Goal: Task Accomplishment & Management: Complete application form

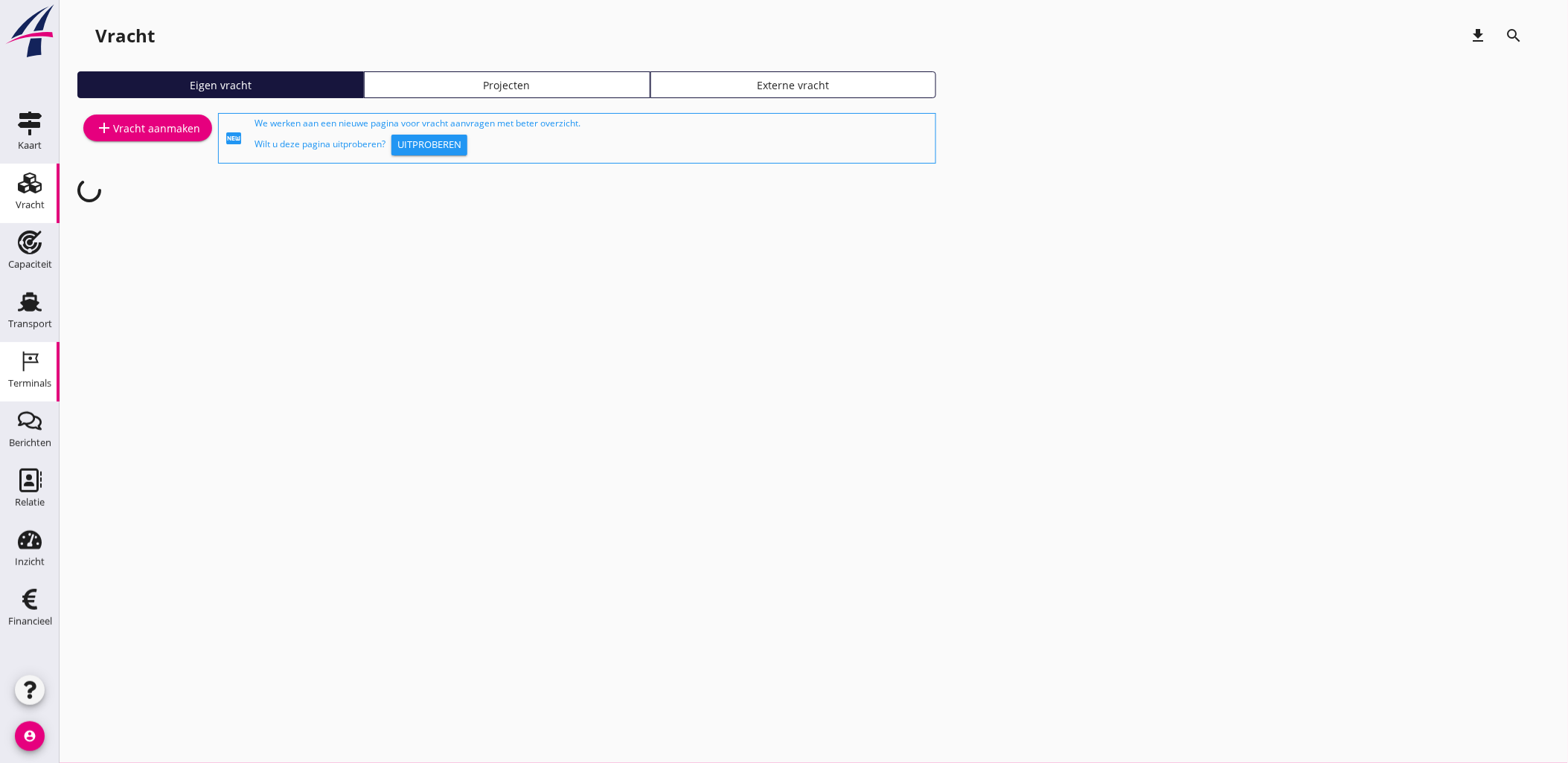
click at [34, 368] on icon "Terminals" at bounding box center [30, 362] width 24 height 24
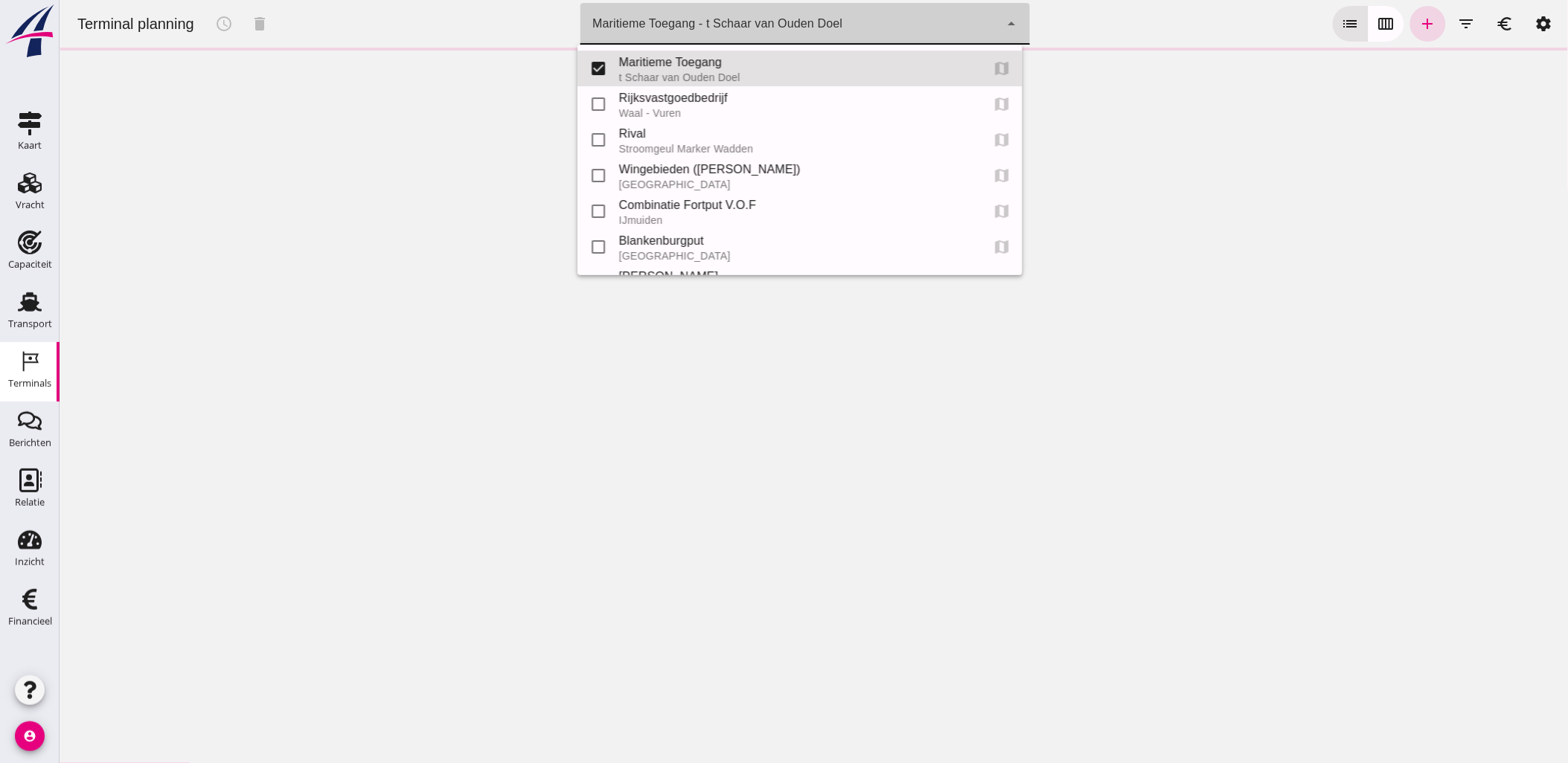
click at [771, 34] on div "Maritieme Toegang - t Schaar van Ouden Doel 453b08e2-5afb-49e8-a076-b9bc6000f457" at bounding box center [790, 24] width 419 height 42
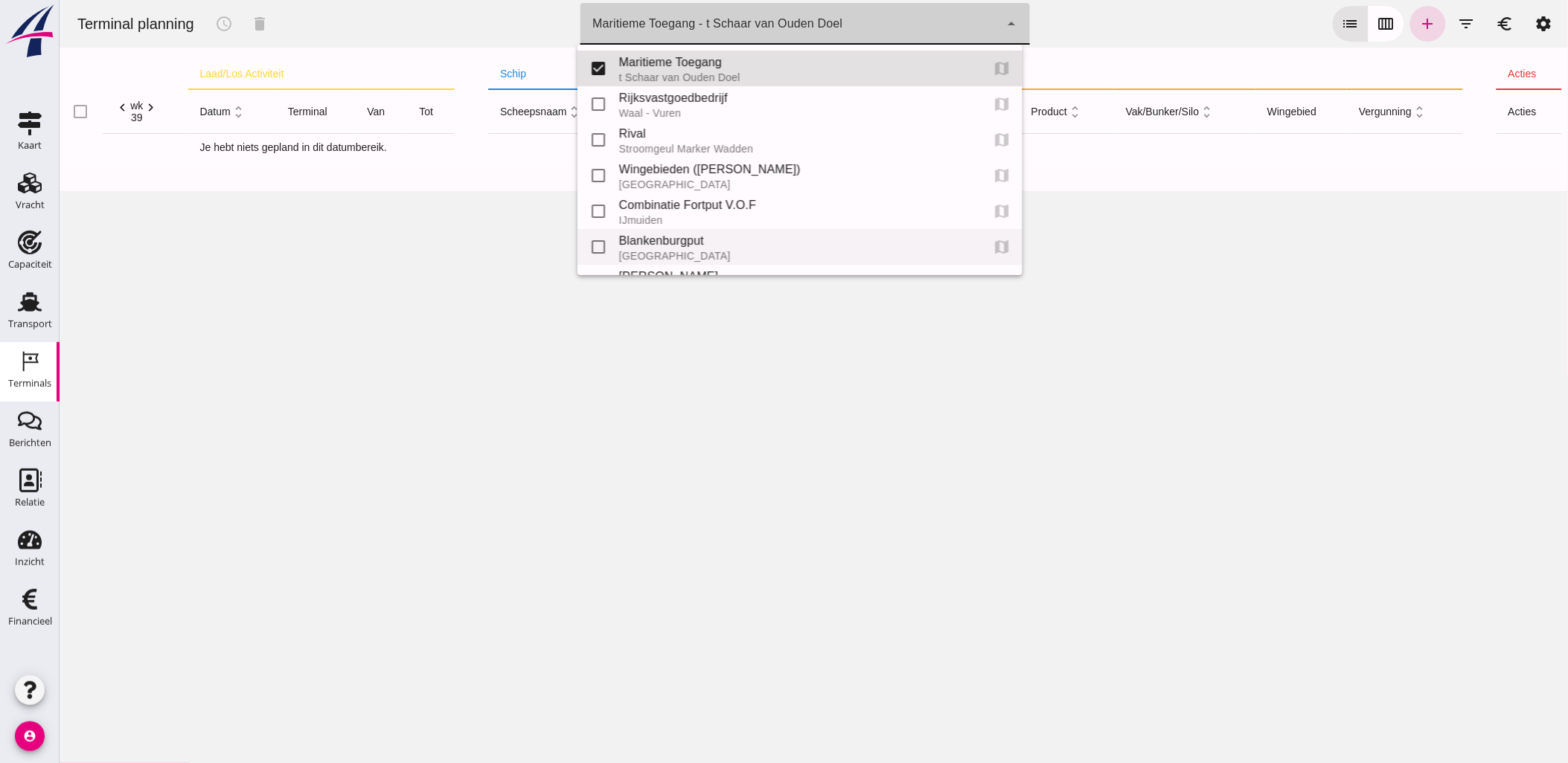
click at [699, 246] on div "Blankenburgput" at bounding box center [794, 241] width 351 height 18
type input "e6c78bfd-e3f1-4bb9-b01e-b37ce3668b52"
checkbox input "false"
checkbox input "true"
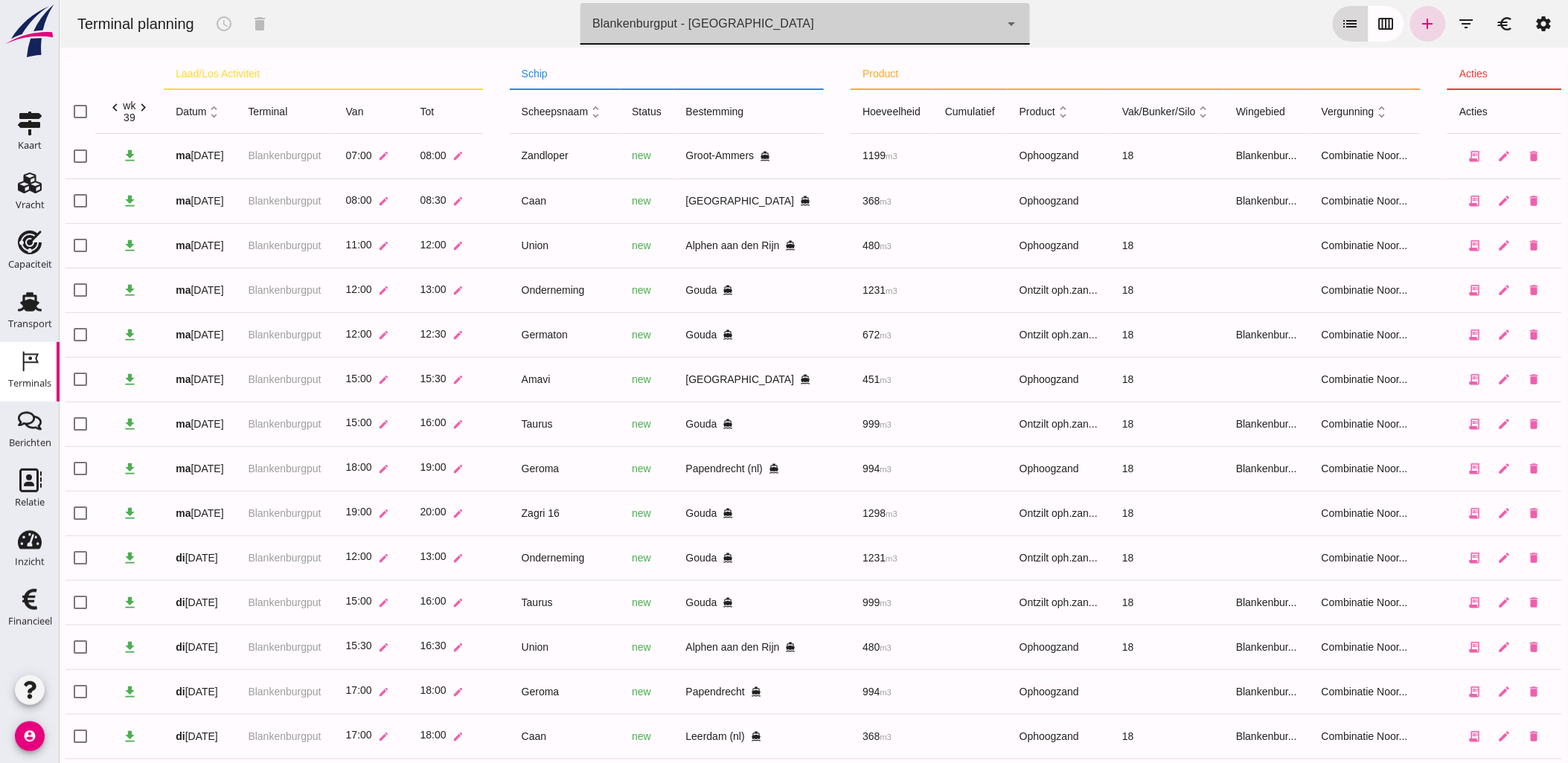
click at [1381, 16] on icon "calendar_view_week" at bounding box center [1385, 24] width 18 height 18
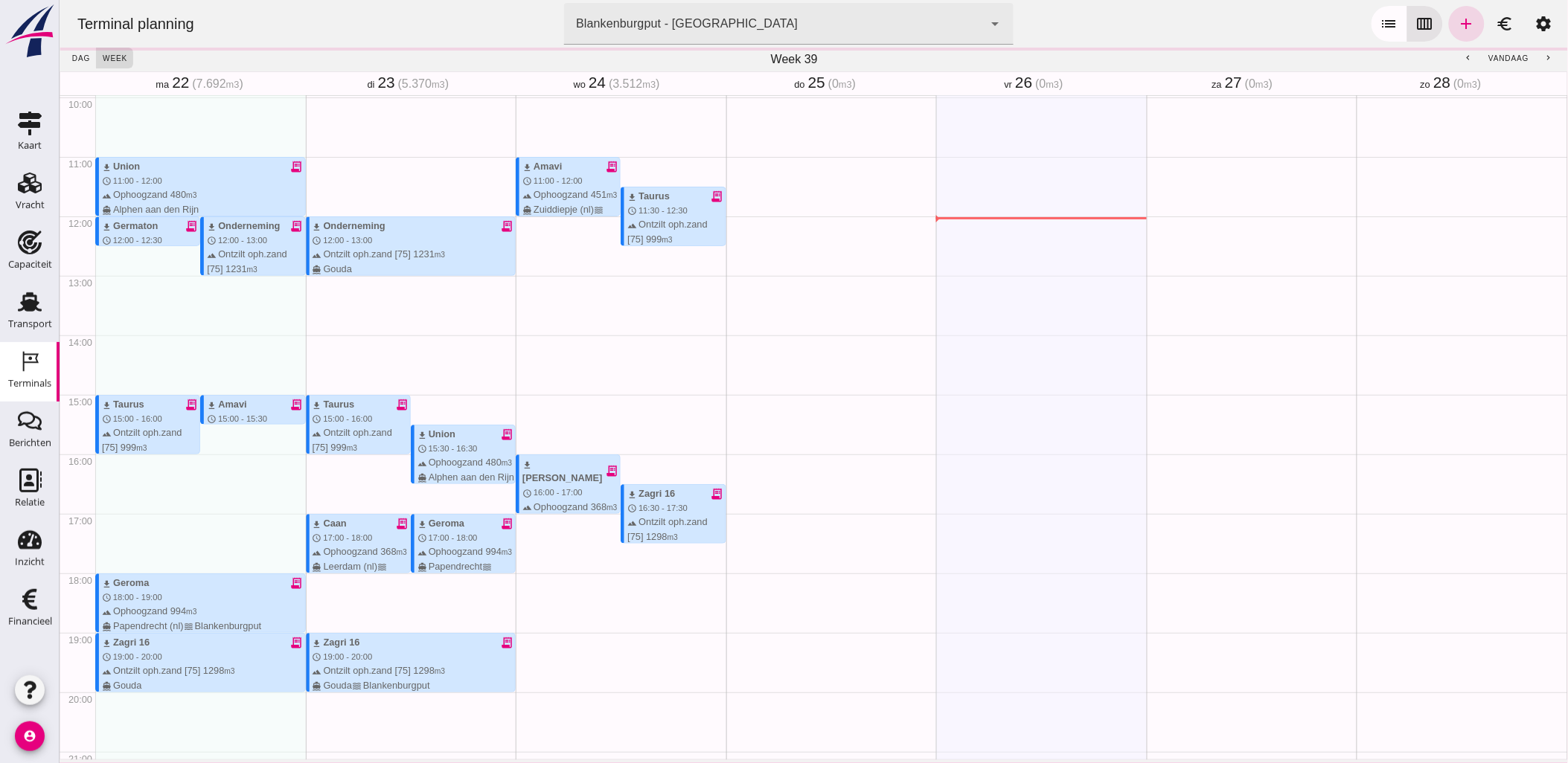
scroll to position [714, 0]
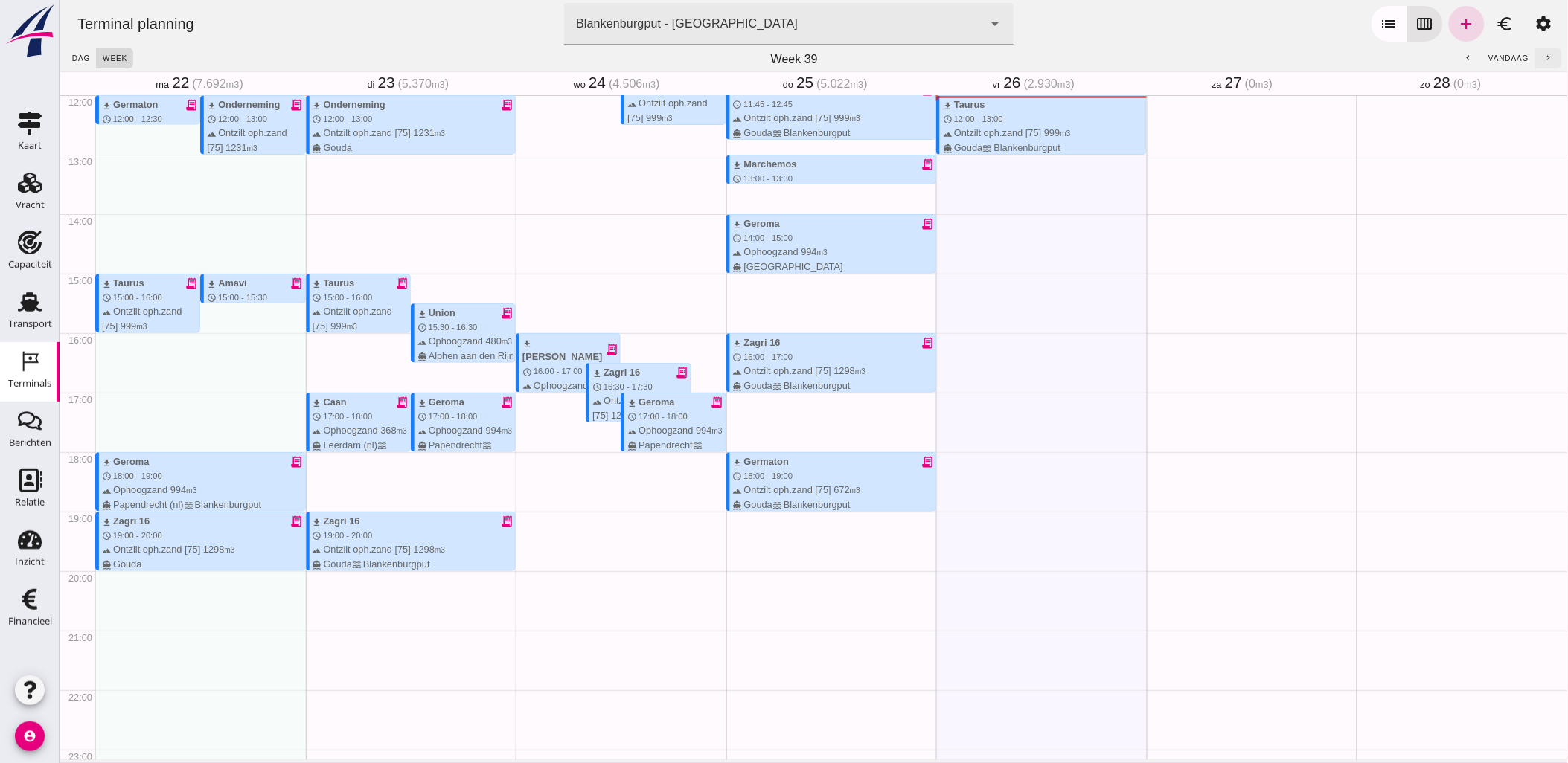
click at [1544, 58] on icon "chevron_right" at bounding box center [1548, 58] width 9 height 9
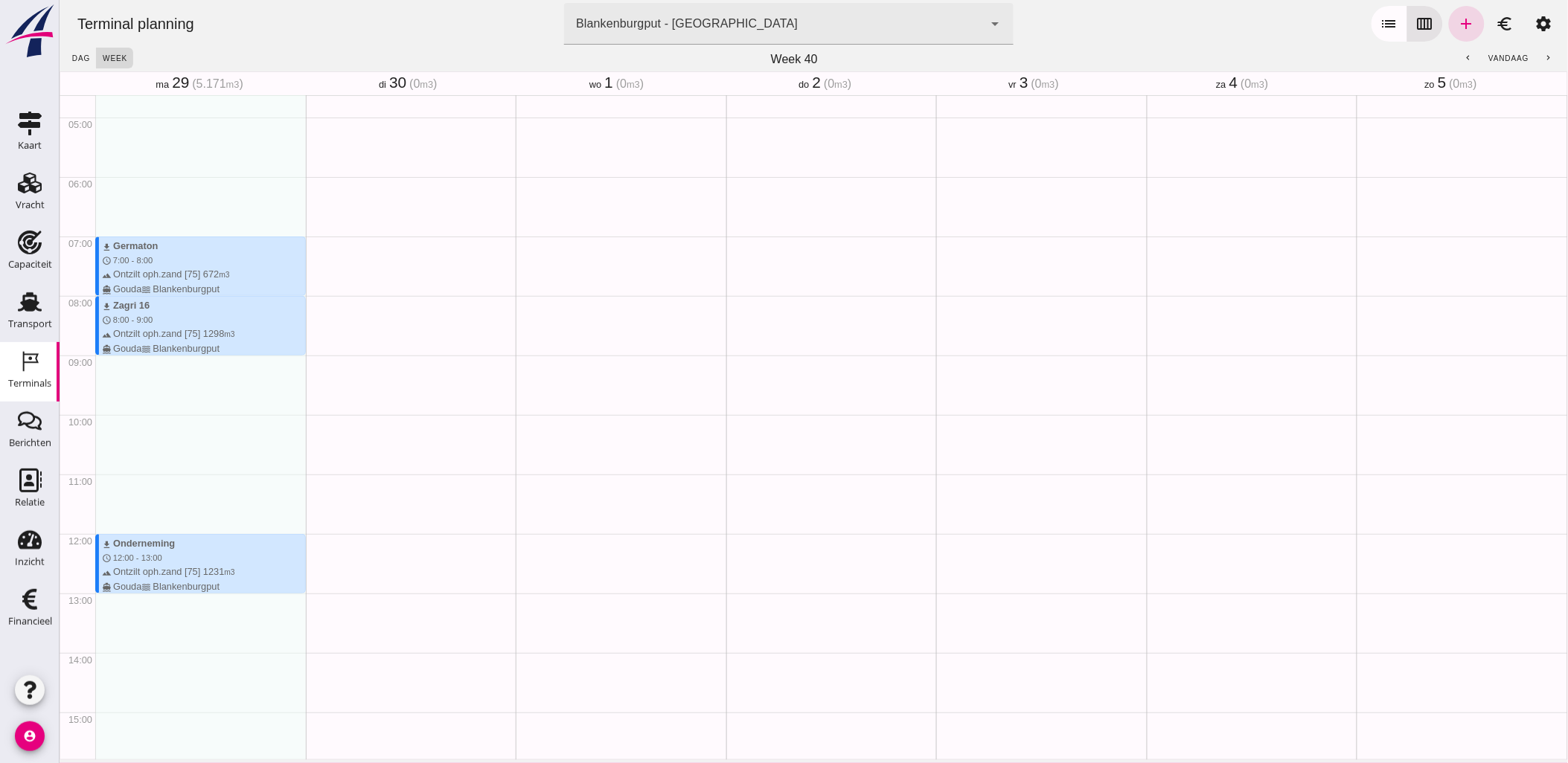
scroll to position [300, 0]
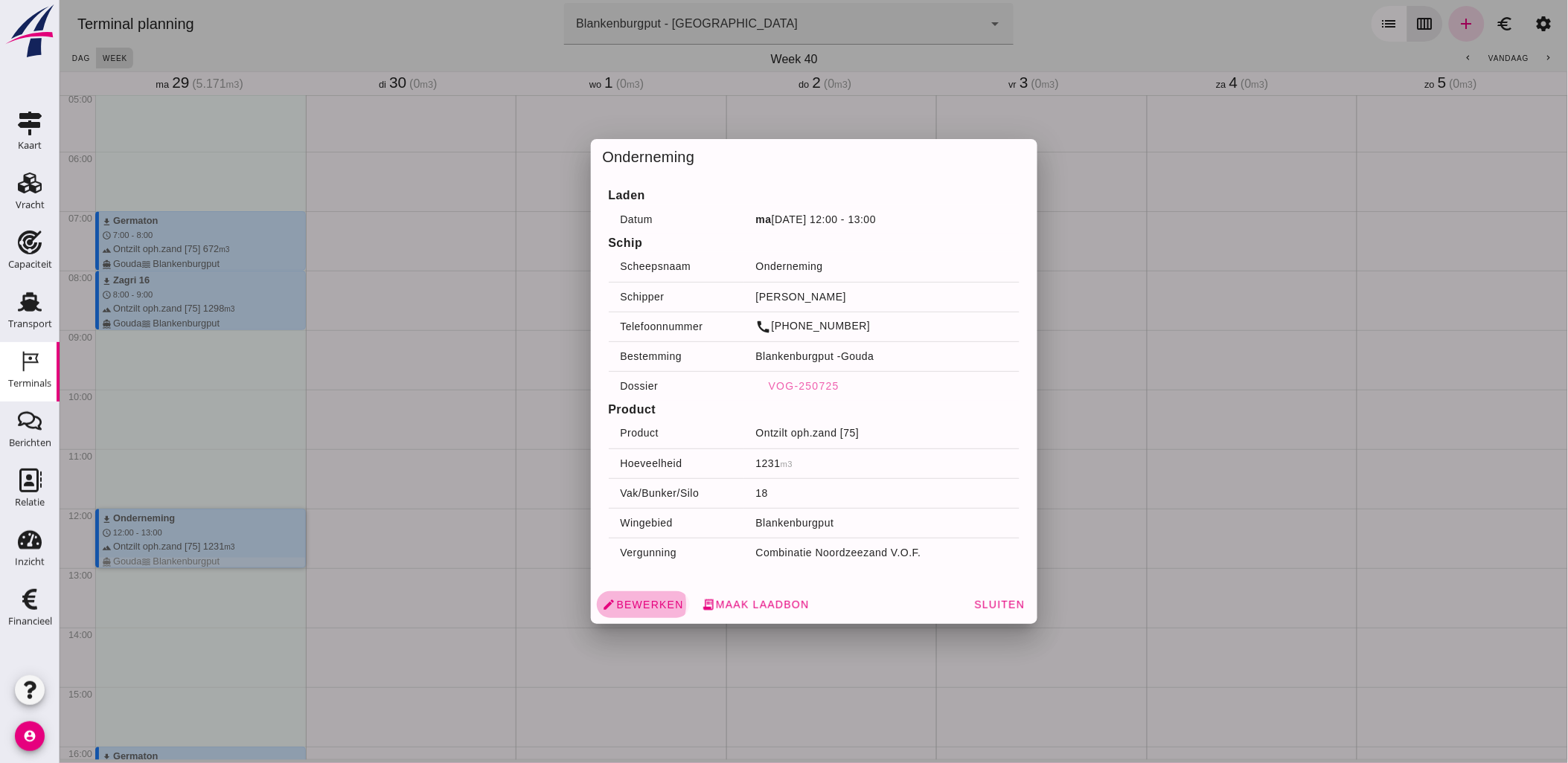
drag, startPoint x: 227, startPoint y: 526, endPoint x: 650, endPoint y: 603, distance: 430.0
click at [650, 603] on span "edit Bewerken" at bounding box center [643, 604] width 81 height 13
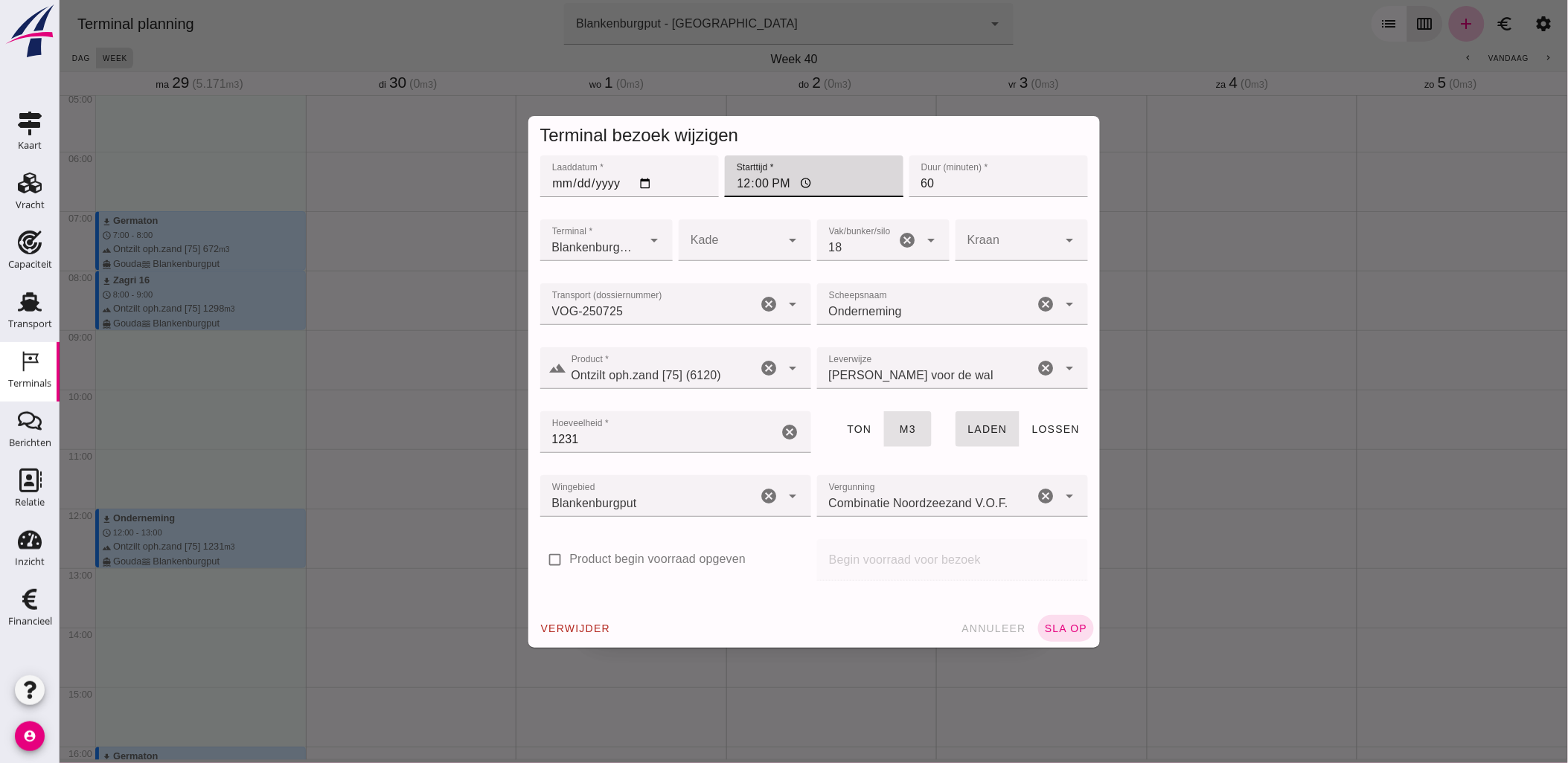
click at [783, 186] on input "12:00" at bounding box center [813, 176] width 179 height 42
type input "16:00"
click at [1068, 626] on span "sla op" at bounding box center [1065, 628] width 44 height 12
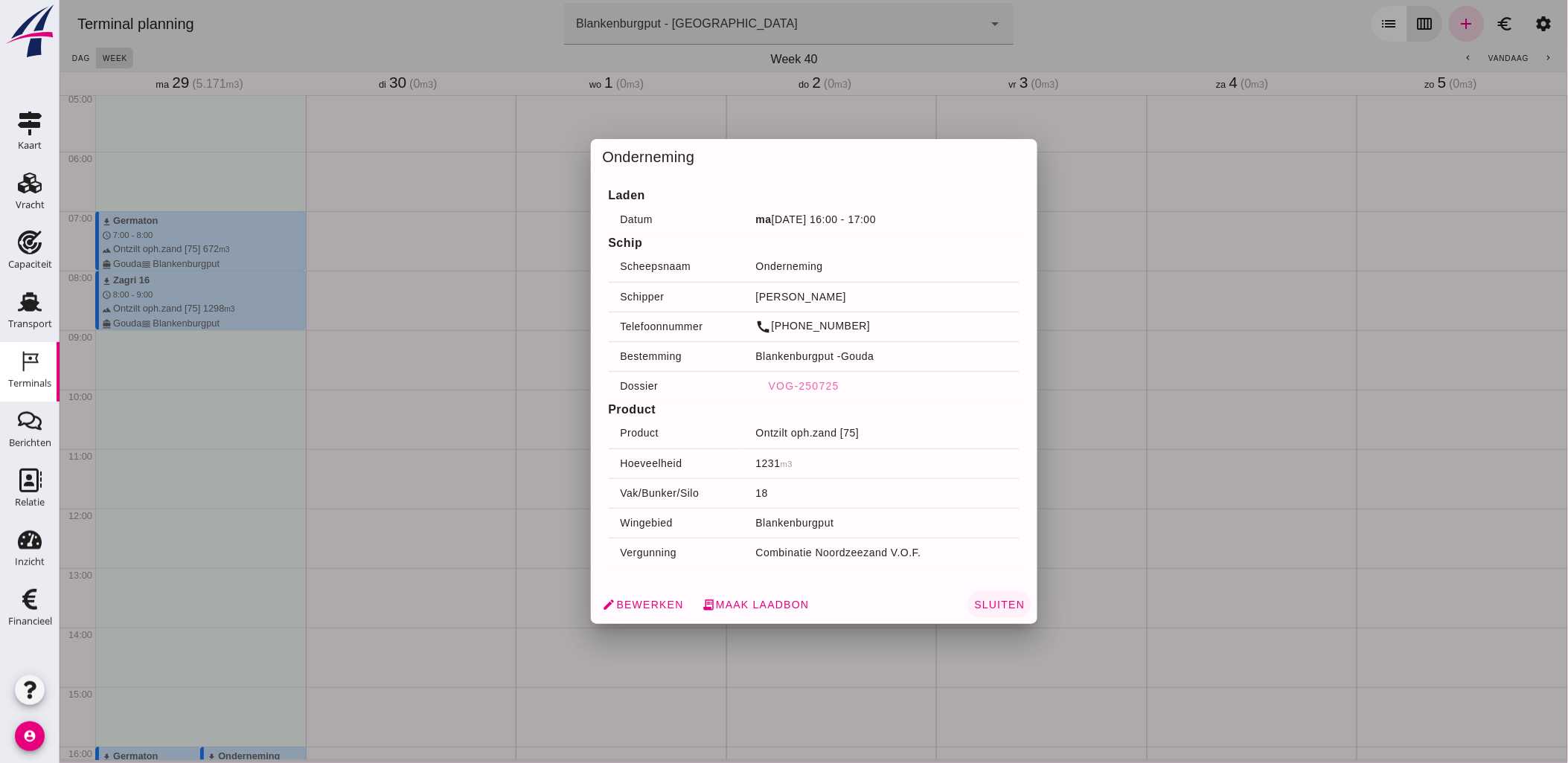
click at [1008, 607] on span "Sluiten" at bounding box center [998, 604] width 51 height 12
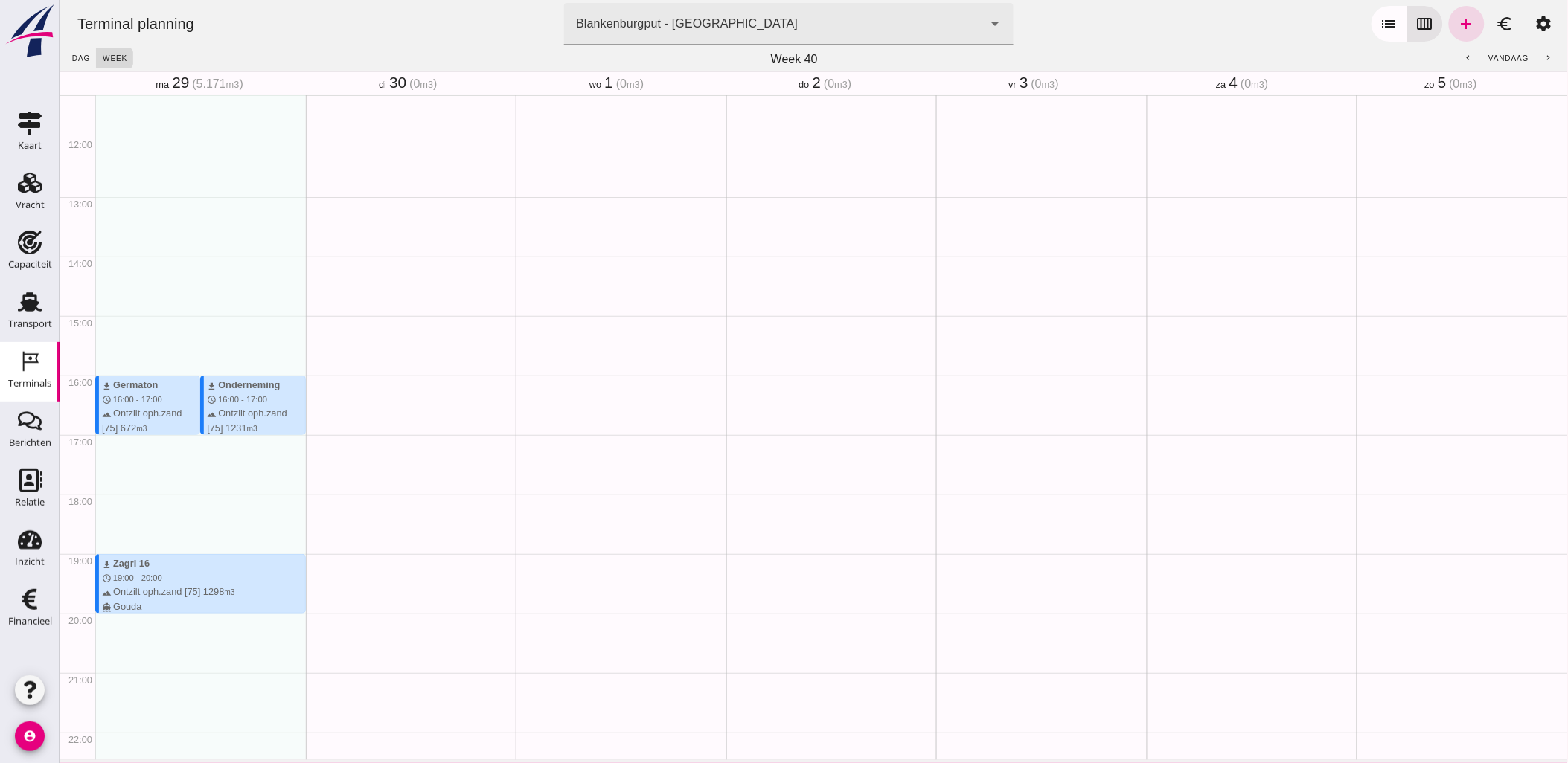
scroll to position [714, 0]
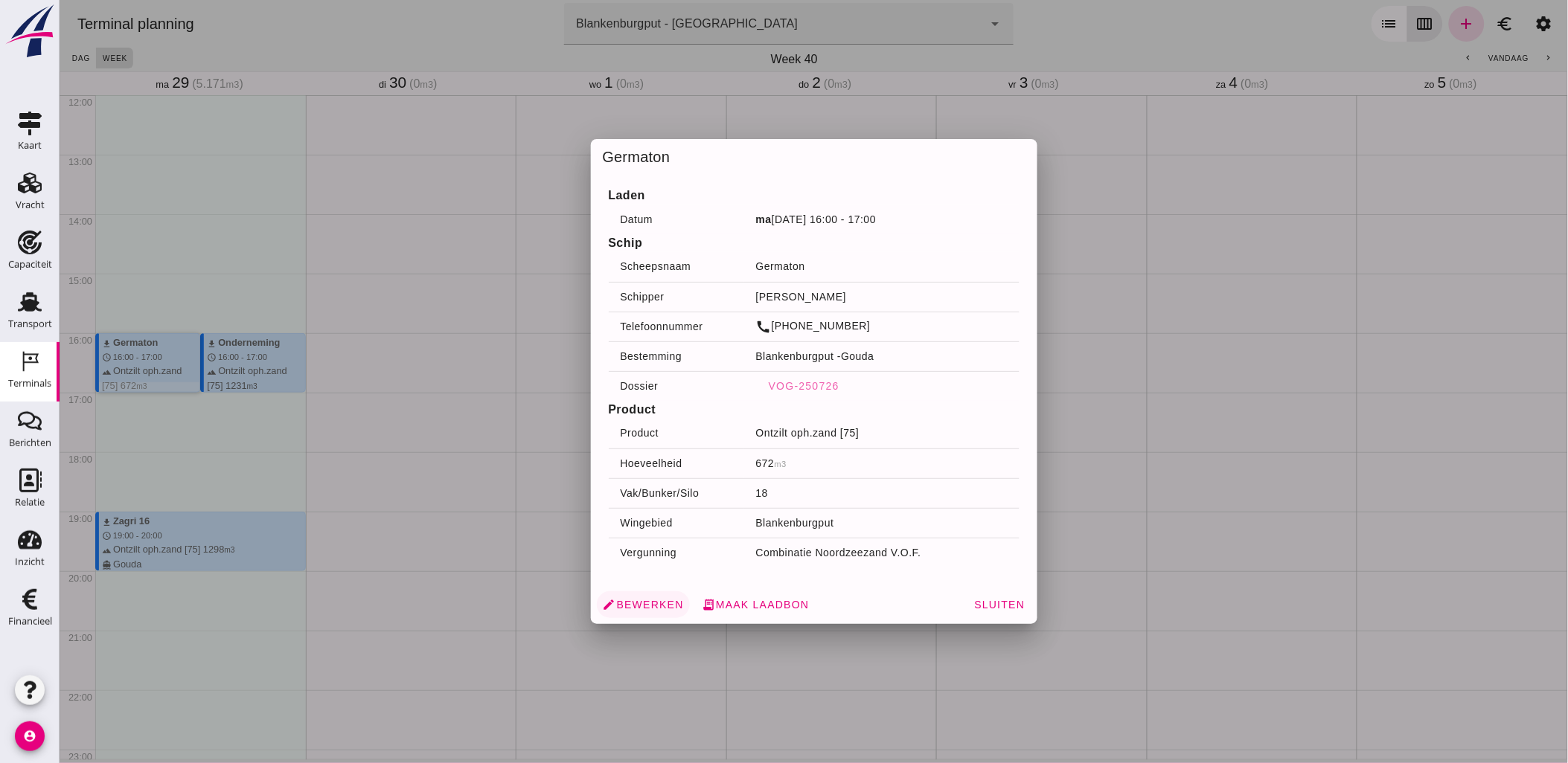
drag, startPoint x: 166, startPoint y: 369, endPoint x: 630, endPoint y: 596, distance: 516.6
click at [630, 596] on link "edit Bewerken" at bounding box center [643, 605] width 93 height 27
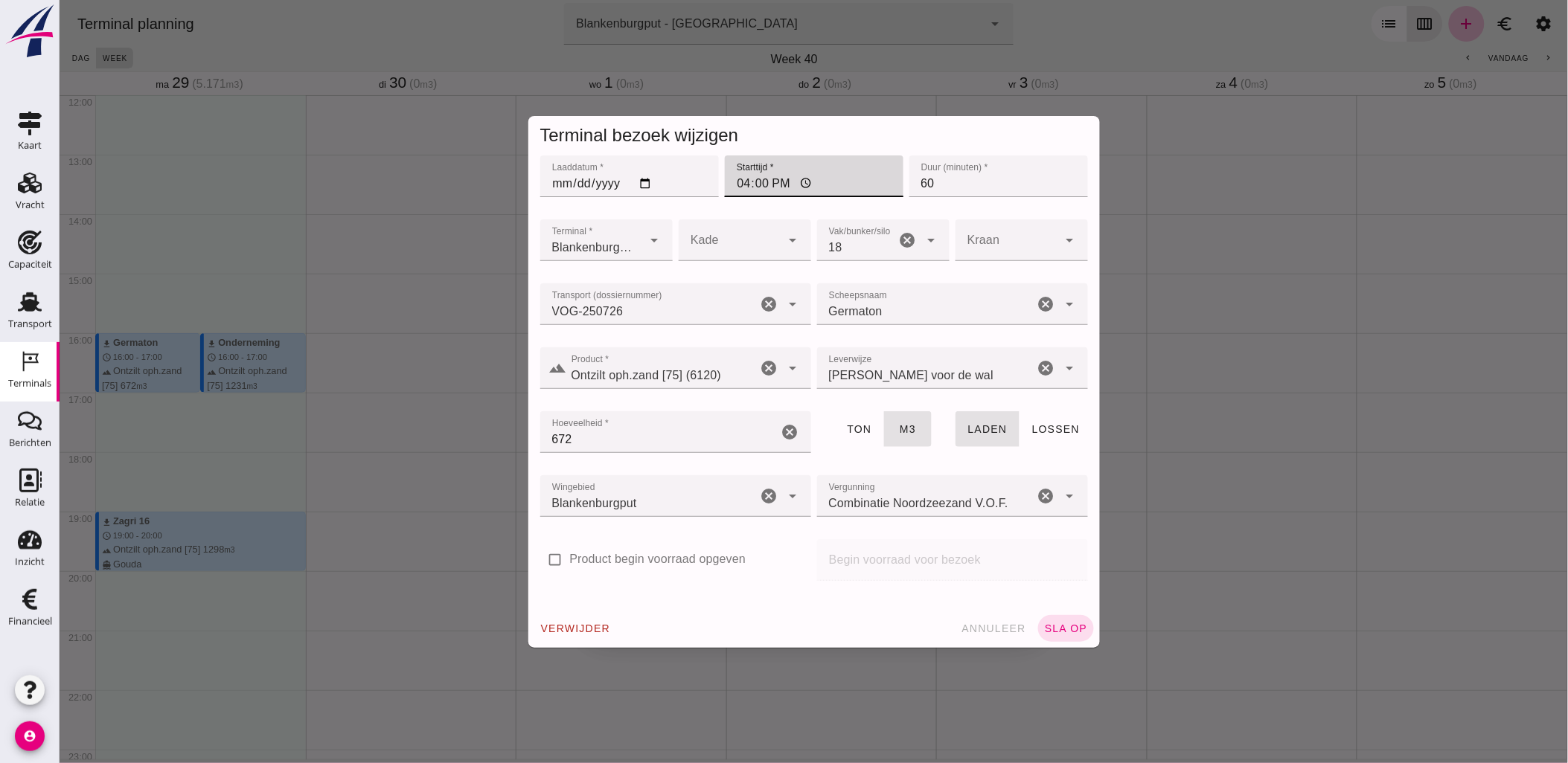
click at [742, 183] on input "16:00" at bounding box center [813, 176] width 179 height 42
type input "18:00"
click at [1067, 633] on span "sla op" at bounding box center [1065, 628] width 44 height 12
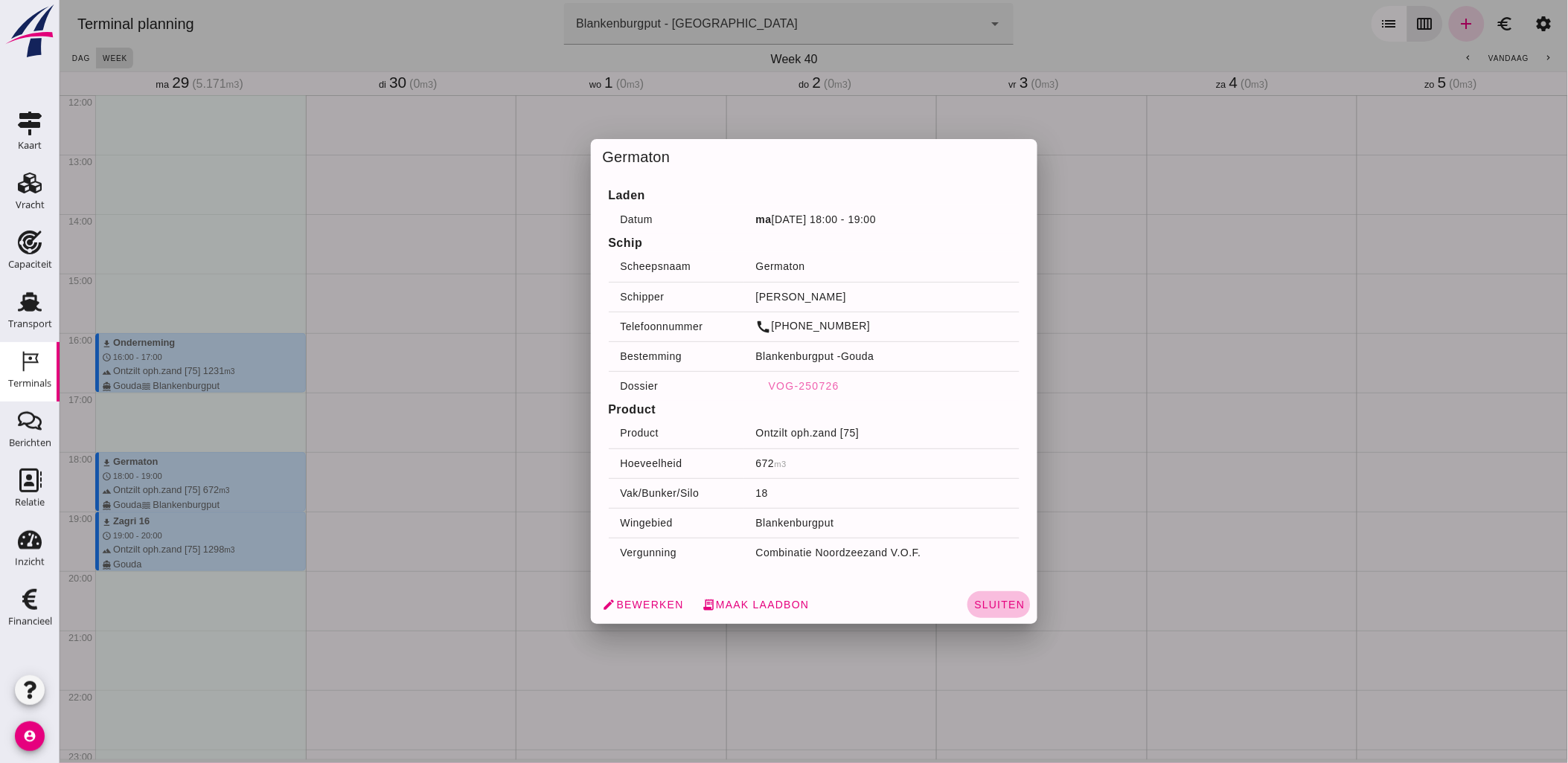
click at [999, 611] on button "Sluiten" at bounding box center [998, 605] width 63 height 27
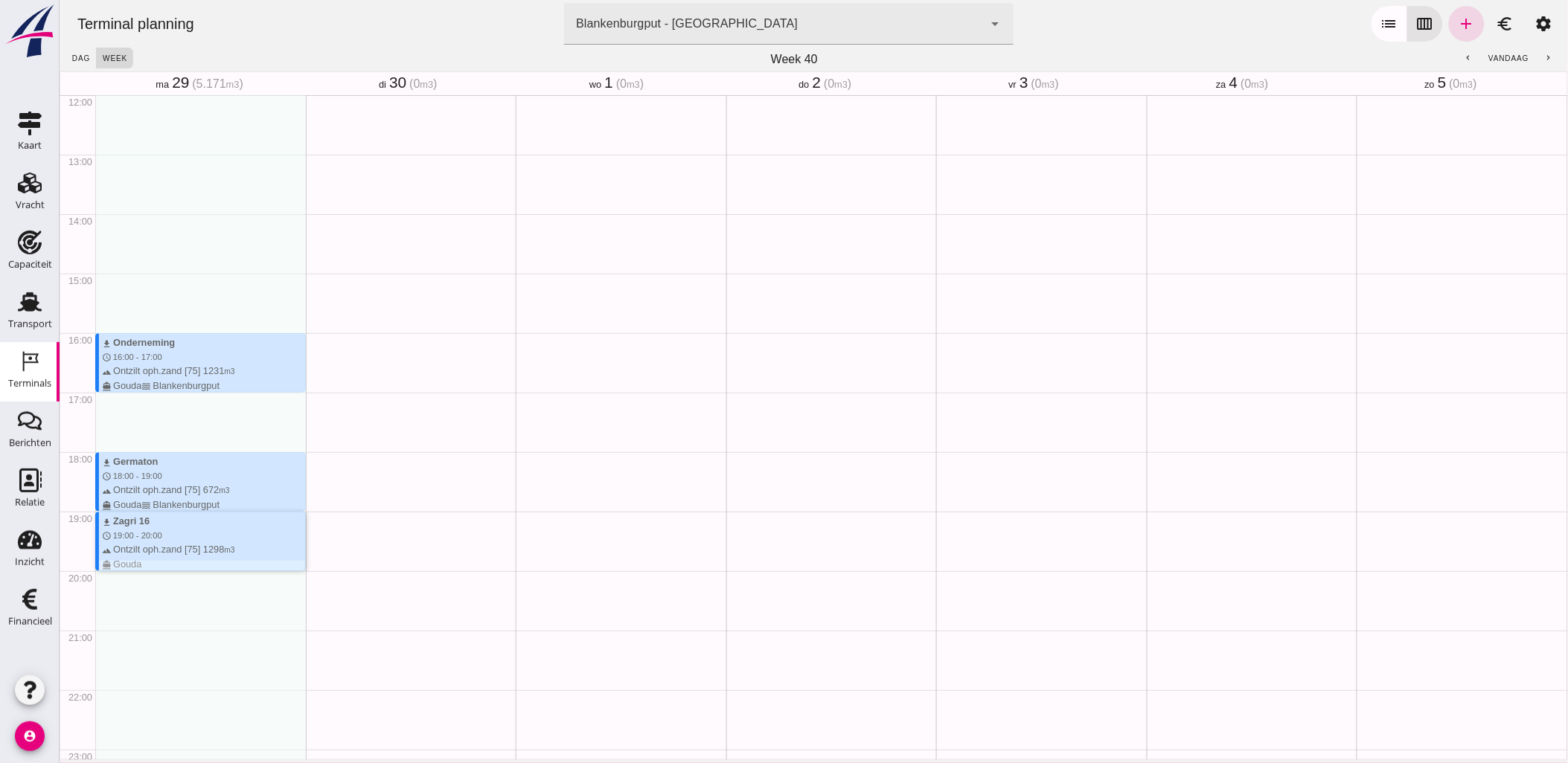
click at [258, 538] on div "download Zagri 16 schedule 19:00 - 20:00 terrain Ontzilt oph.zand [75] 1298 m3 …" at bounding box center [202, 543] width 203 height 58
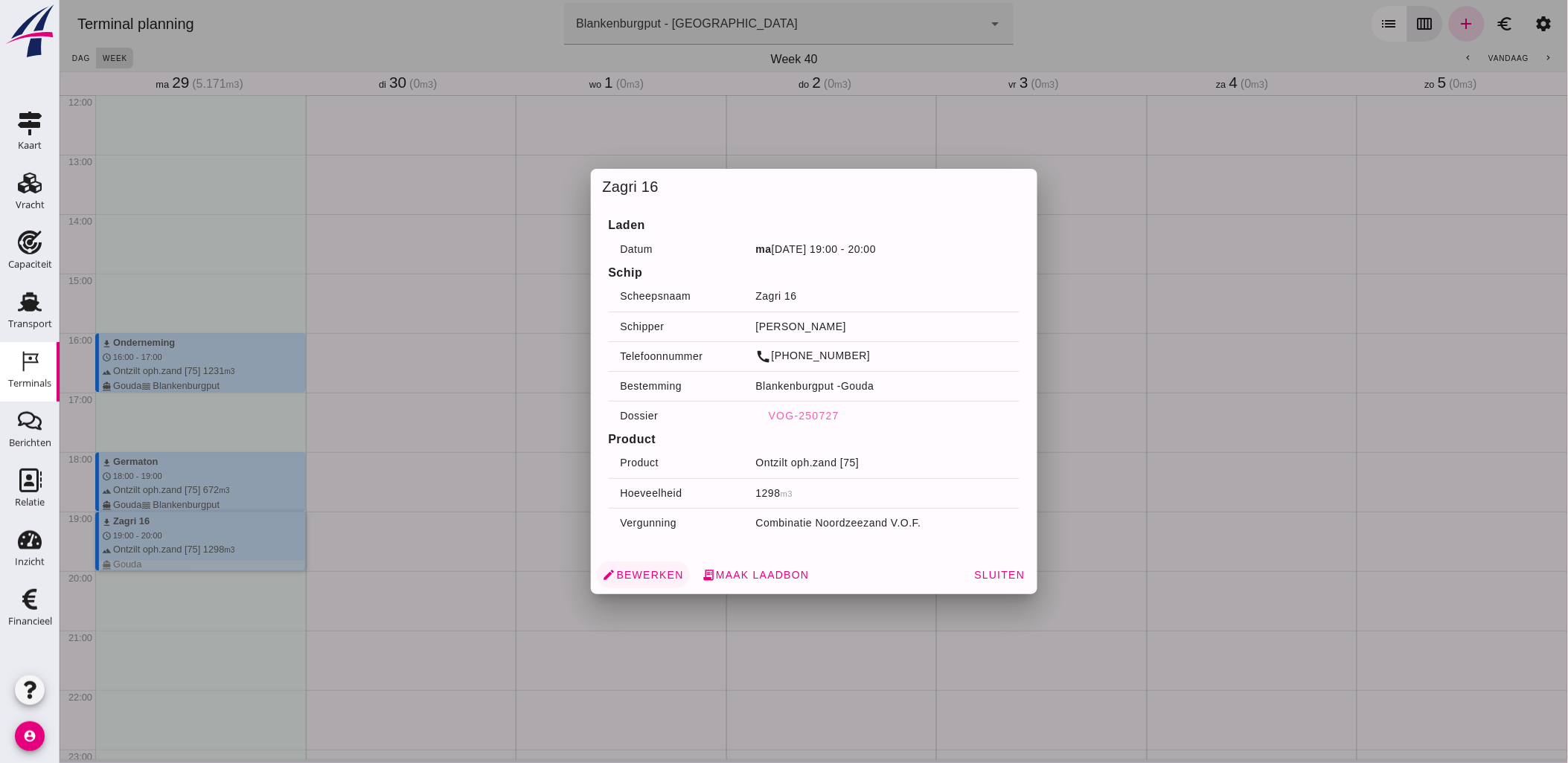
click at [648, 578] on span "edit Bewerken" at bounding box center [643, 575] width 81 height 13
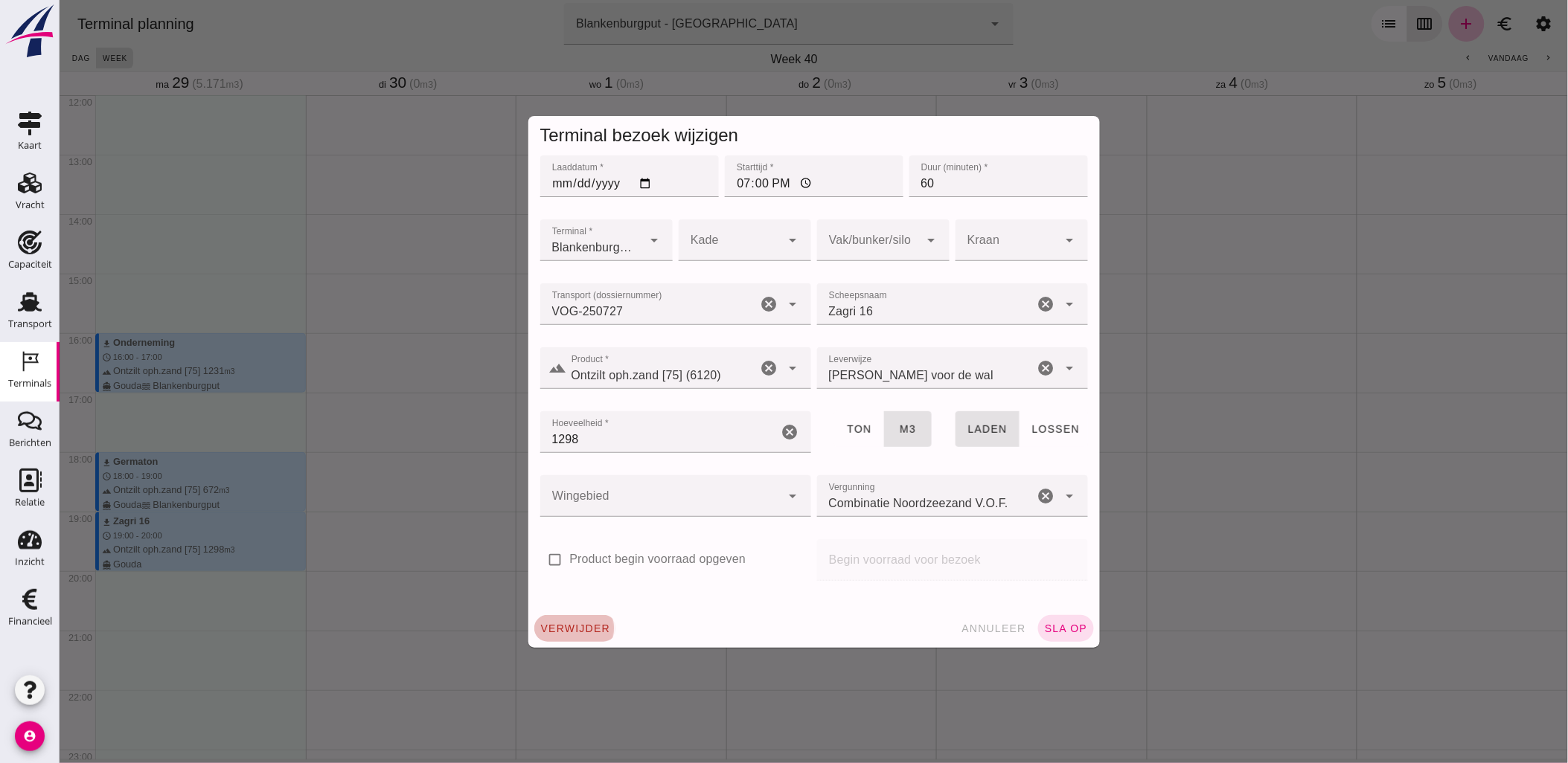
click at [585, 626] on span "verwijder" at bounding box center [575, 628] width 70 height 12
click at [665, 627] on span "bevestig" at bounding box center [652, 628] width 60 height 12
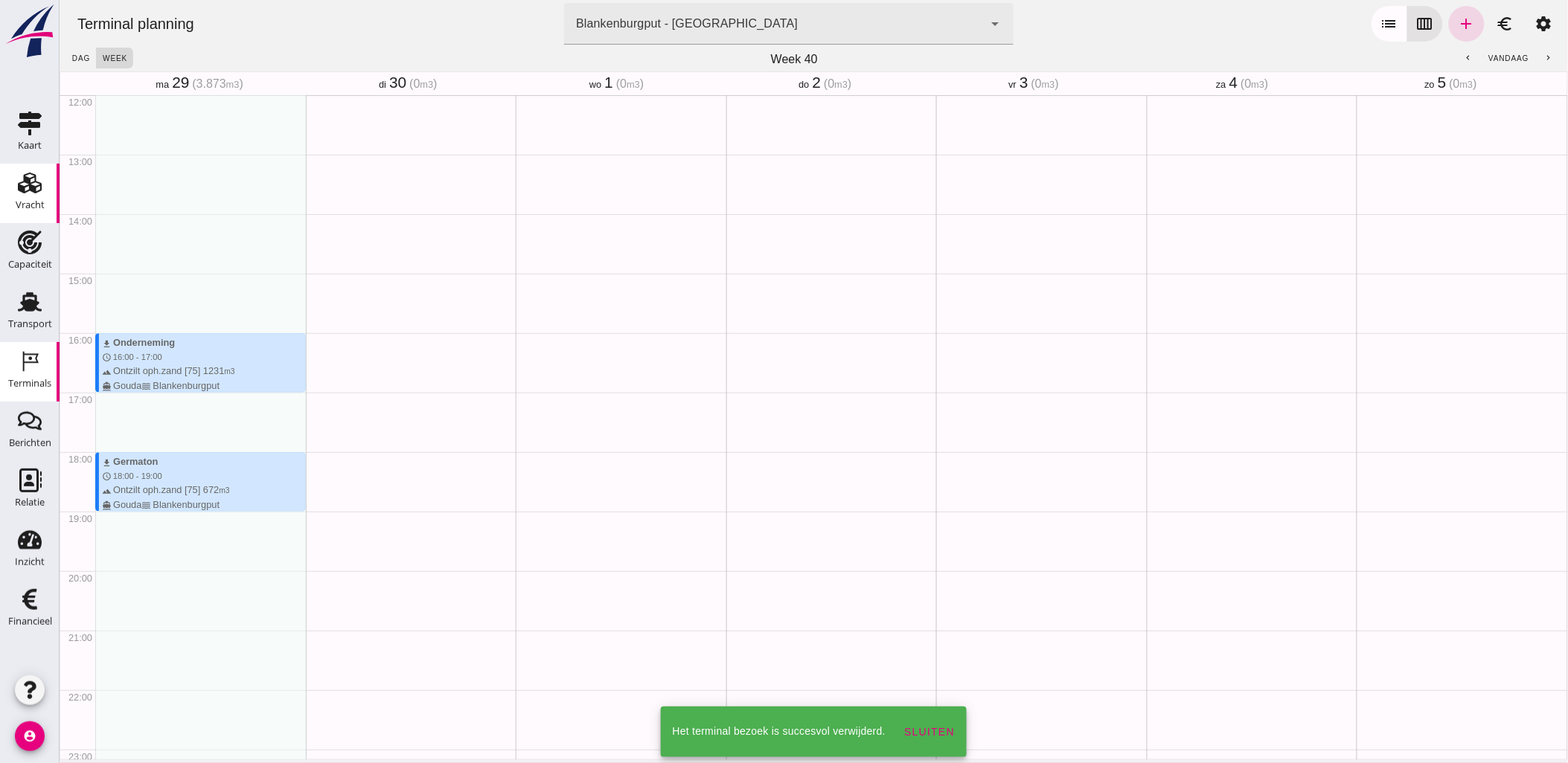
click at [23, 189] on use at bounding box center [30, 183] width 24 height 21
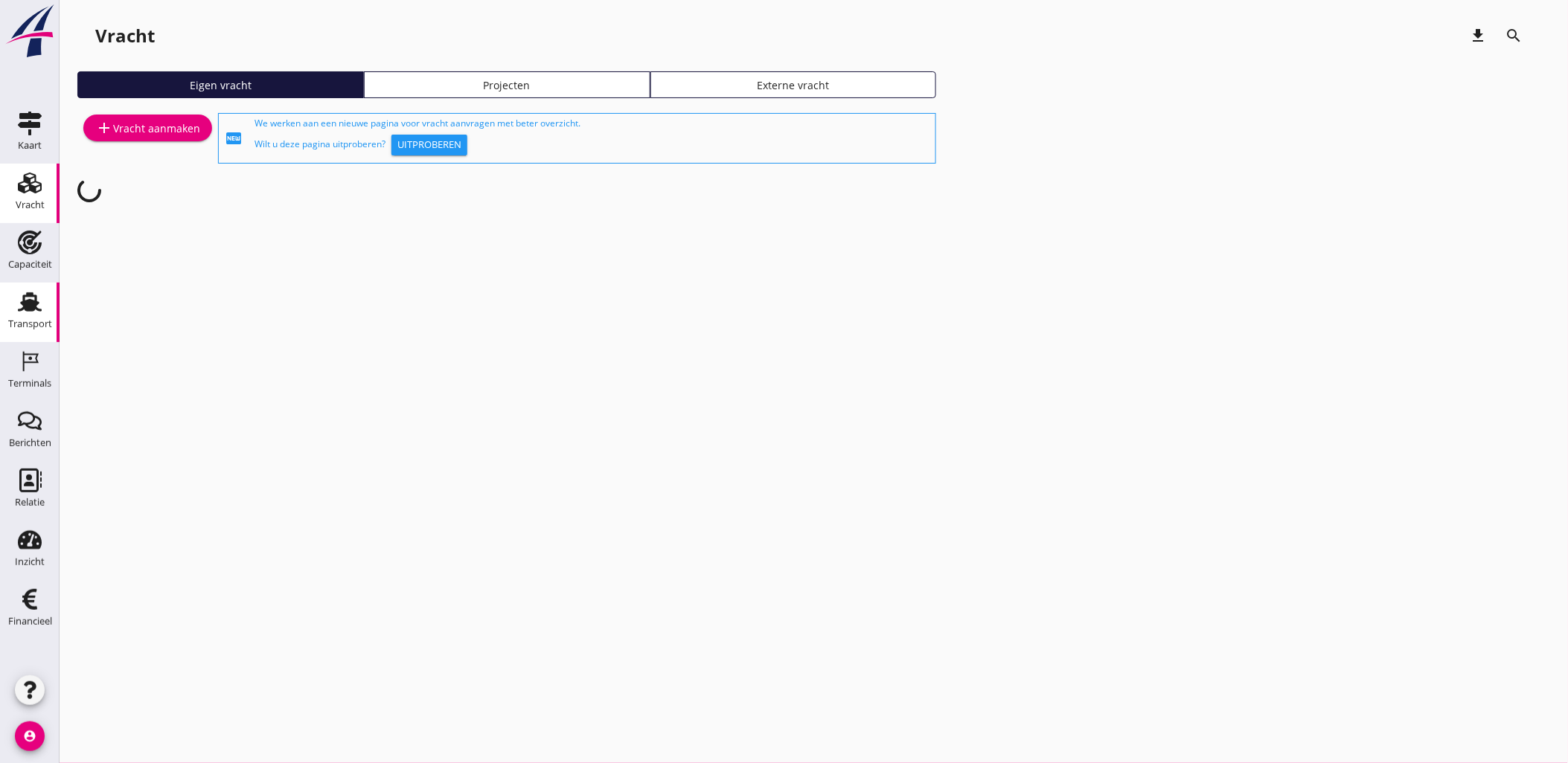
click at [40, 288] on link "Transport Transport" at bounding box center [29, 312] width 59 height 59
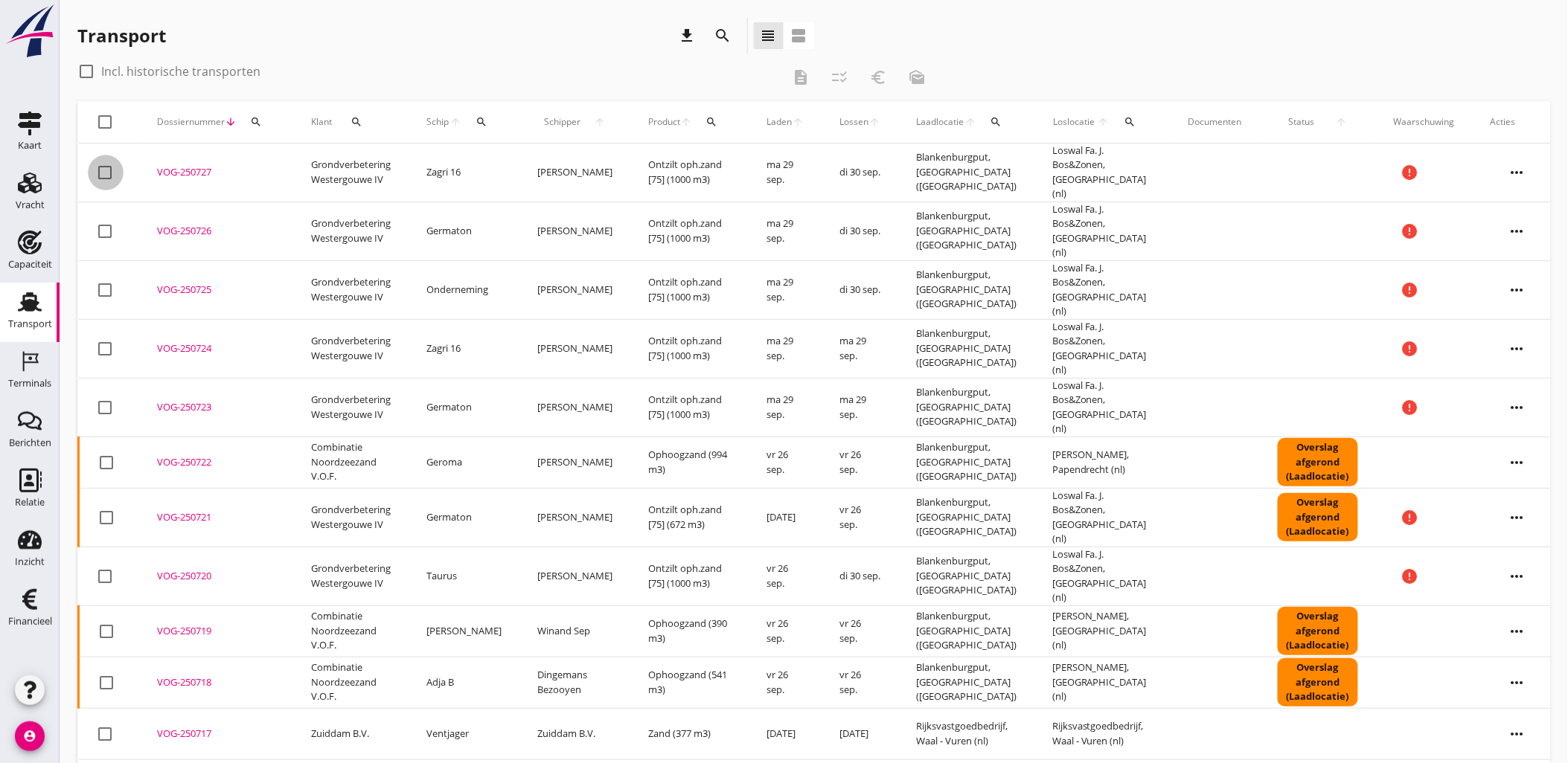
click at [107, 166] on div at bounding box center [106, 172] width 25 height 25
click at [1520, 172] on icon "more_horiz" at bounding box center [1517, 172] width 42 height 42
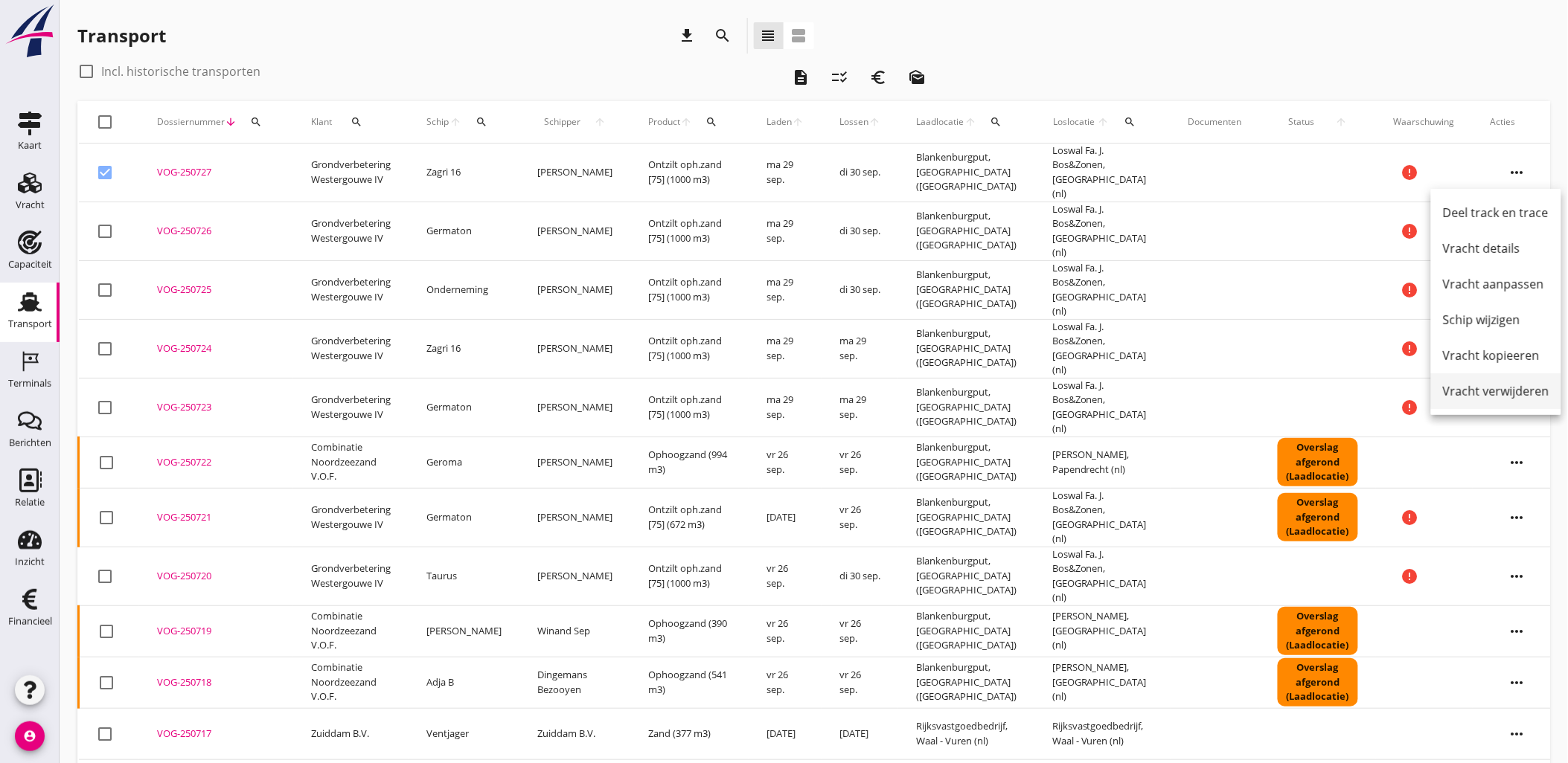
click at [1528, 389] on div "Vracht verwijderen" at bounding box center [1496, 391] width 107 height 18
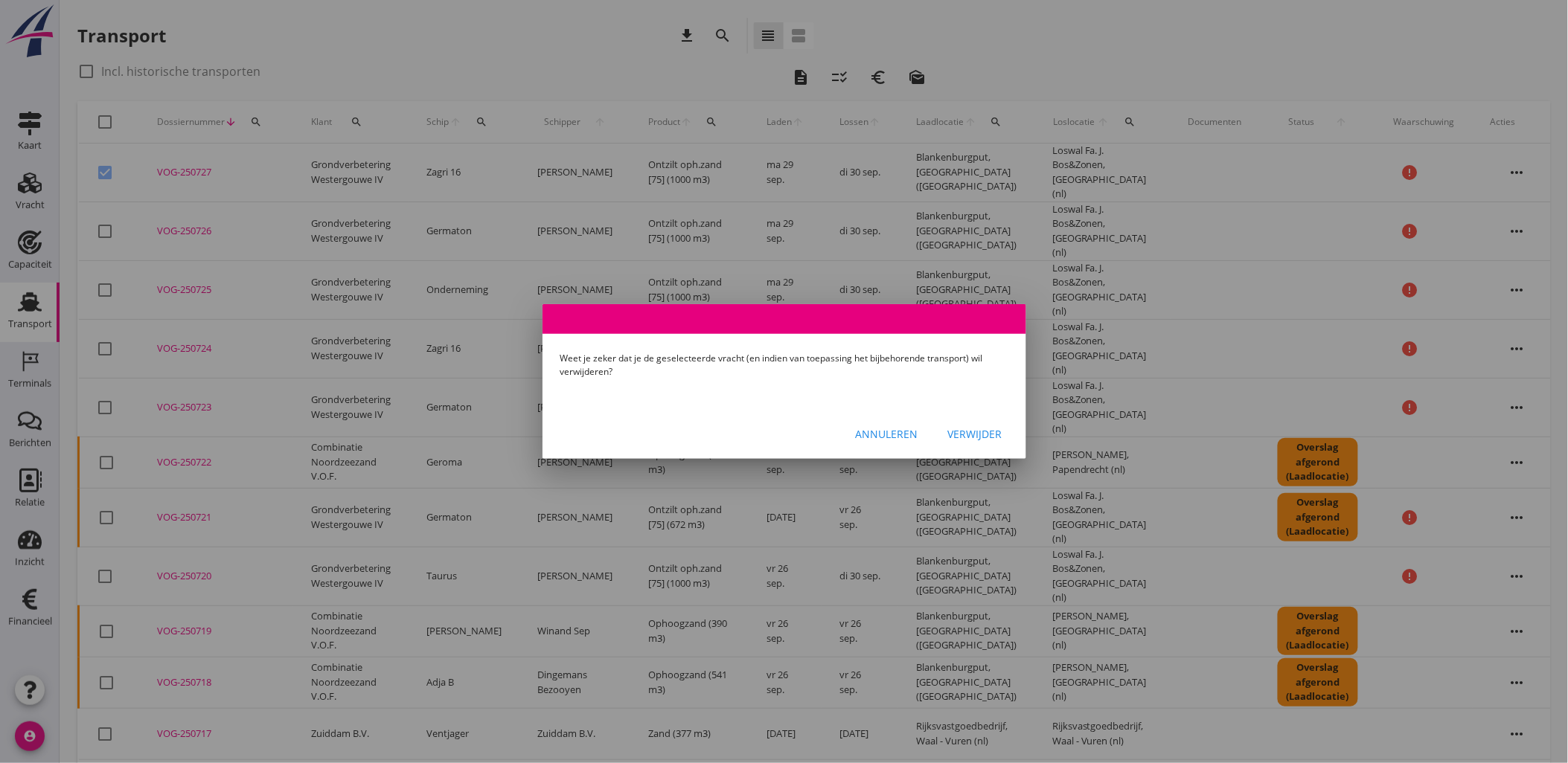
click at [969, 444] on button "Verwijder" at bounding box center [975, 434] width 78 height 27
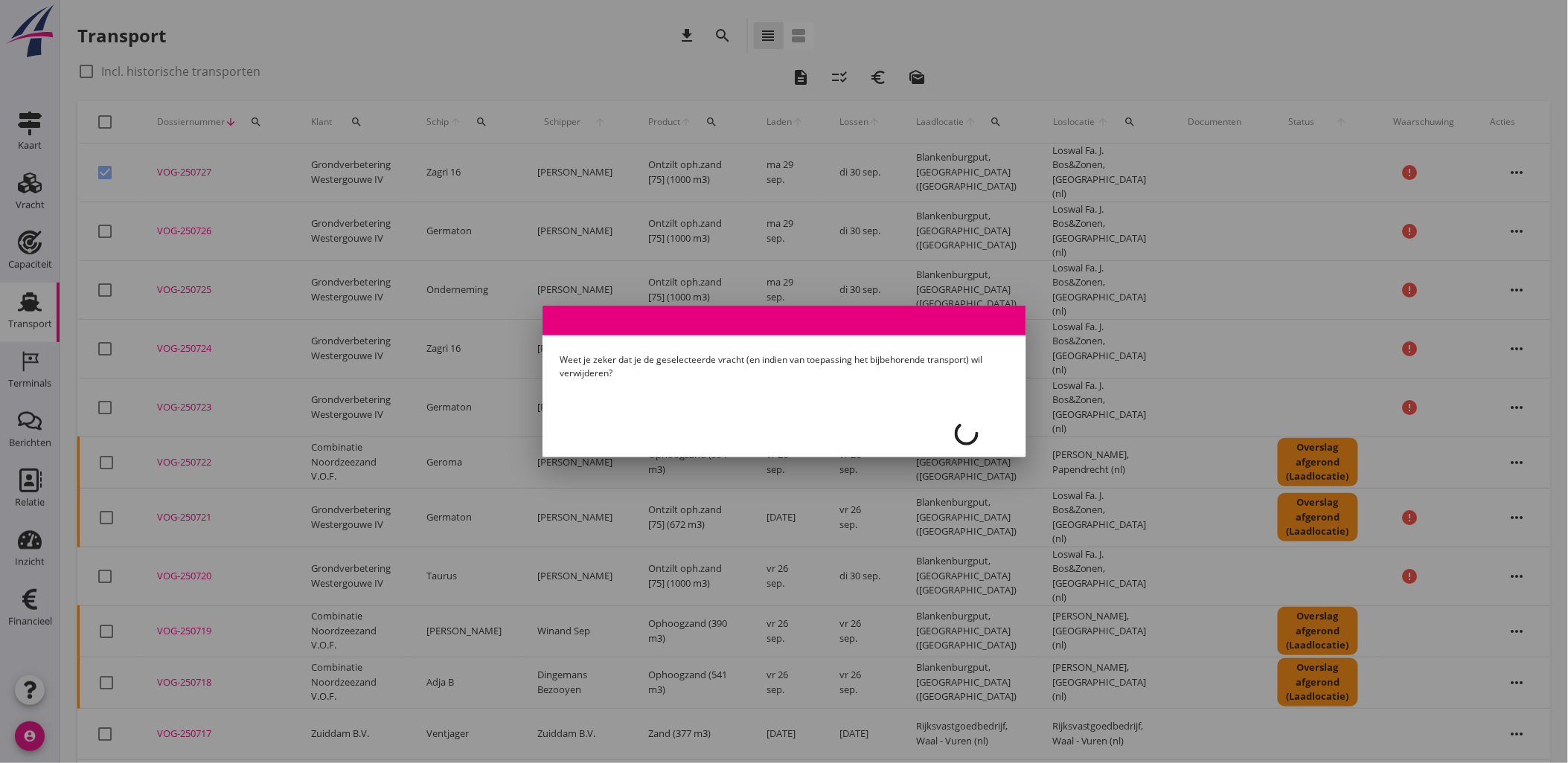
checkbox input "false"
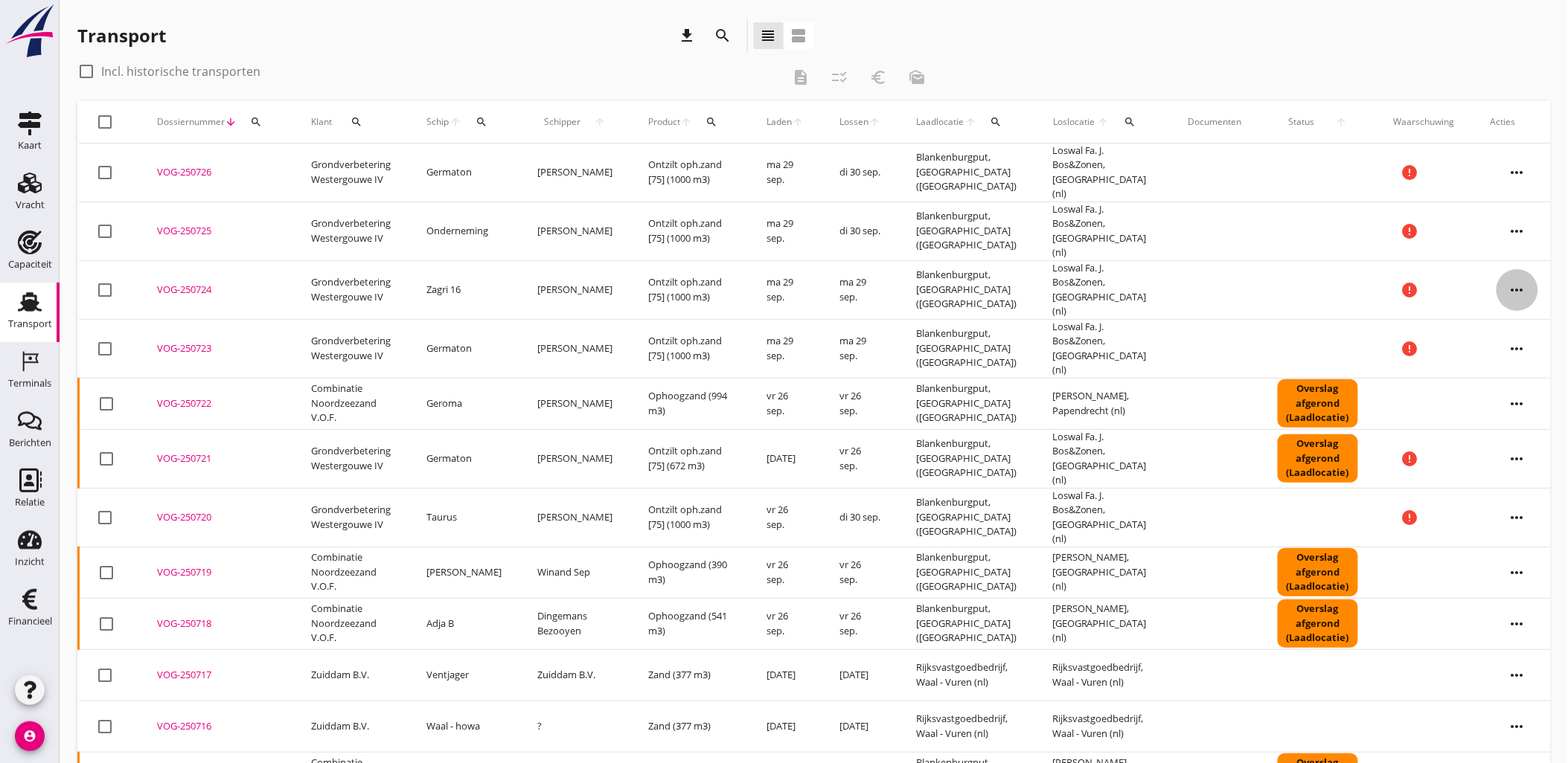
click at [1523, 270] on icon "more_horiz" at bounding box center [1517, 290] width 42 height 42
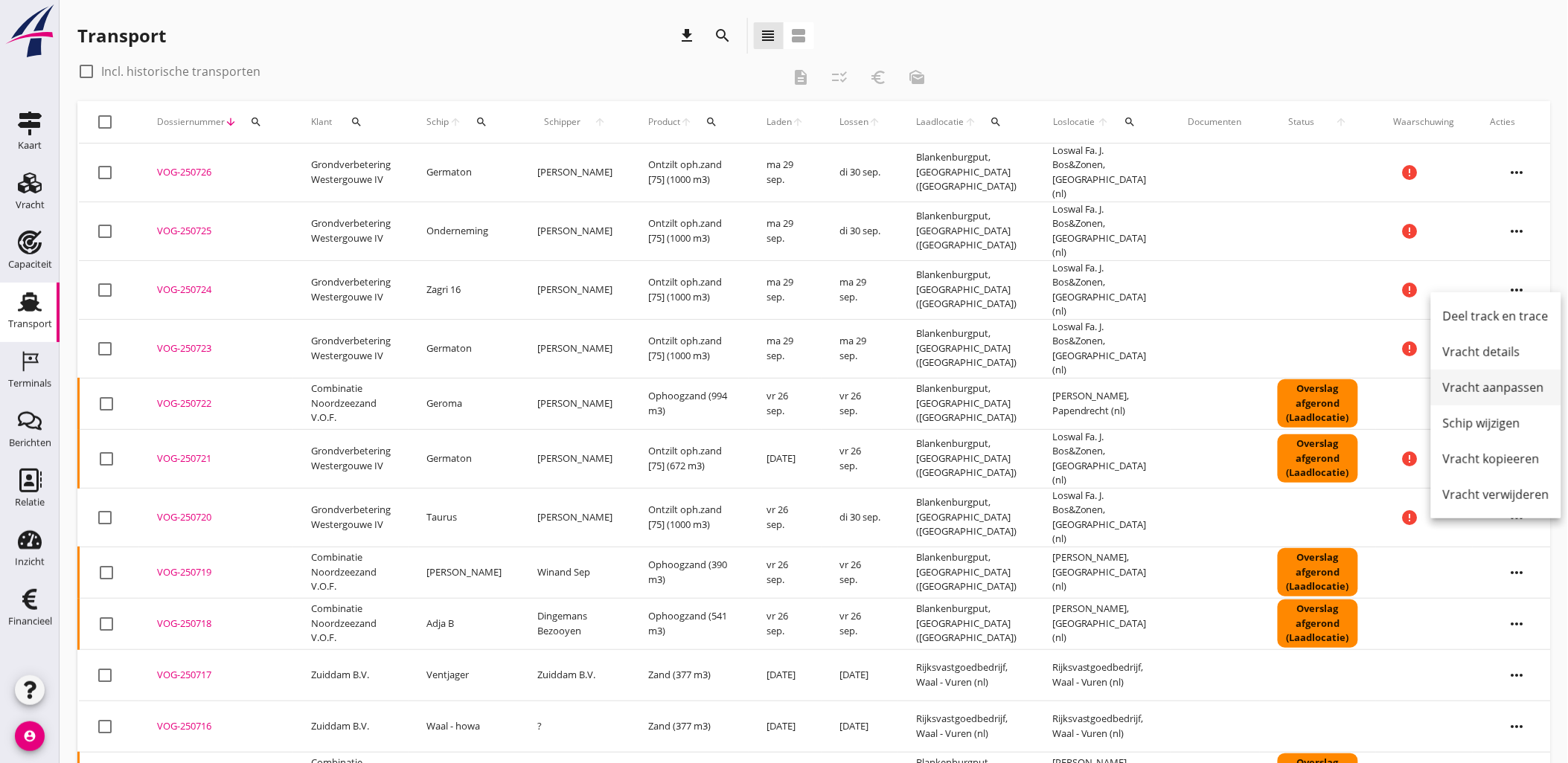
click at [1517, 384] on div "Vracht aanpassen" at bounding box center [1496, 387] width 107 height 18
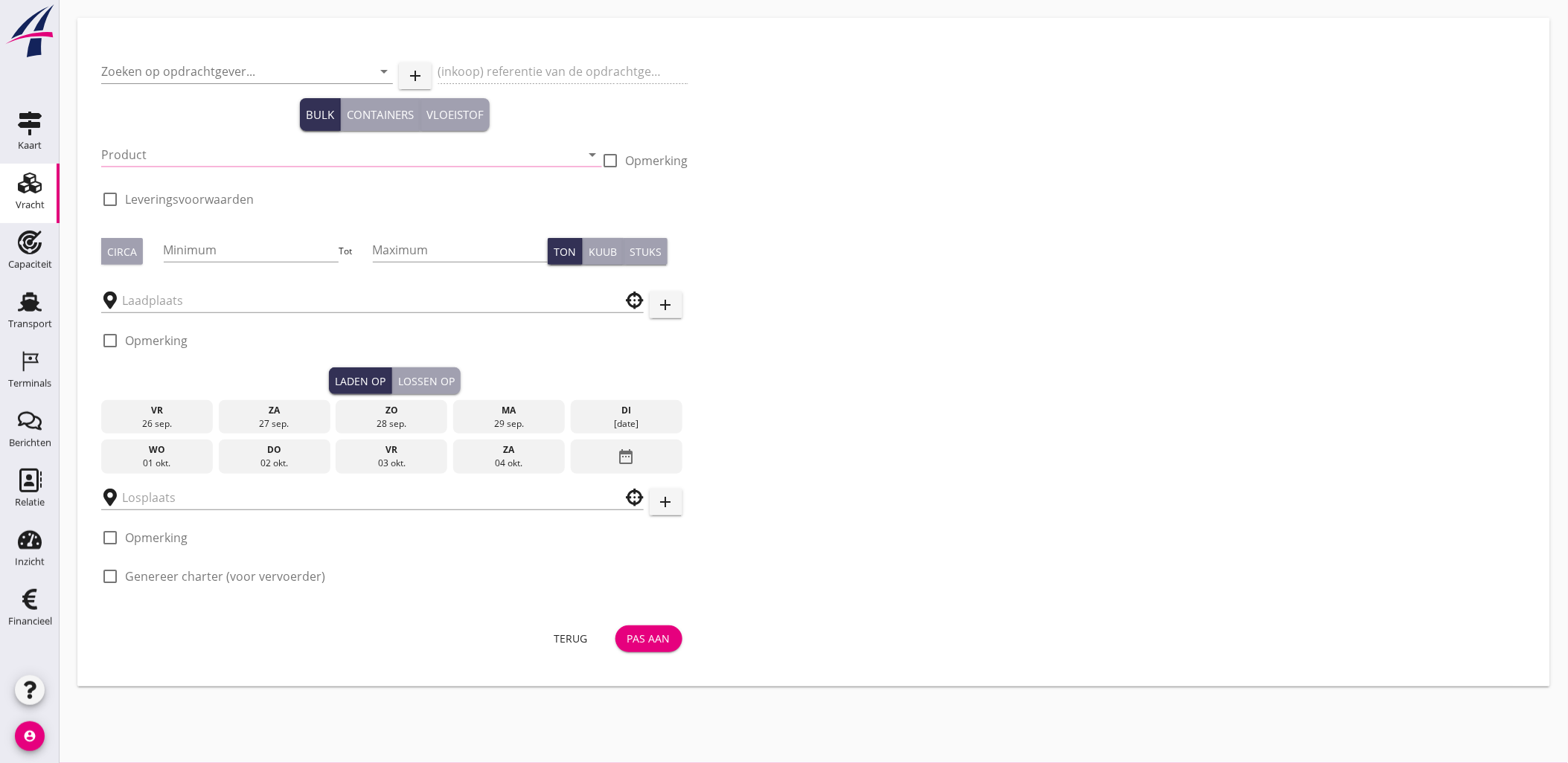
type input "Grondverbetering Westergouwe IV"
type input "Ontzilt oph.zand [75] (6120)"
type input "1000"
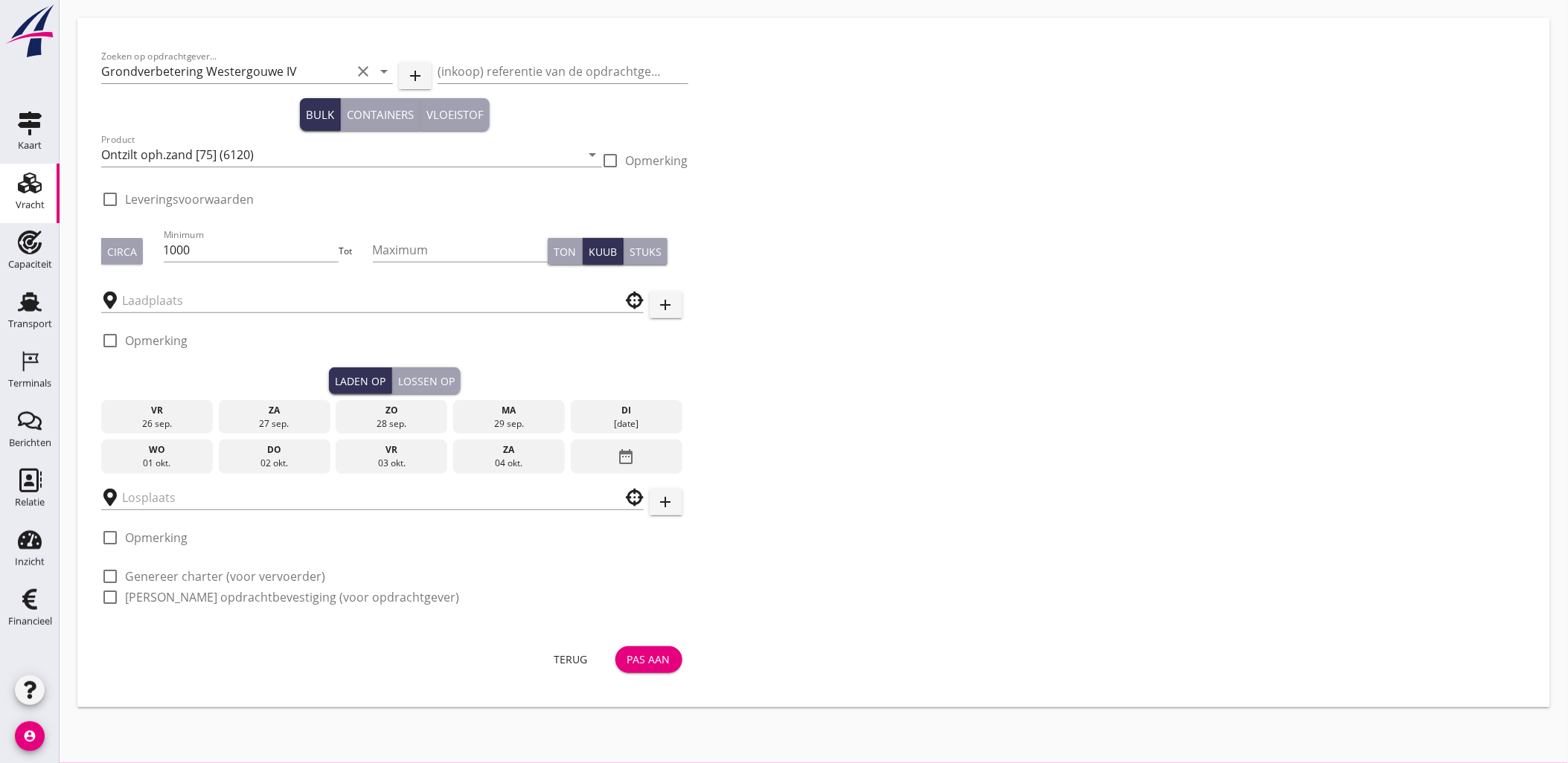
checkbox input "true"
type input "Blankenburgput"
type input "Loswal Fa. J. Bos&Zonen"
checkbox input "true"
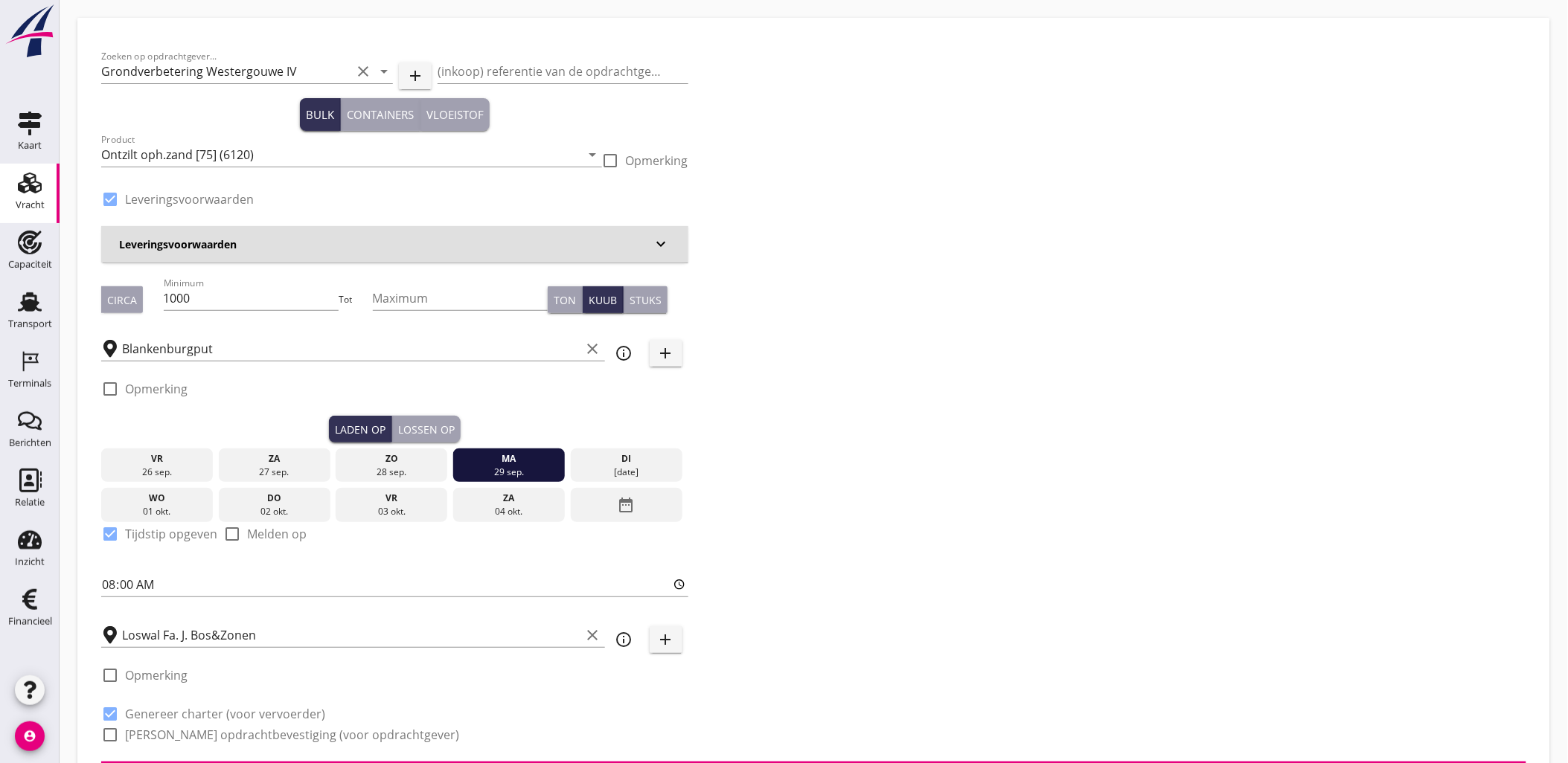
type input "2.2"
radio input "false"
click at [438, 425] on div "Lossen op" at bounding box center [427, 430] width 57 height 16
checkbox input "false"
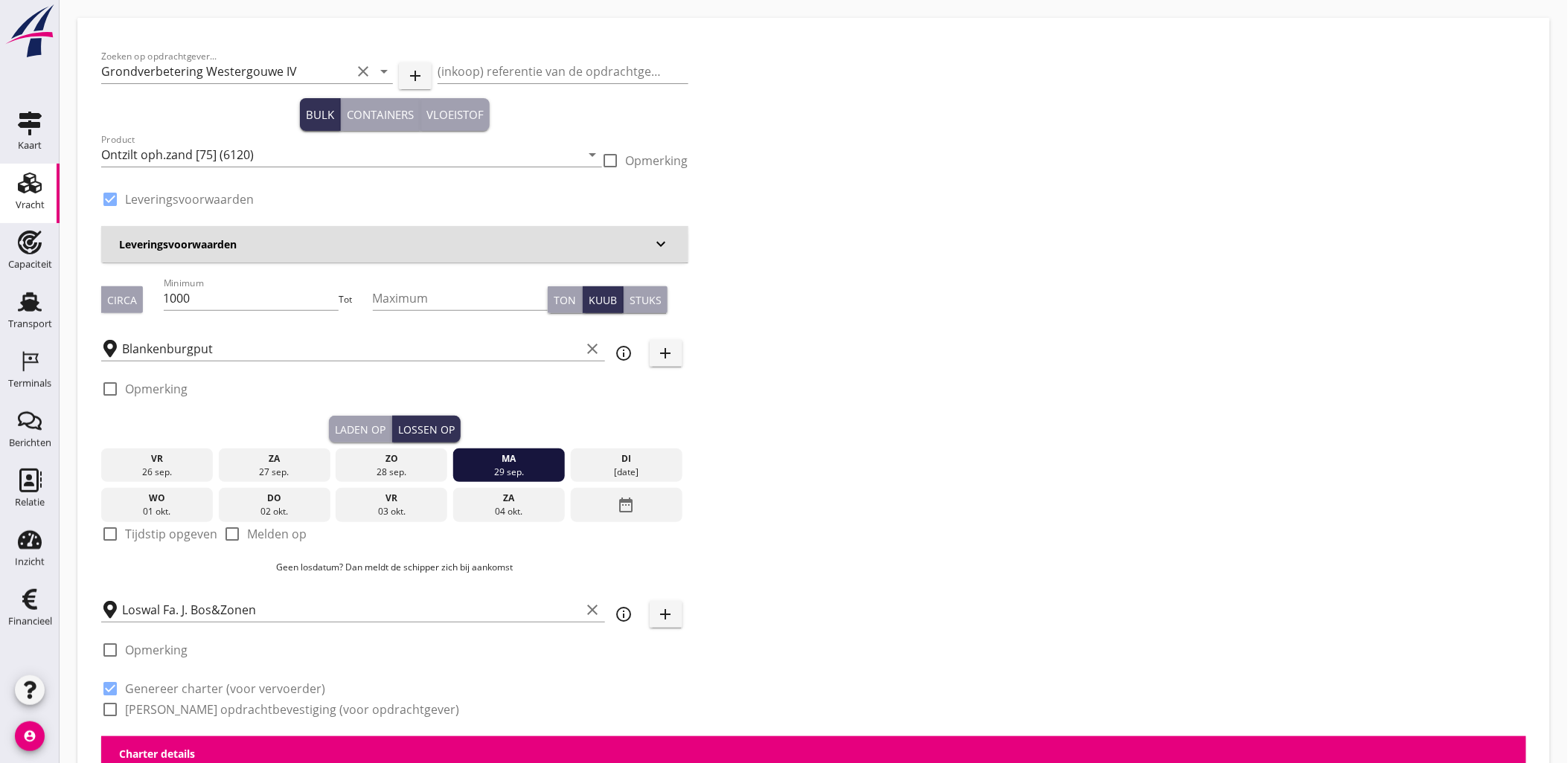
click at [641, 459] on div "di" at bounding box center [627, 459] width 104 height 13
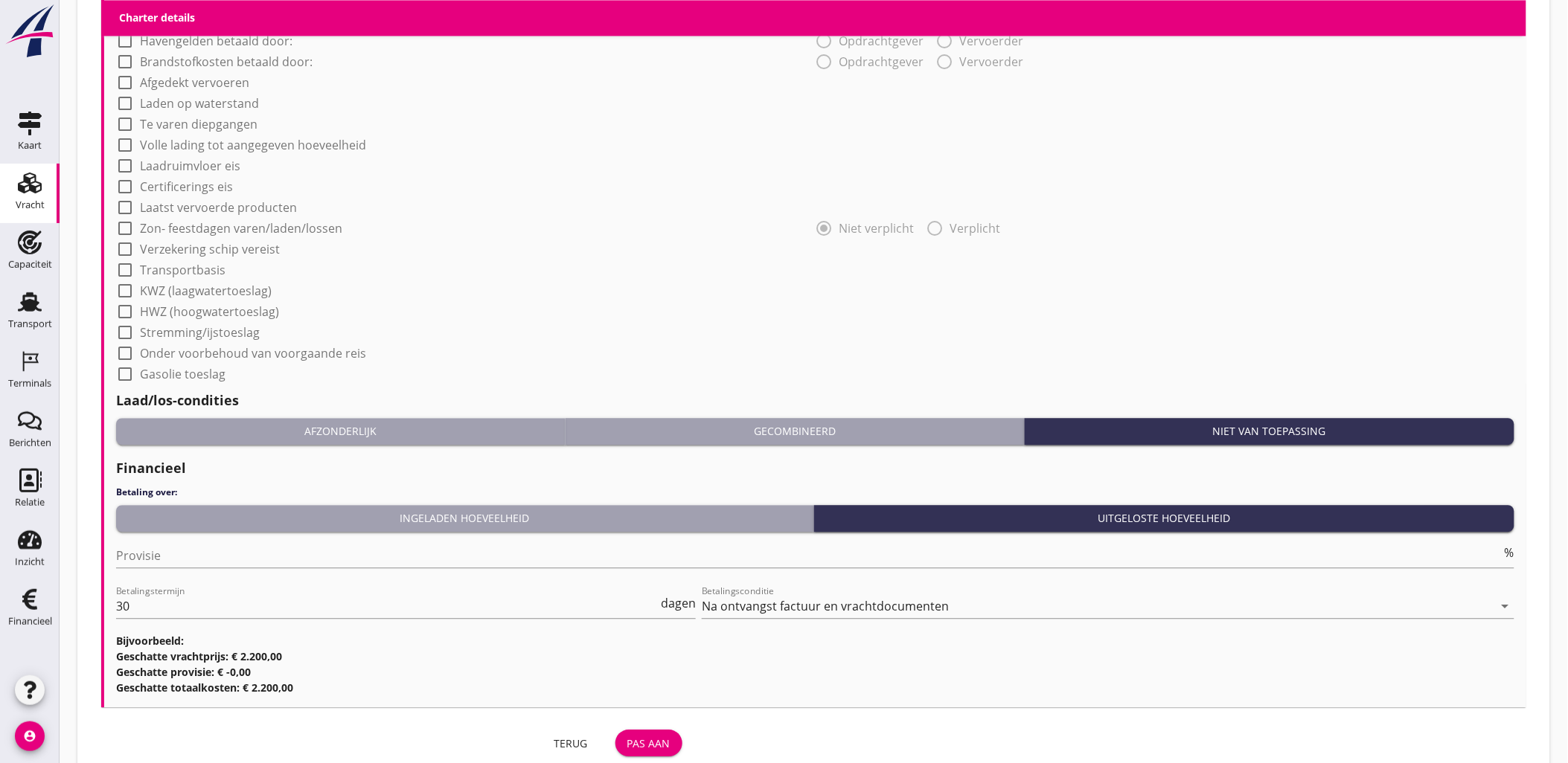
scroll to position [1188, 0]
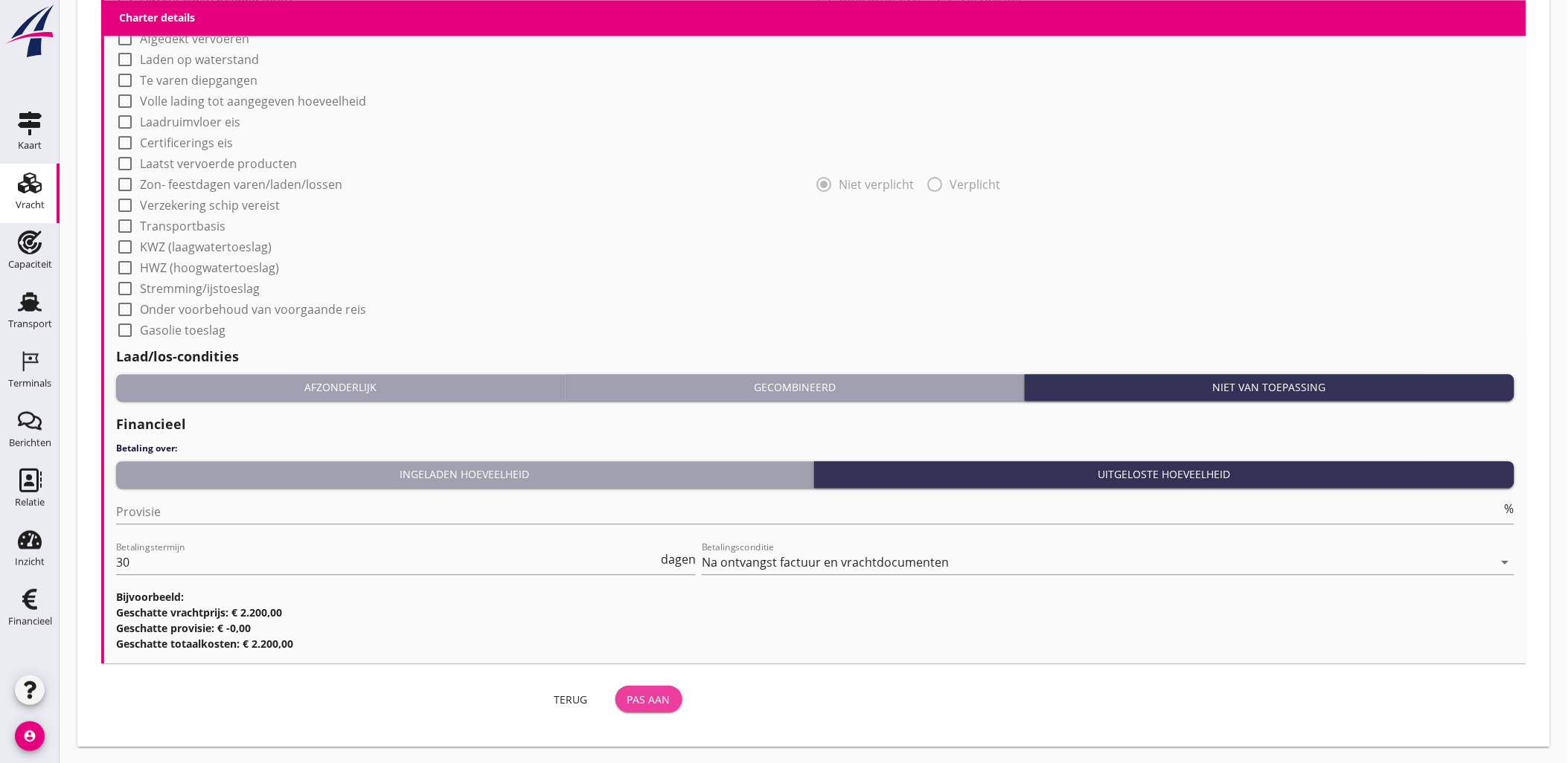
click at [674, 688] on button "Pas aan" at bounding box center [649, 699] width 67 height 27
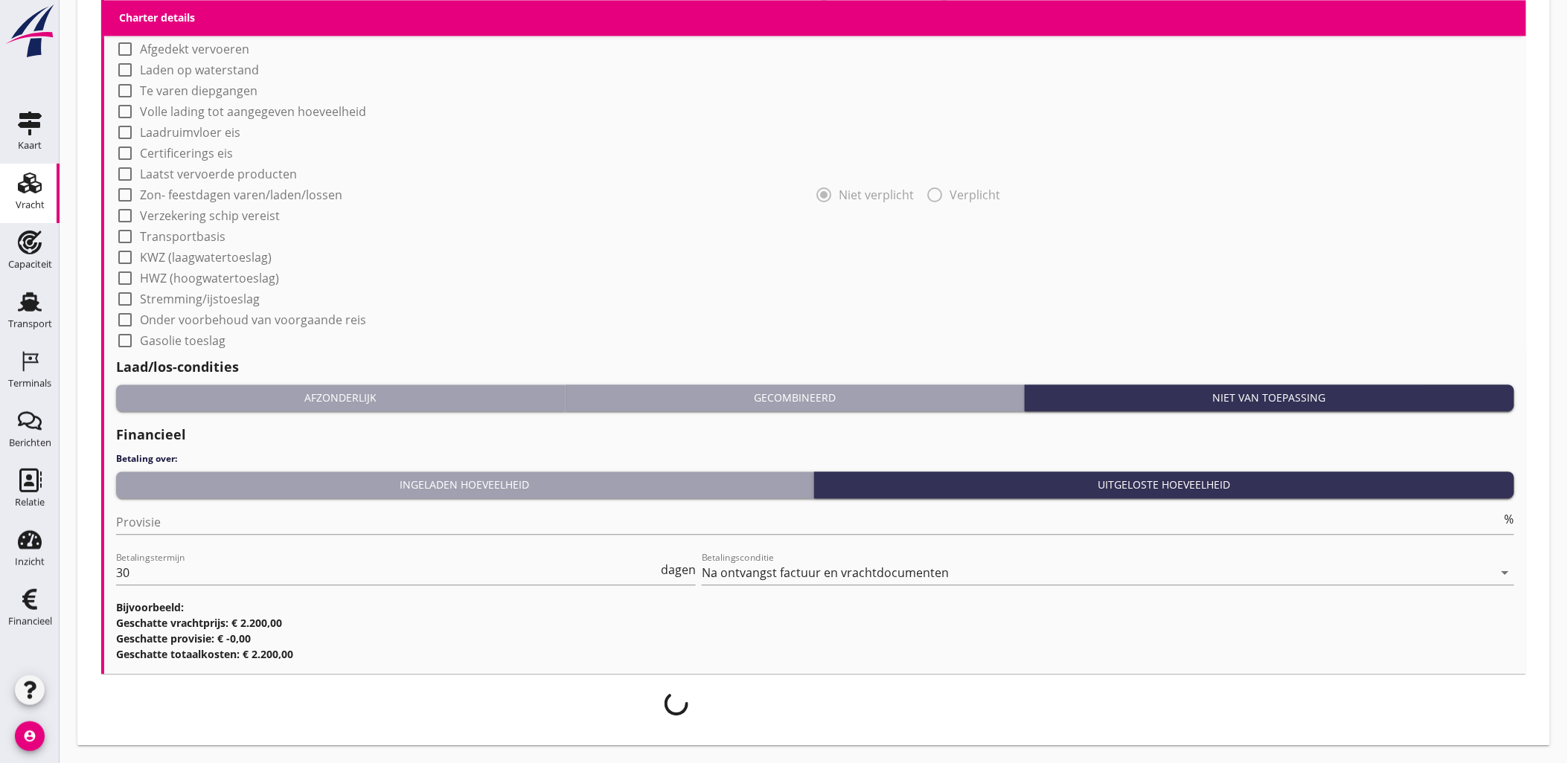
scroll to position [1177, 0]
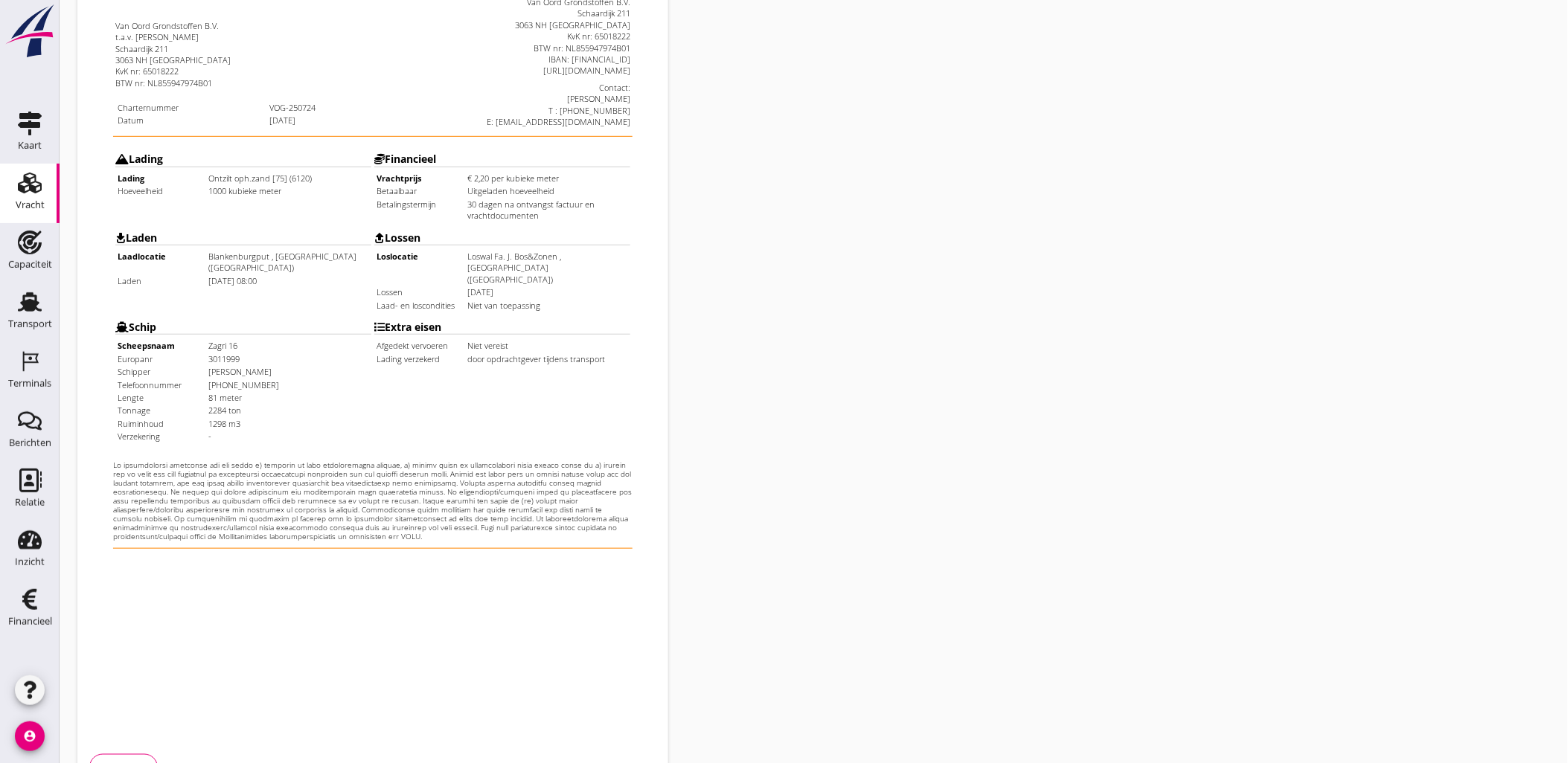
scroll to position [337, 0]
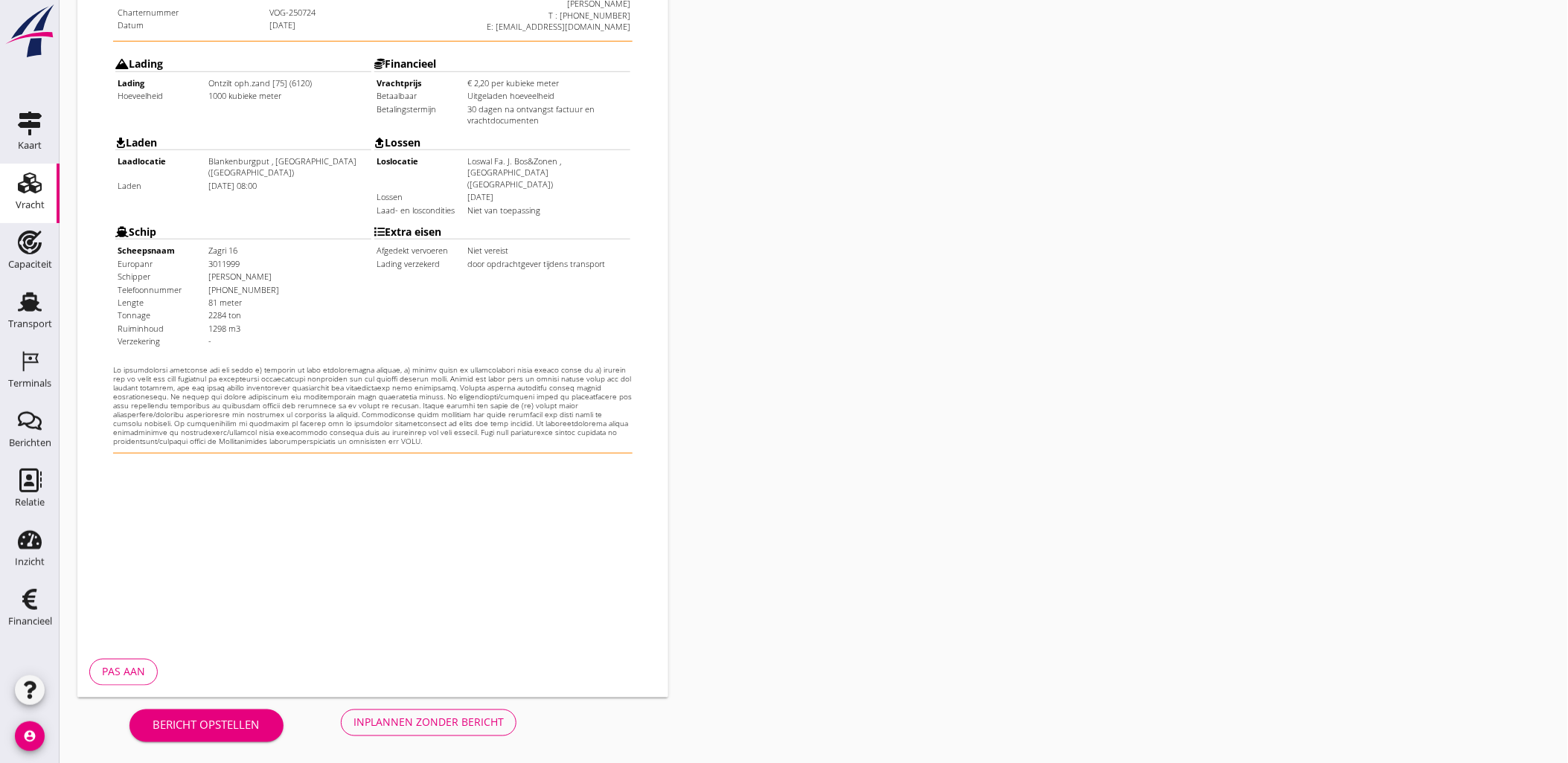
click at [377, 726] on div "Inplannen zonder bericht" at bounding box center [428, 723] width 150 height 16
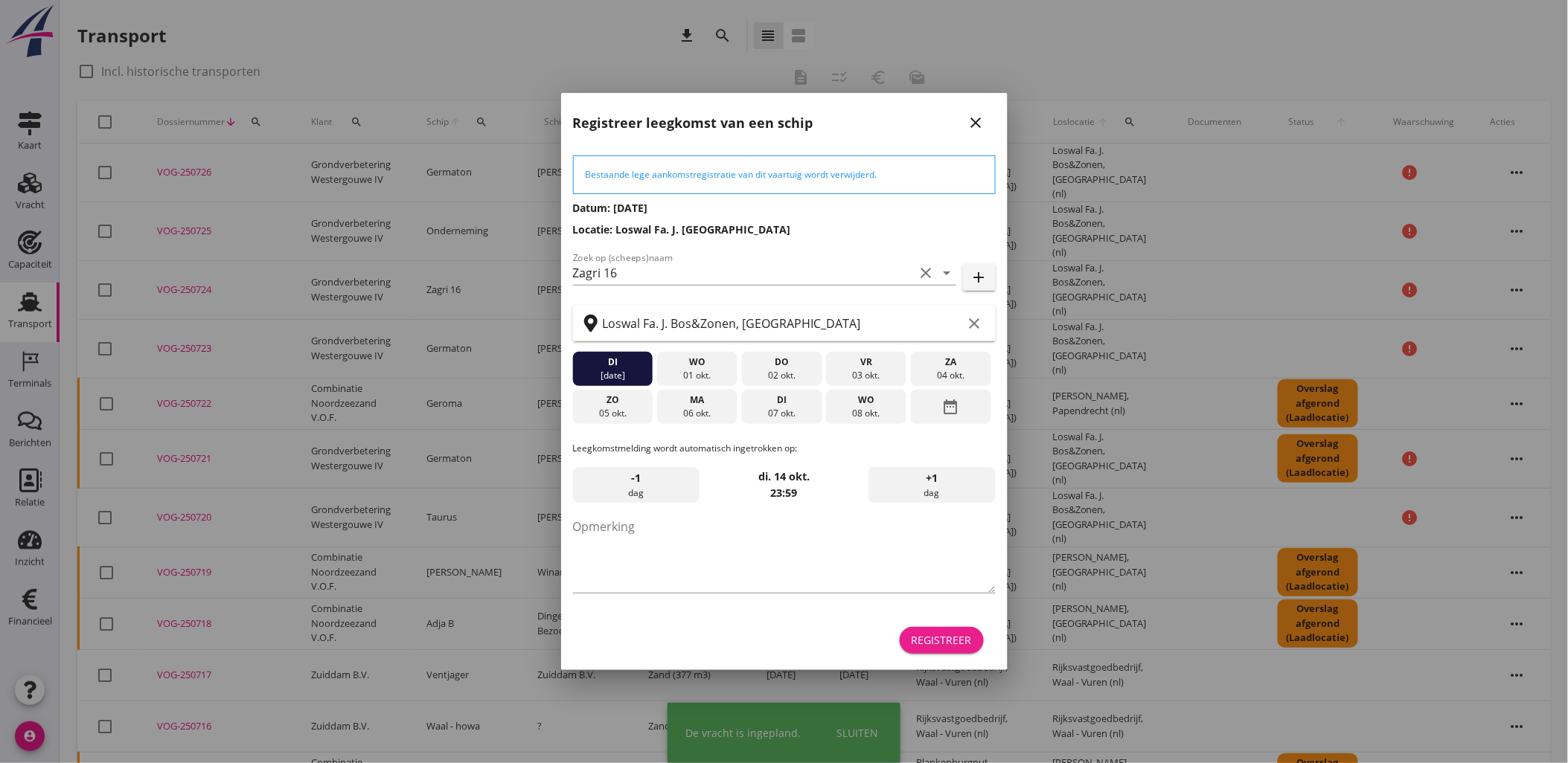
click at [968, 638] on div "Registreer" at bounding box center [942, 641] width 60 height 16
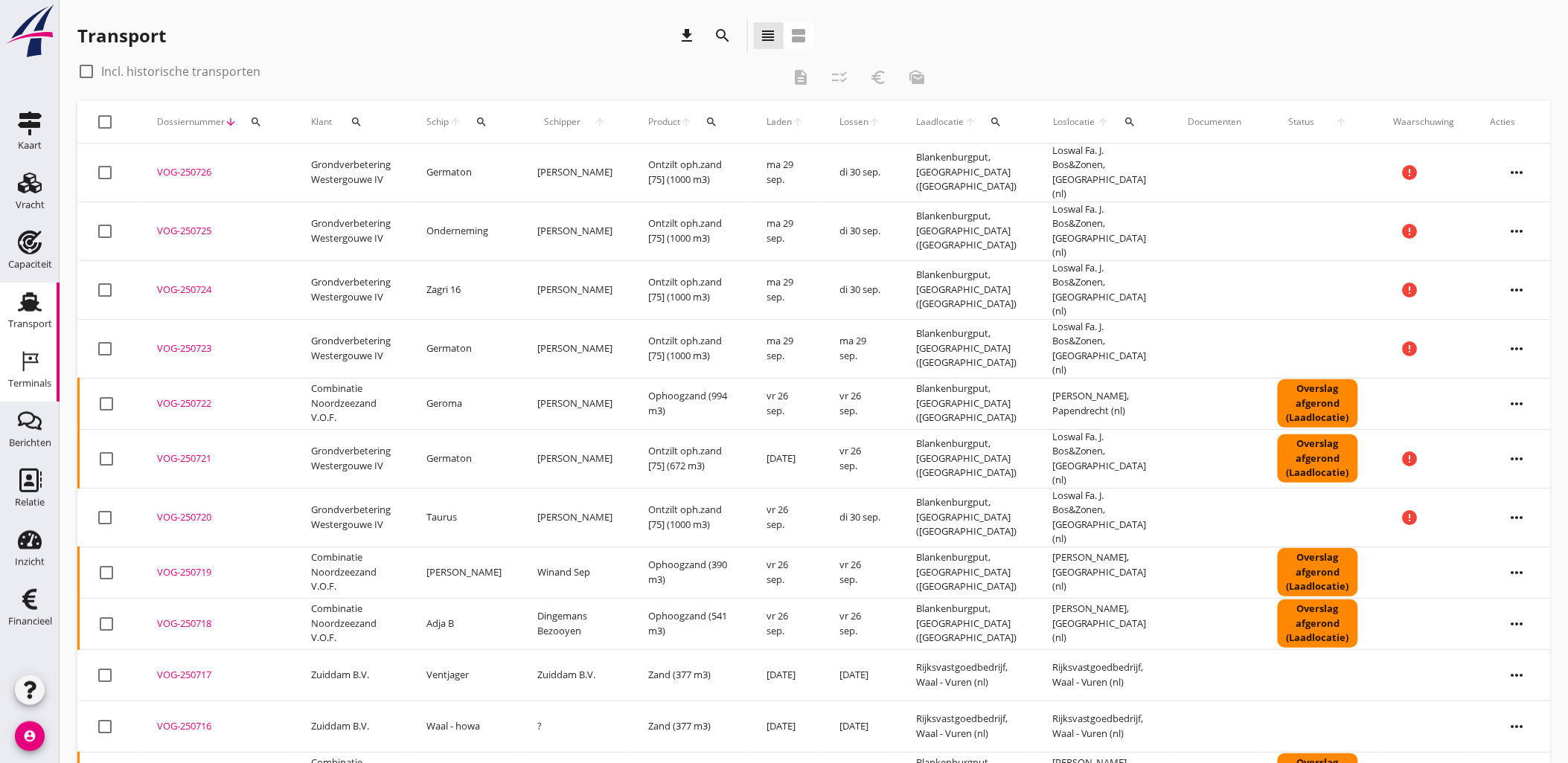
click at [45, 360] on div "Terminals" at bounding box center [29, 362] width 36 height 24
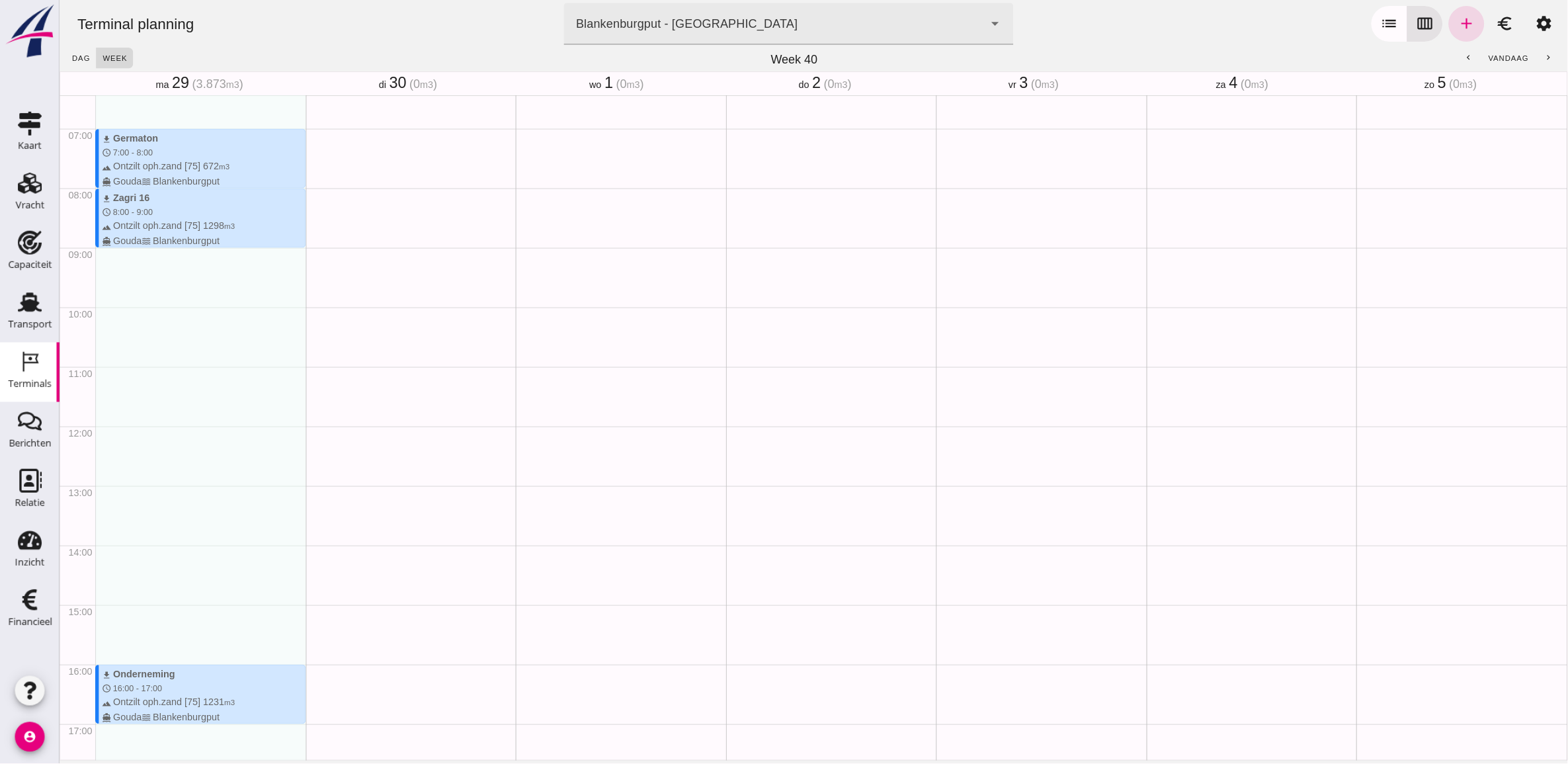
scroll to position [341, 0]
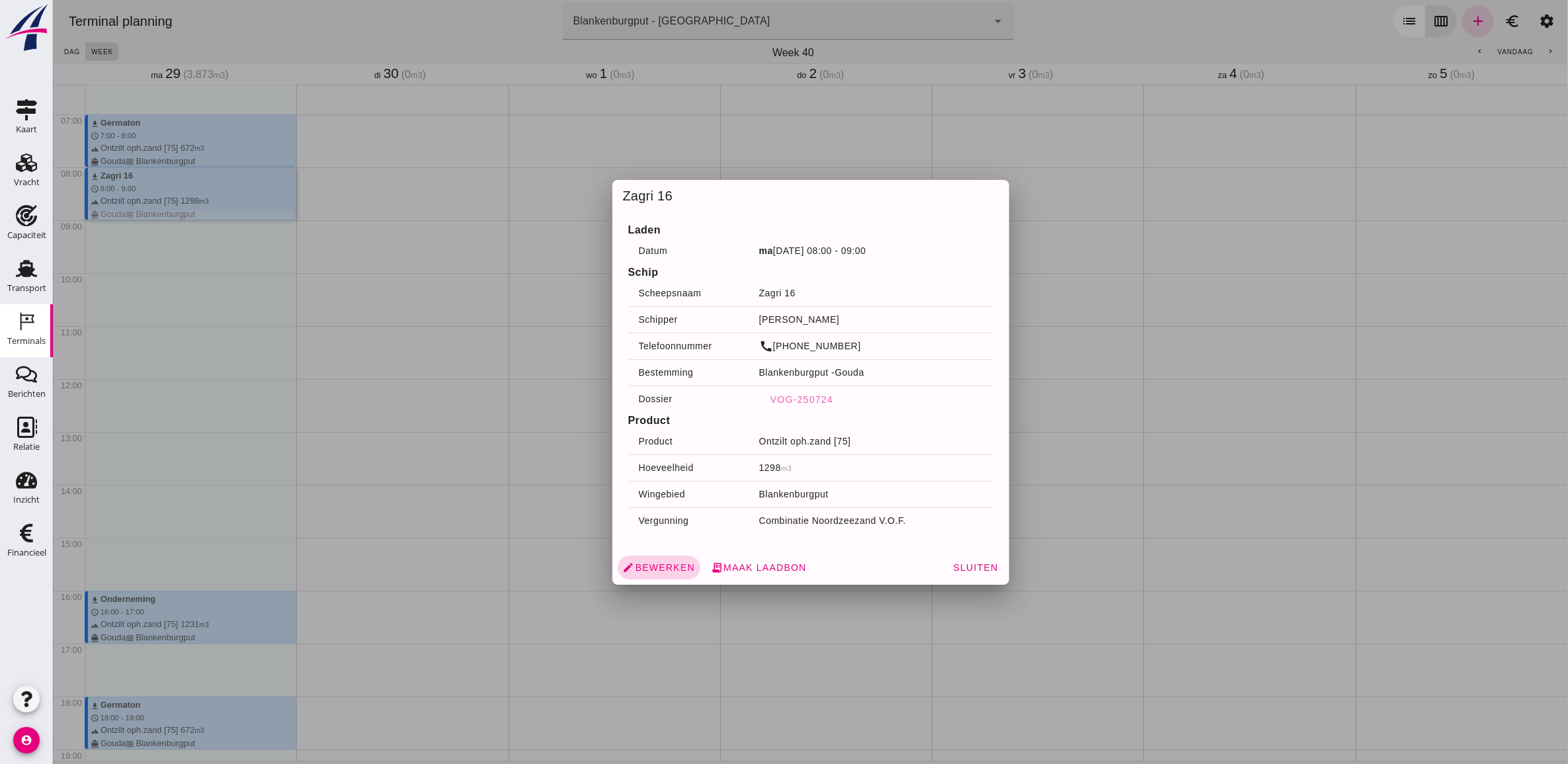
drag, startPoint x: 209, startPoint y: 197, endPoint x: 659, endPoint y: 564, distance: 580.7
click at [659, 564] on span "edit Bewerken" at bounding box center [658, 567] width 72 height 12
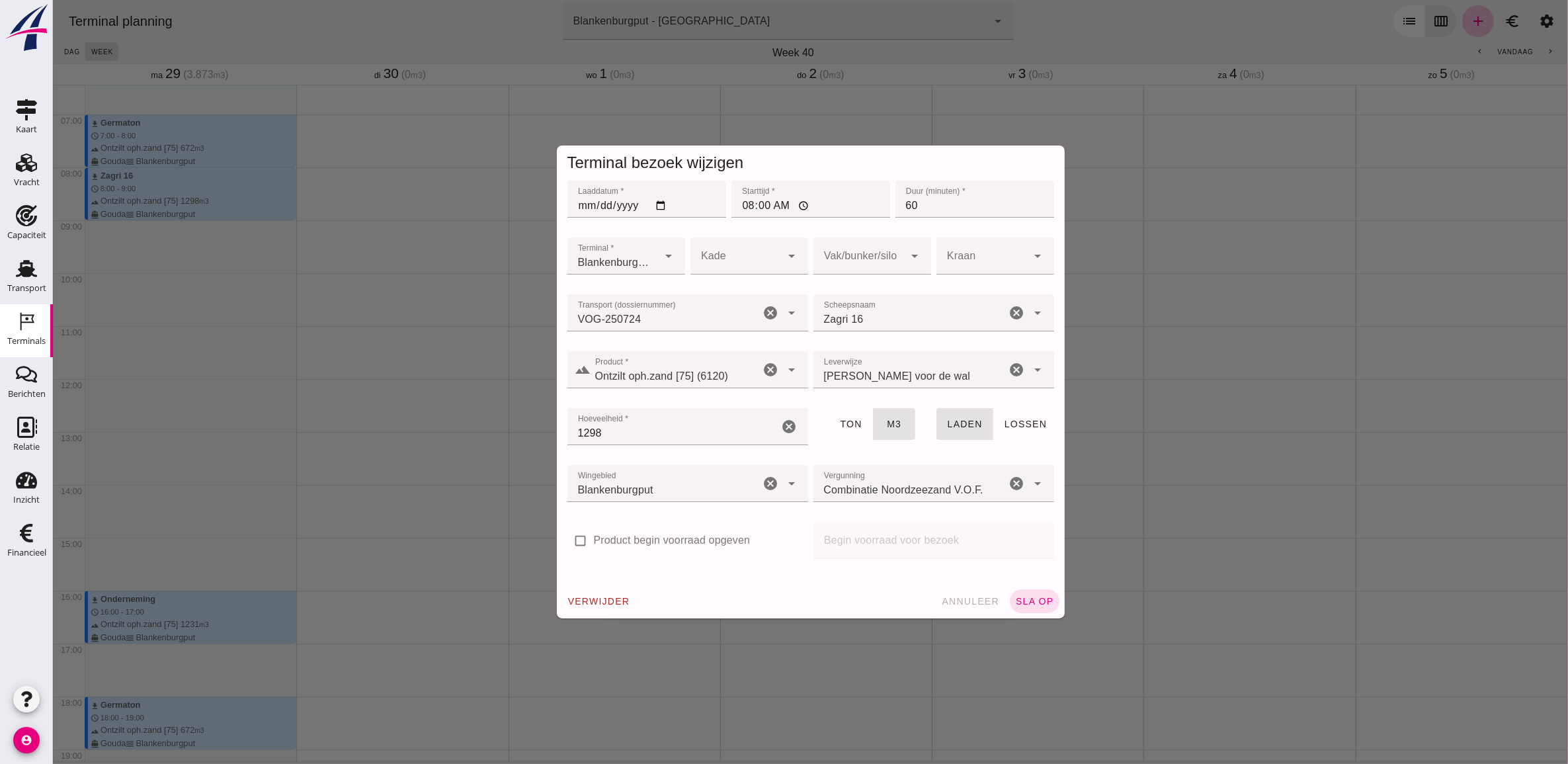
click at [742, 209] on input "08:00" at bounding box center [810, 199] width 159 height 37
type input "09:00"
click at [1032, 595] on button "sla op" at bounding box center [1034, 601] width 50 height 24
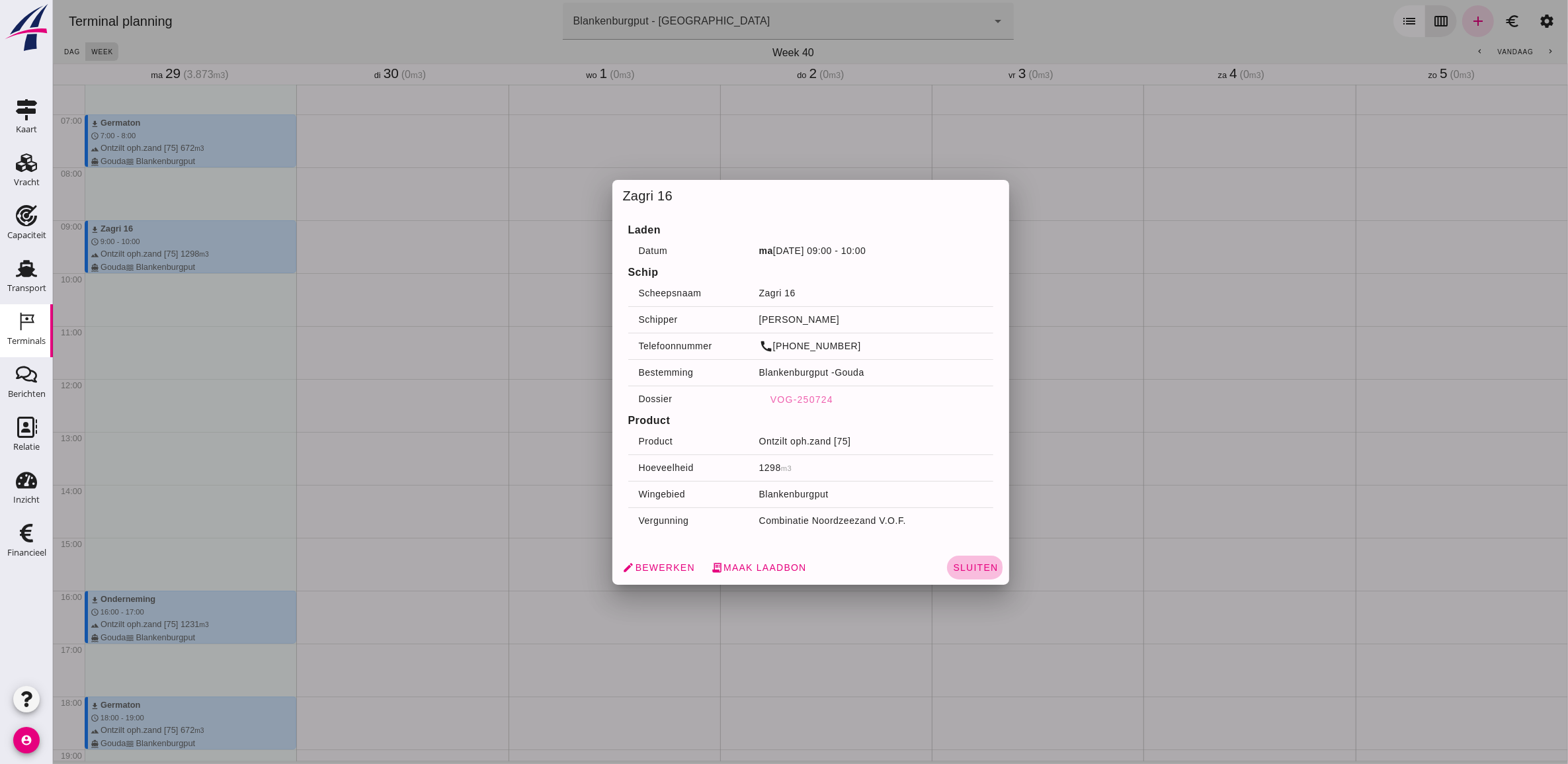
click at [972, 574] on button "Sluiten" at bounding box center [975, 567] width 56 height 24
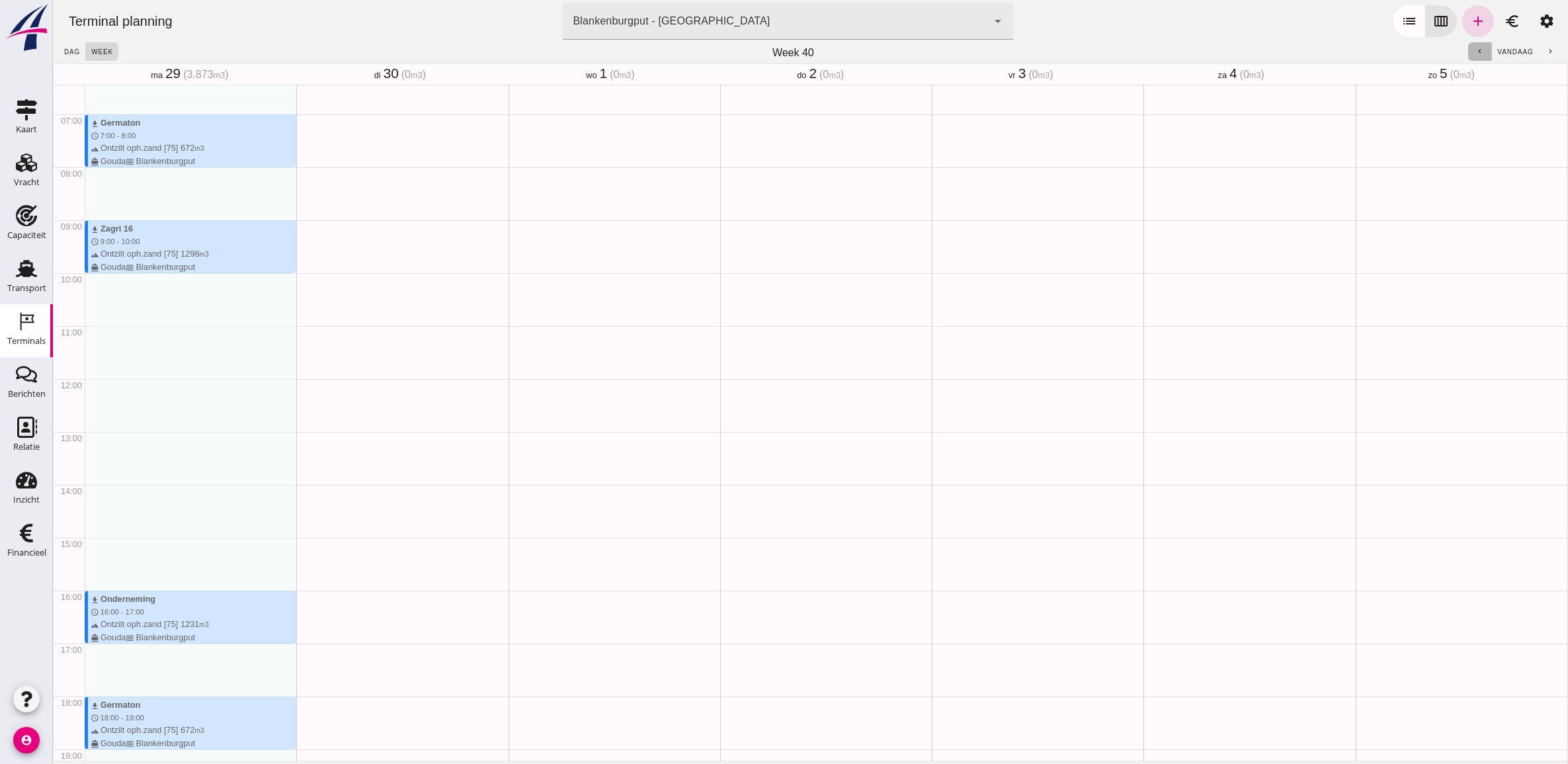
click at [1392, 51] on button "chevron_left" at bounding box center [1480, 51] width 24 height 18
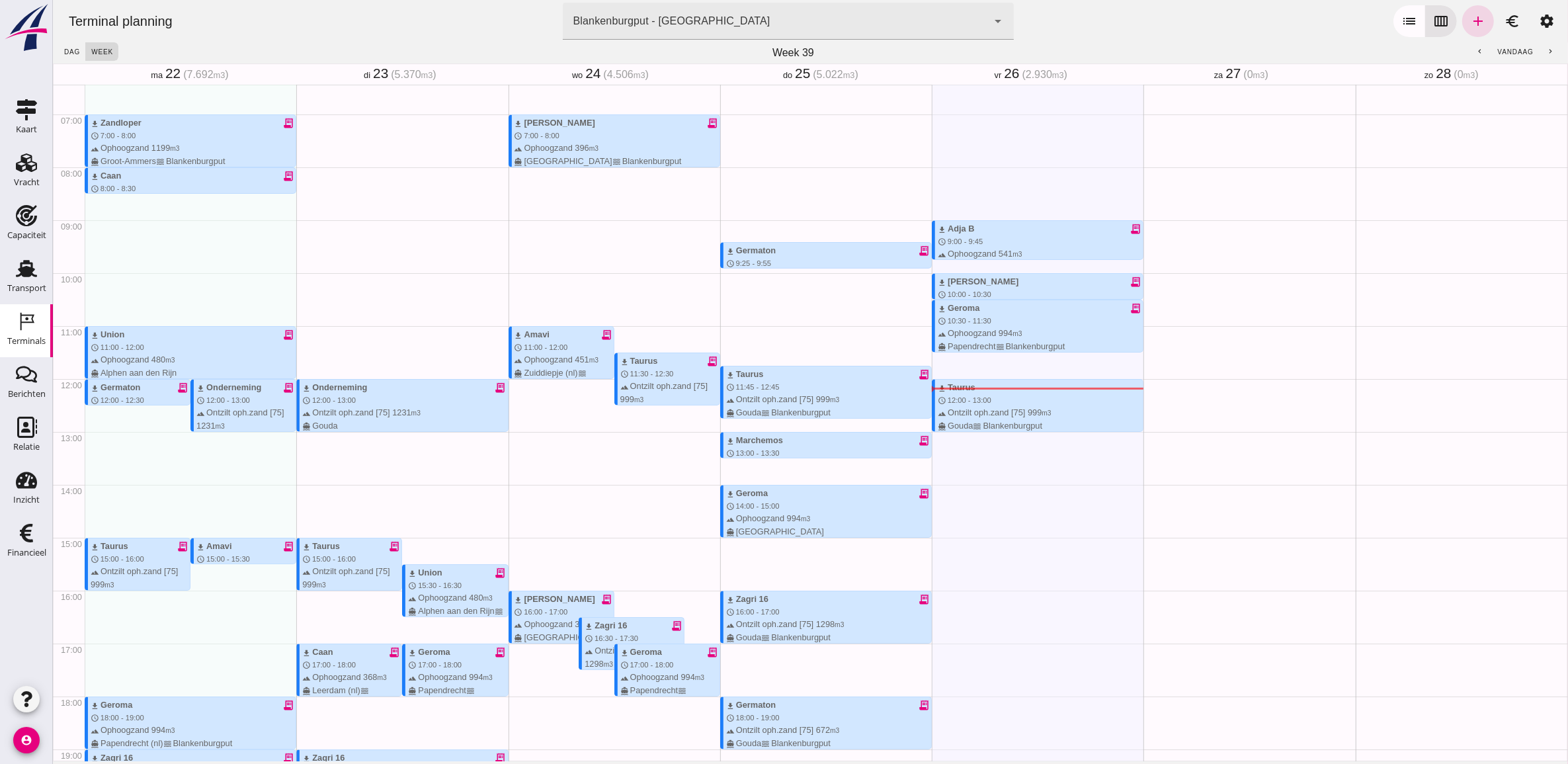
scroll to position [423, 0]
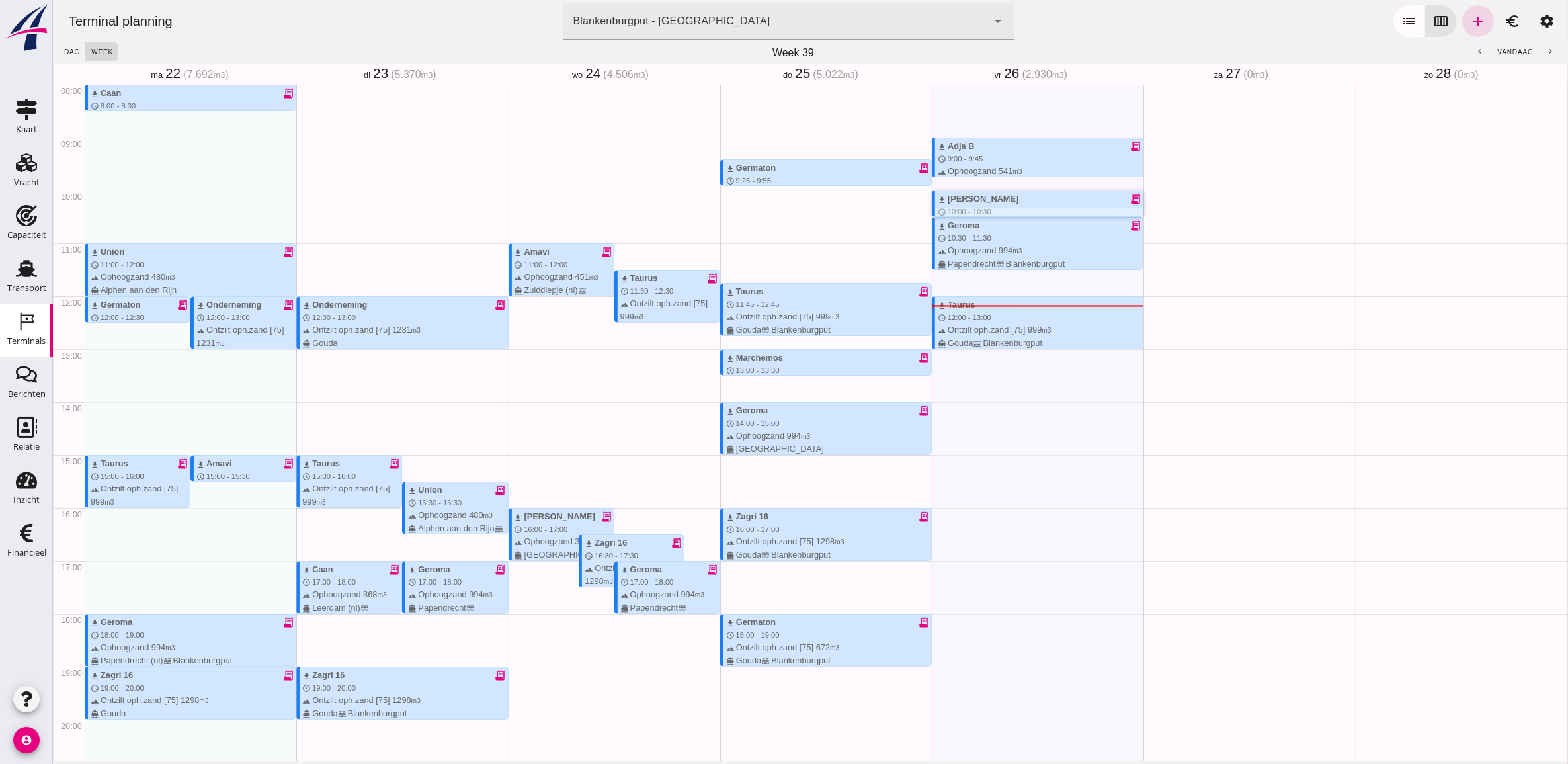
click at [1129, 199] on icon "receipt_long" at bounding box center [1135, 199] width 12 height 12
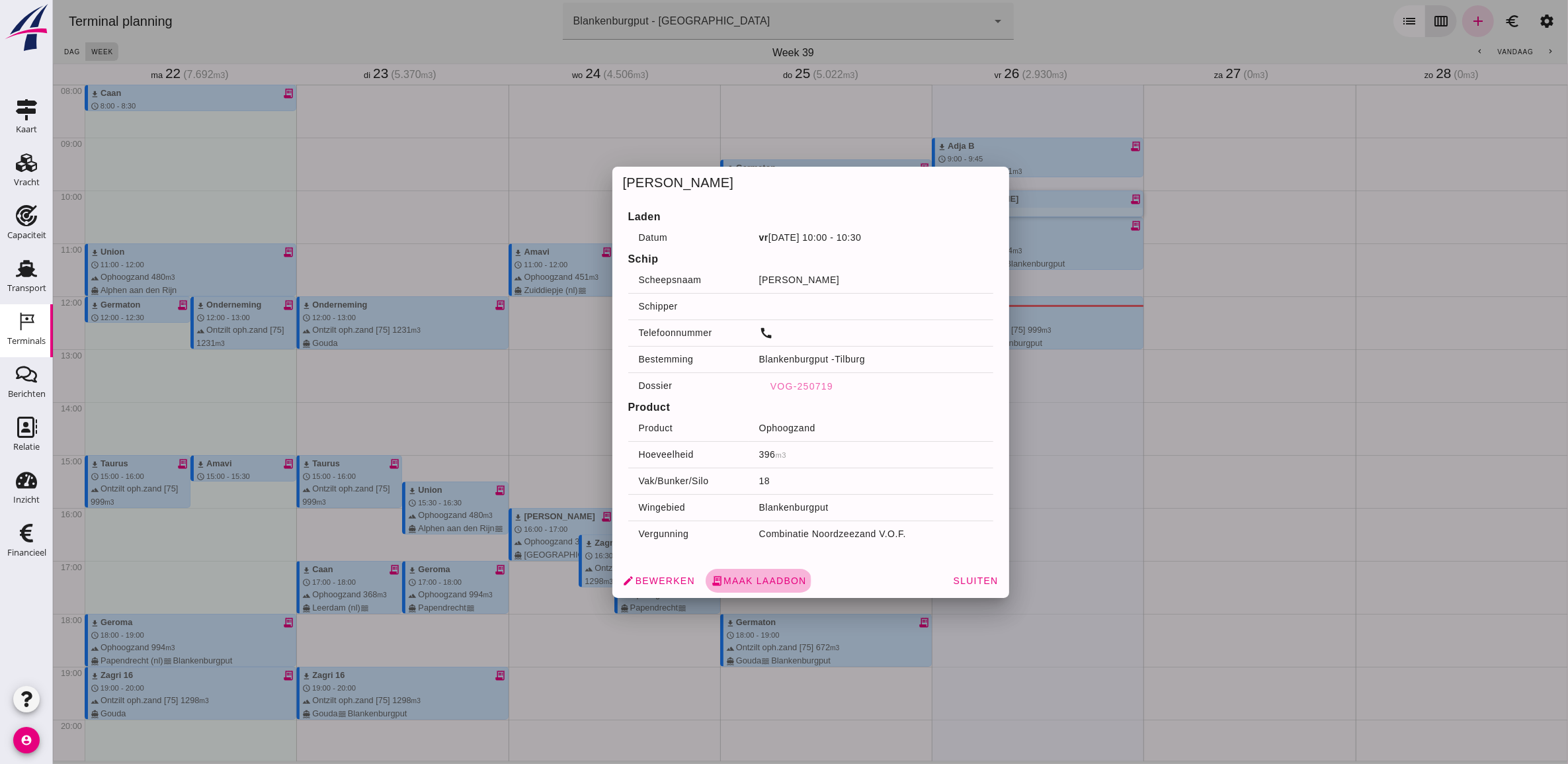
click at [770, 586] on span "receipt_long Maak laadbon" at bounding box center [758, 580] width 96 height 12
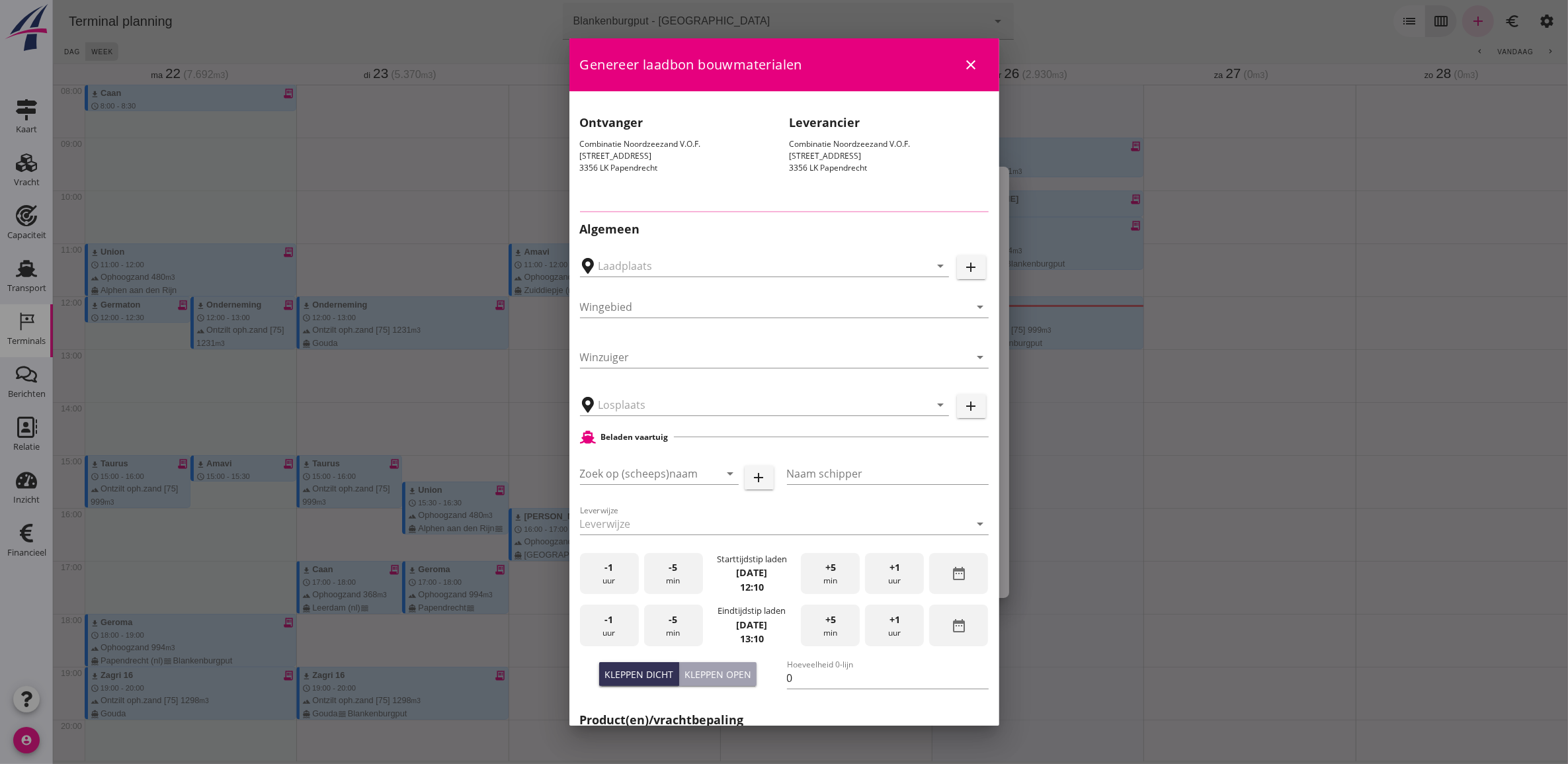
type input "[GEOGRAPHIC_DATA], [GEOGRAPHIC_DATA]"
type input "[PERSON_NAME], [GEOGRAPHIC_DATA]"
type input "Blankenburgput"
type input "[PERSON_NAME]"
type input "Ophoogzand (6120)"
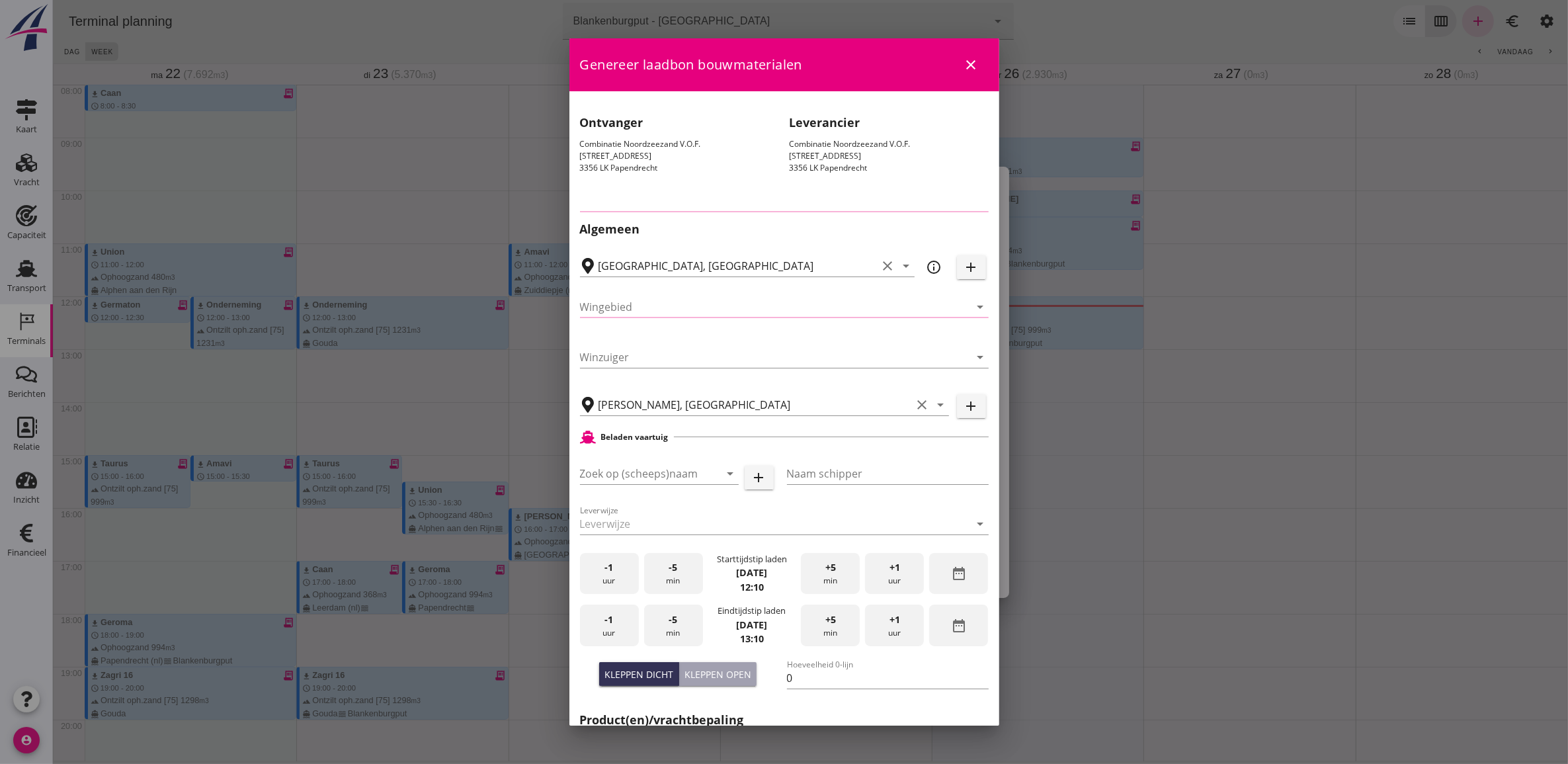
type input "Combinatie Noordzeezand V.O.F."
type input "K-0204577 - BRL9313 Niveau II"
type input "Combinatie Noordzeezand V.O.F."
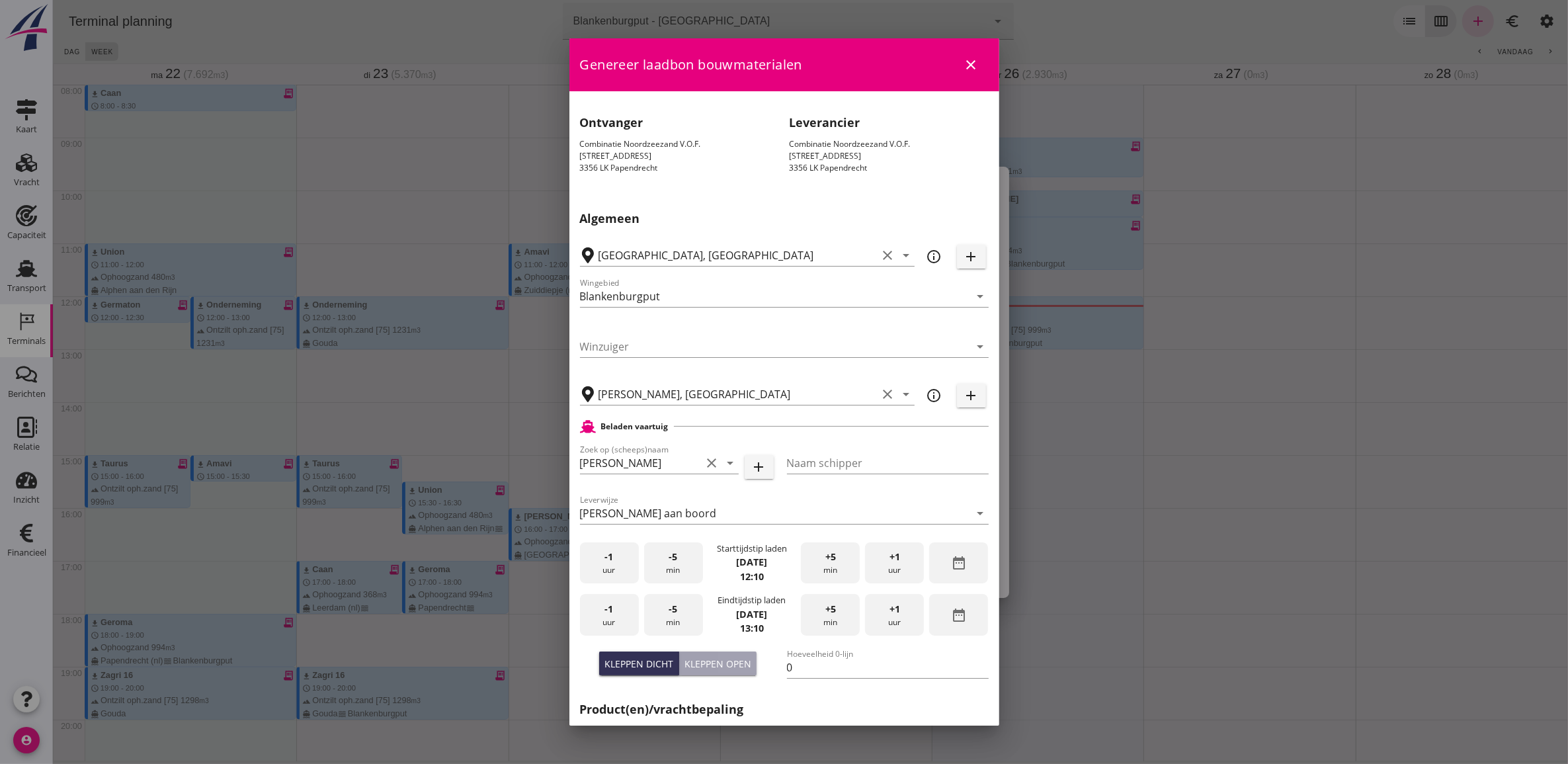
click at [963, 60] on icon "close" at bounding box center [971, 65] width 16 height 16
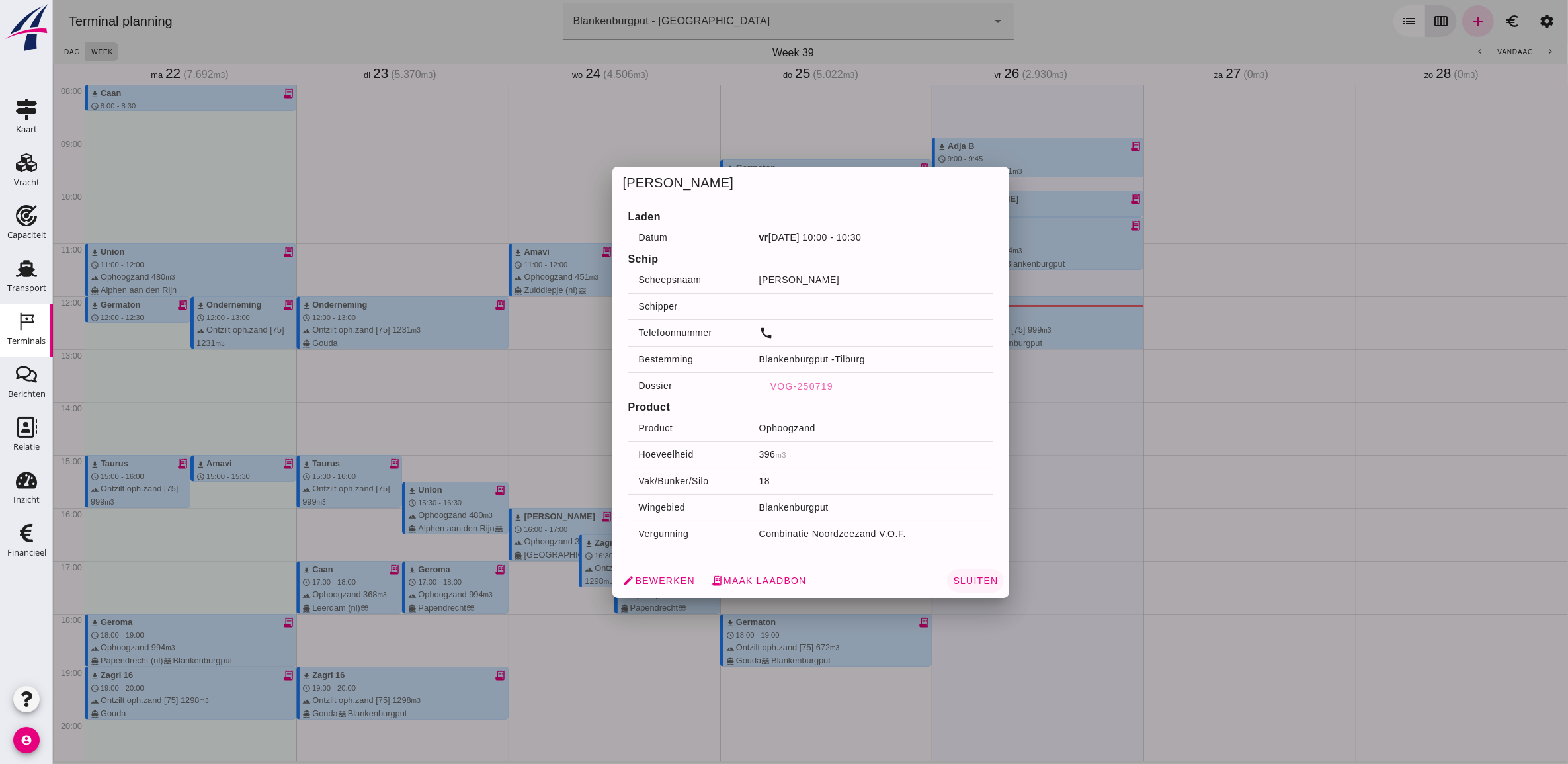
click at [982, 567] on div "edit Bewerken receipt_long Maak laadbon Sluiten" at bounding box center [810, 580] width 397 height 34
click at [980, 576] on span "Sluiten" at bounding box center [974, 580] width 46 height 11
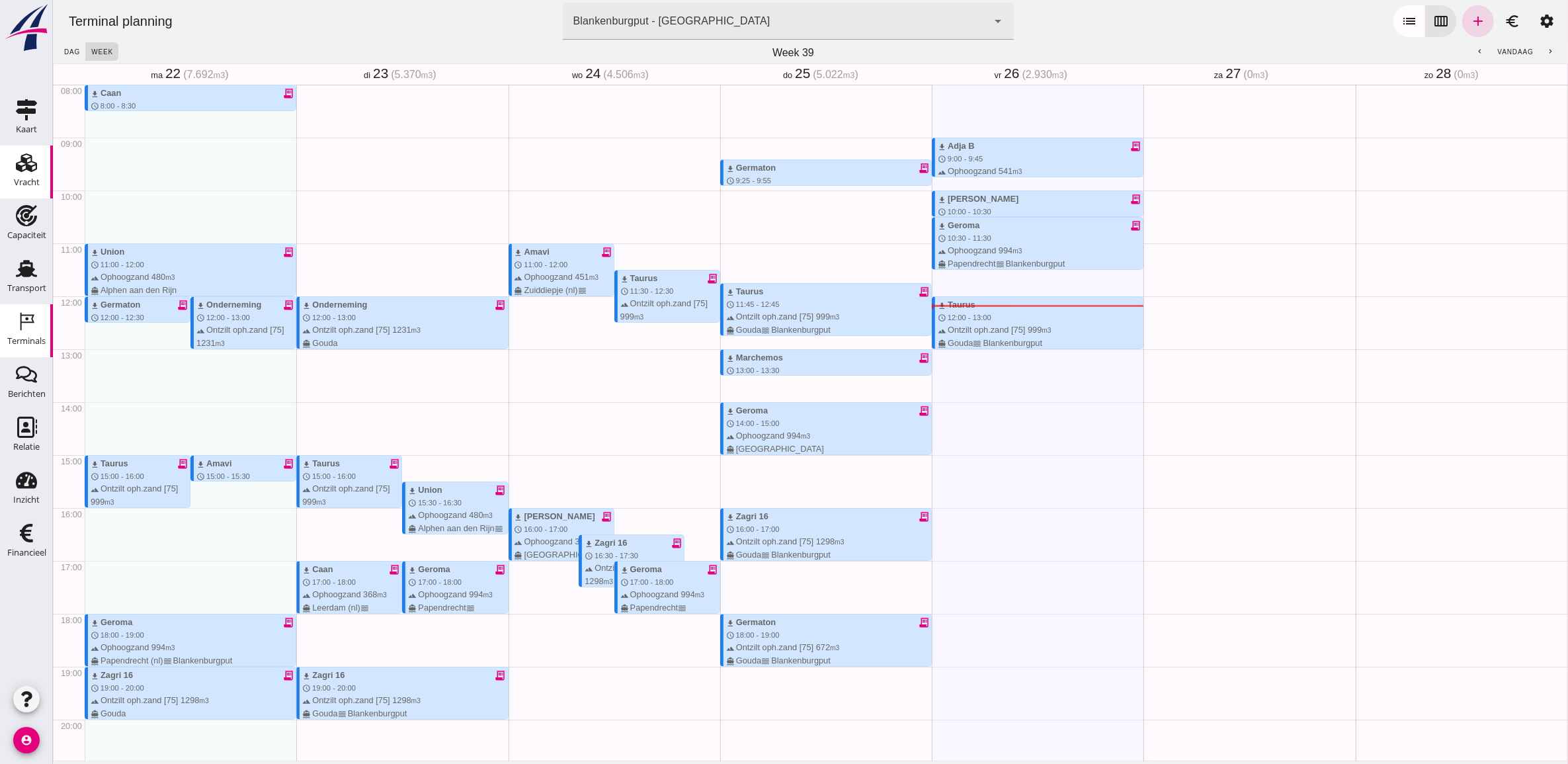
click at [17, 169] on use at bounding box center [27, 163] width 21 height 18
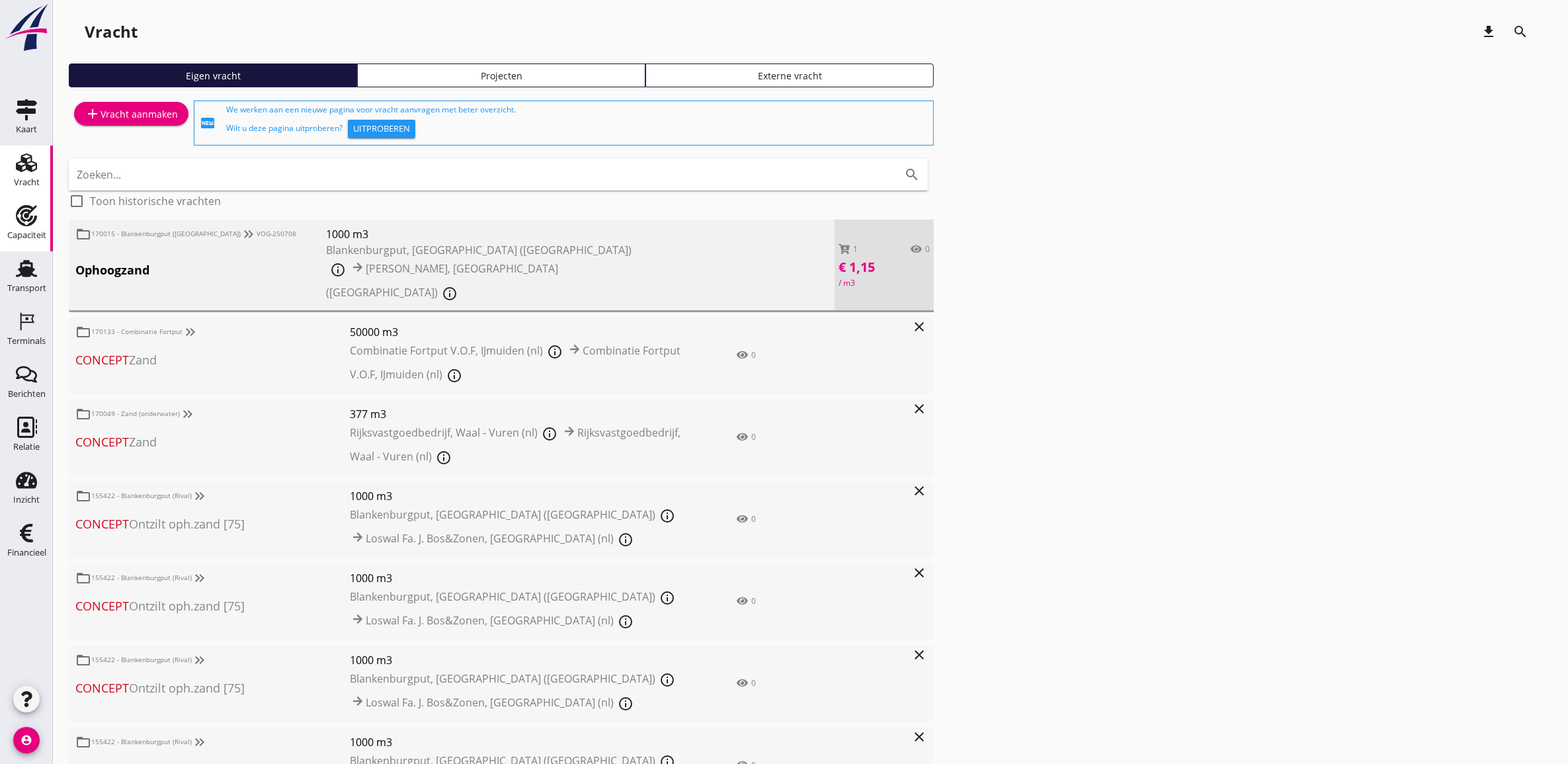
click at [41, 229] on div "Capaciteit" at bounding box center [27, 235] width 39 height 18
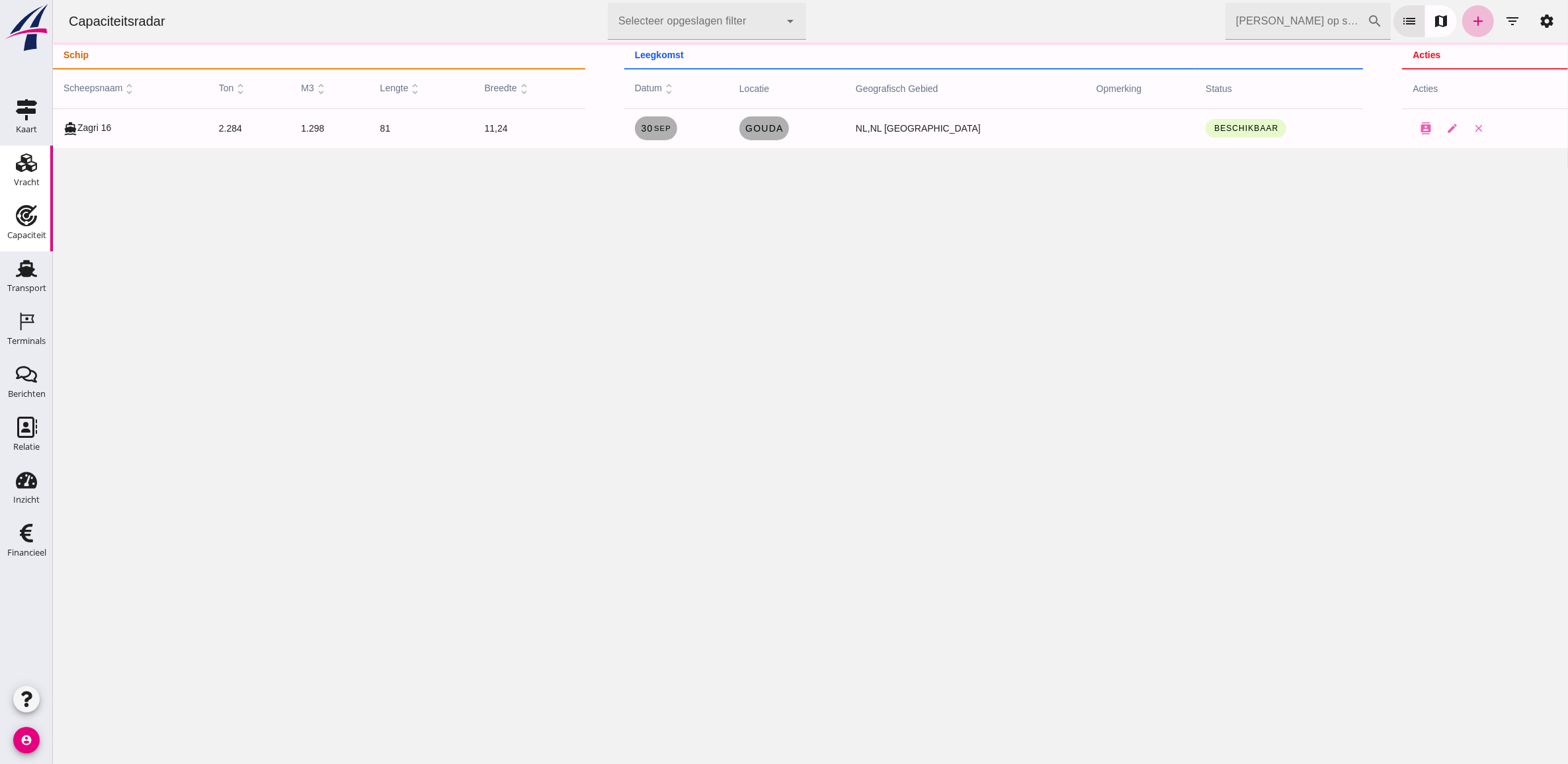
click at [20, 176] on div "Vracht" at bounding box center [27, 183] width 26 height 18
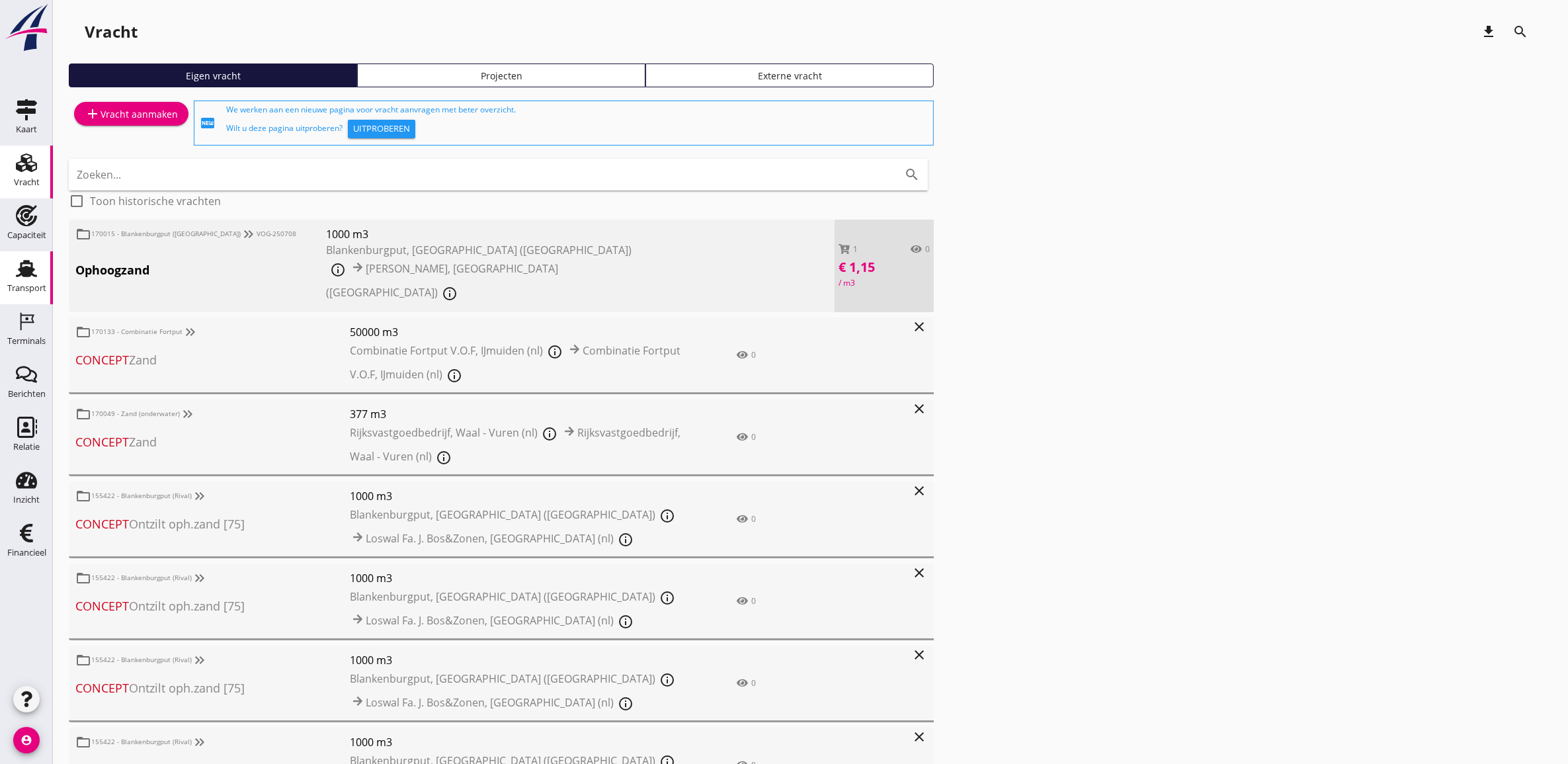
click at [37, 272] on div "Transport" at bounding box center [26, 268] width 32 height 21
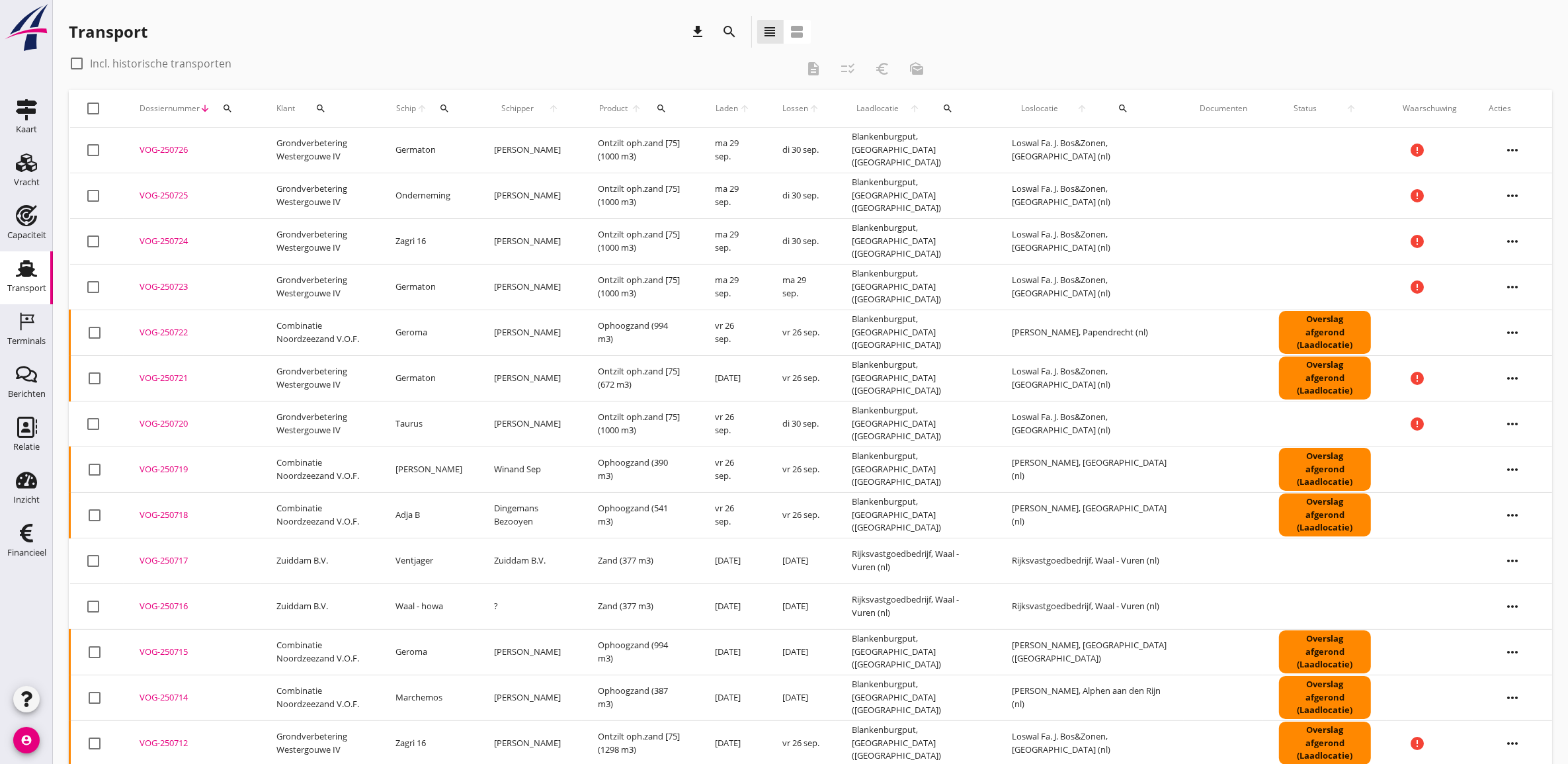
click at [473, 58] on div "check_box_outline_blank Incl. historische transporten" at bounding box center [433, 63] width 727 height 21
click at [1392, 480] on icon "more_horiz" at bounding box center [1513, 469] width 37 height 37
click at [176, 471] on div "VOG-250719" at bounding box center [192, 469] width 105 height 13
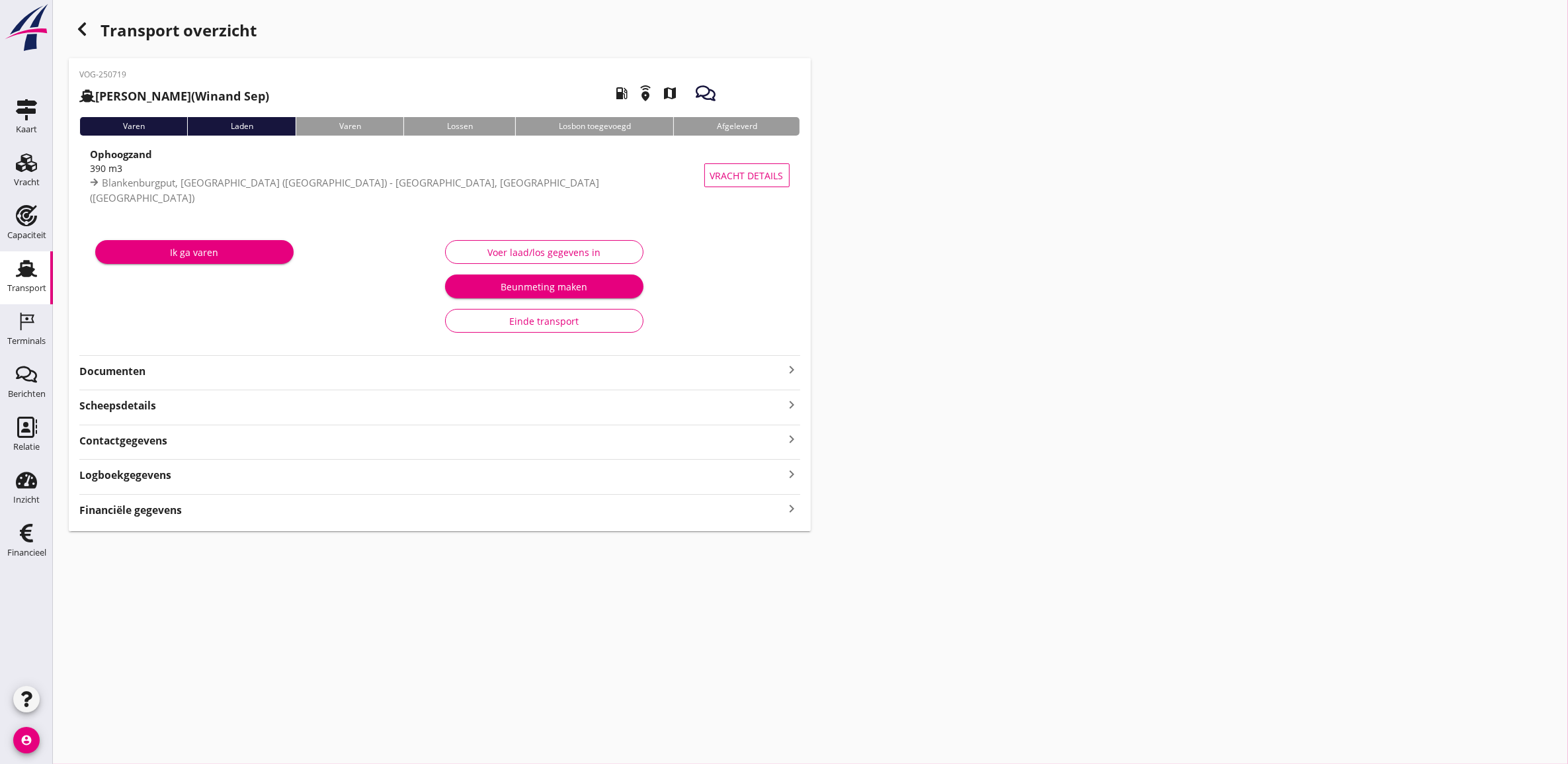
click at [312, 440] on div "Contactgegevens keyboard_arrow_right" at bounding box center [440, 439] width 721 height 18
click at [312, 440] on div "Contactgegevens keyboard_arrow_up" at bounding box center [440, 439] width 721 height 18
click at [180, 475] on div "Logboekgegevens keyboard_arrow_right" at bounding box center [440, 473] width 721 height 18
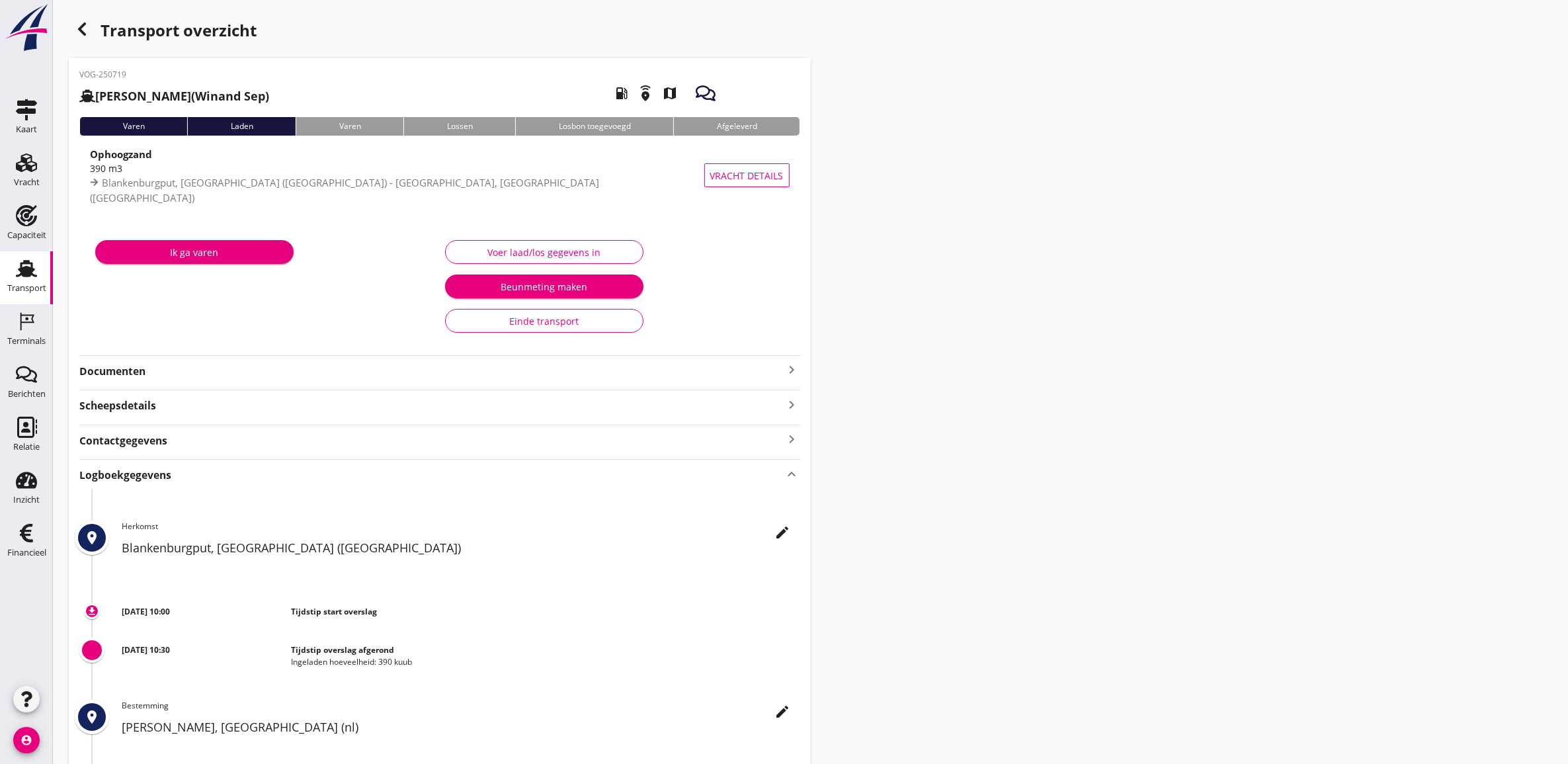
click at [180, 475] on div "Logboekgegevens keyboard_arrow_up" at bounding box center [440, 473] width 721 height 18
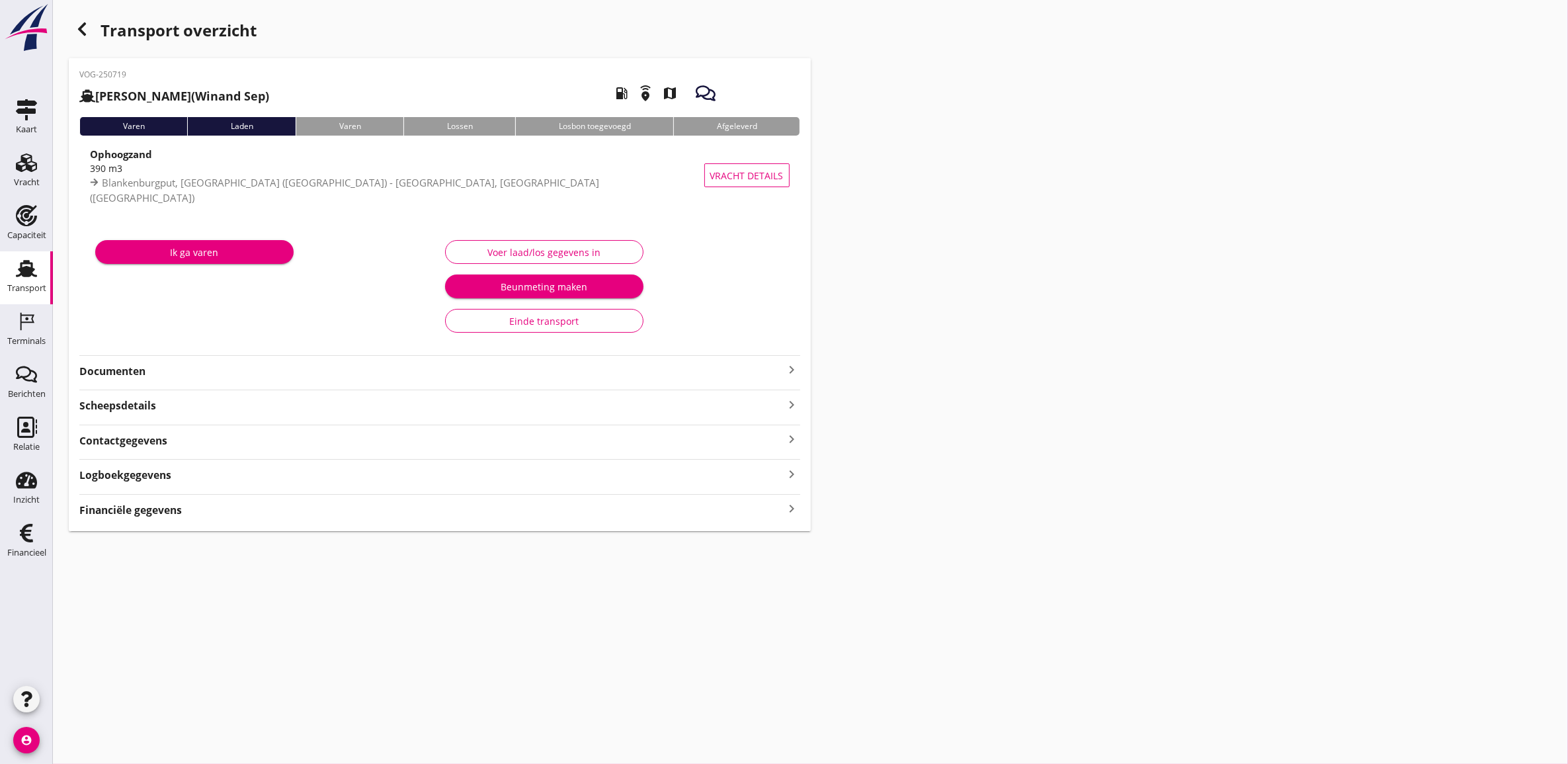
click at [154, 372] on strong "Documenten" at bounding box center [432, 371] width 705 height 15
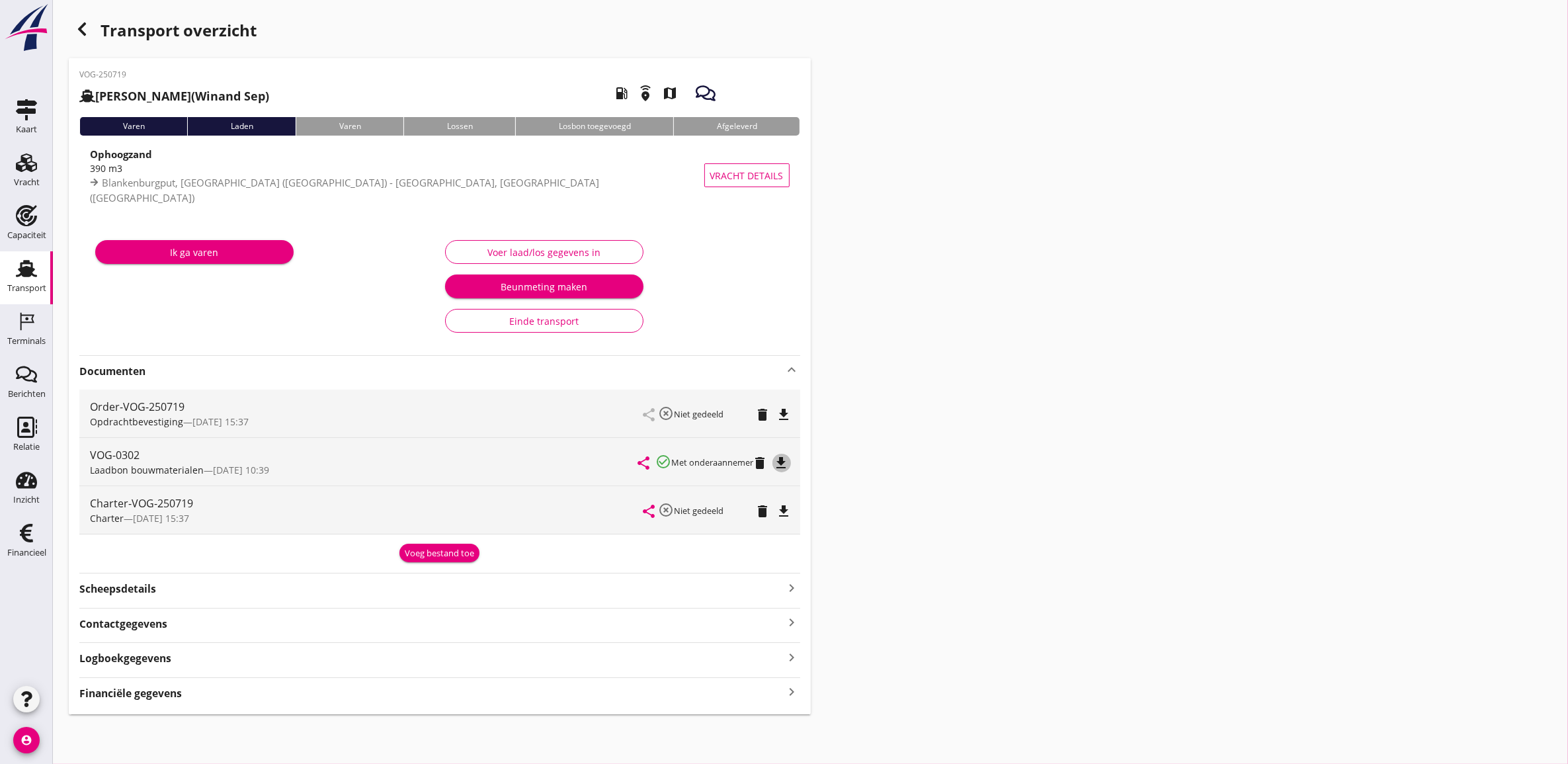
click at [781, 463] on icon "file_download" at bounding box center [782, 463] width 16 height 16
click at [18, 164] on use at bounding box center [27, 163] width 21 height 18
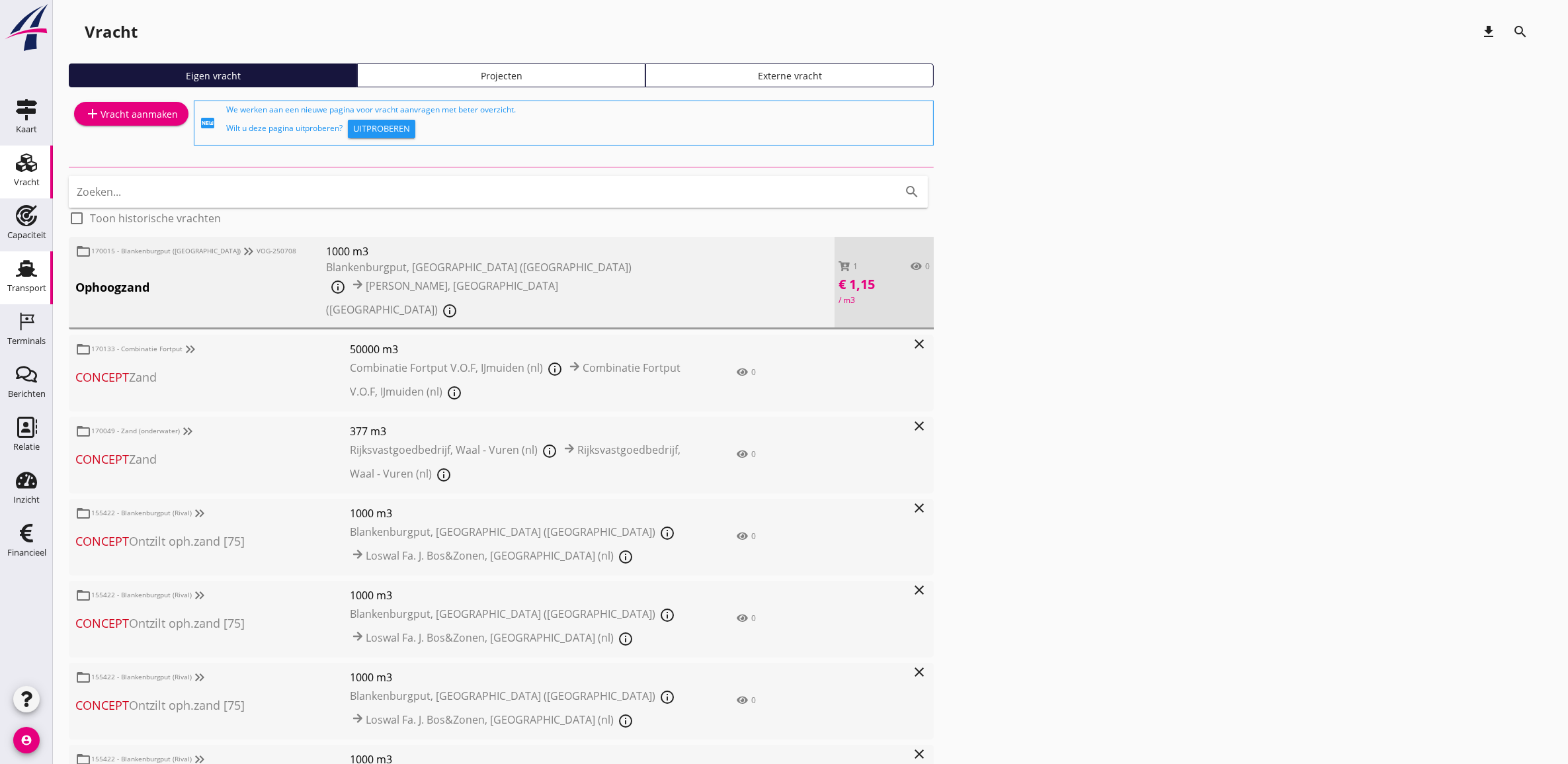
click at [32, 267] on use at bounding box center [27, 268] width 21 height 17
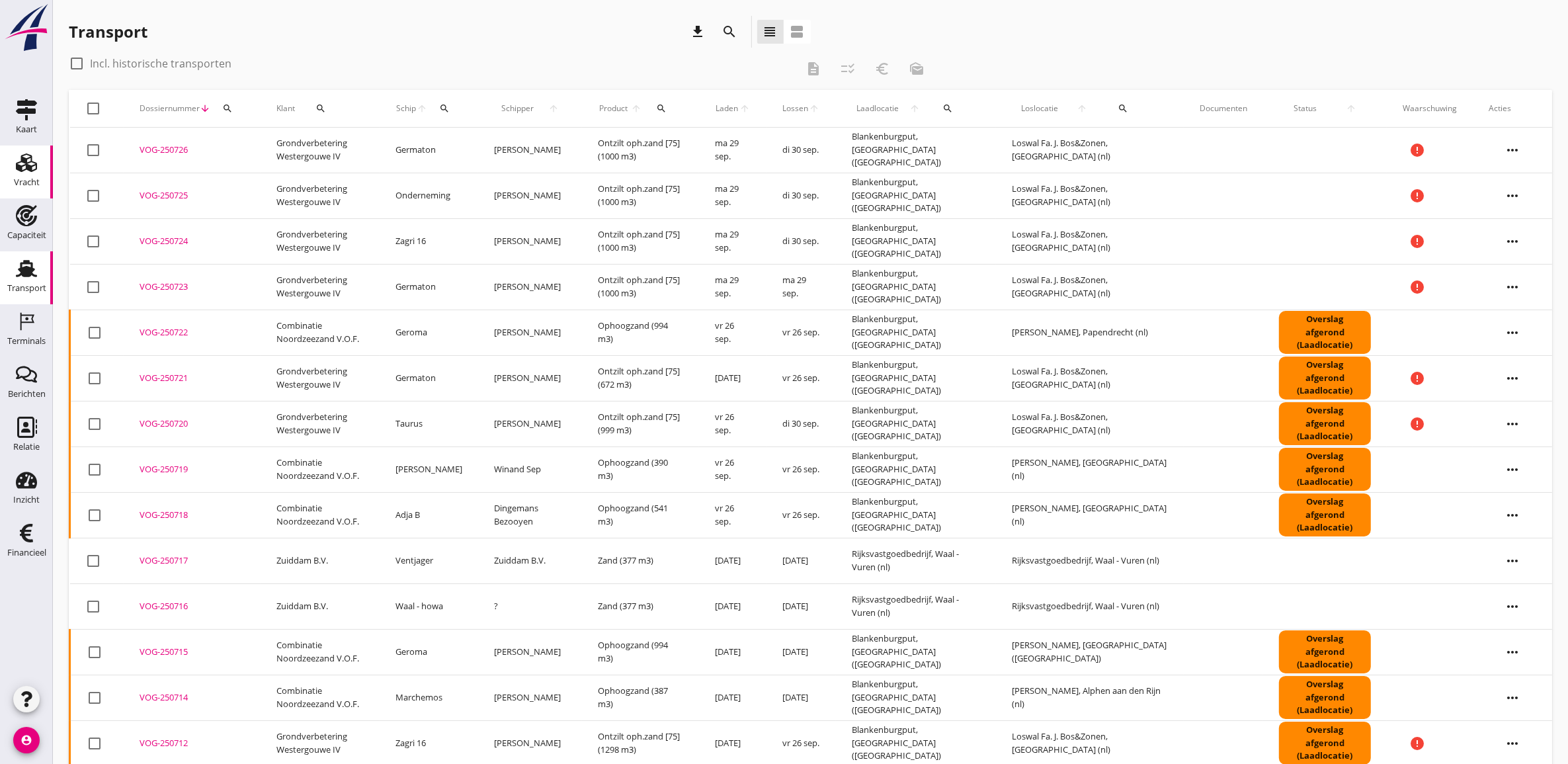
click at [30, 171] on use at bounding box center [27, 163] width 21 height 18
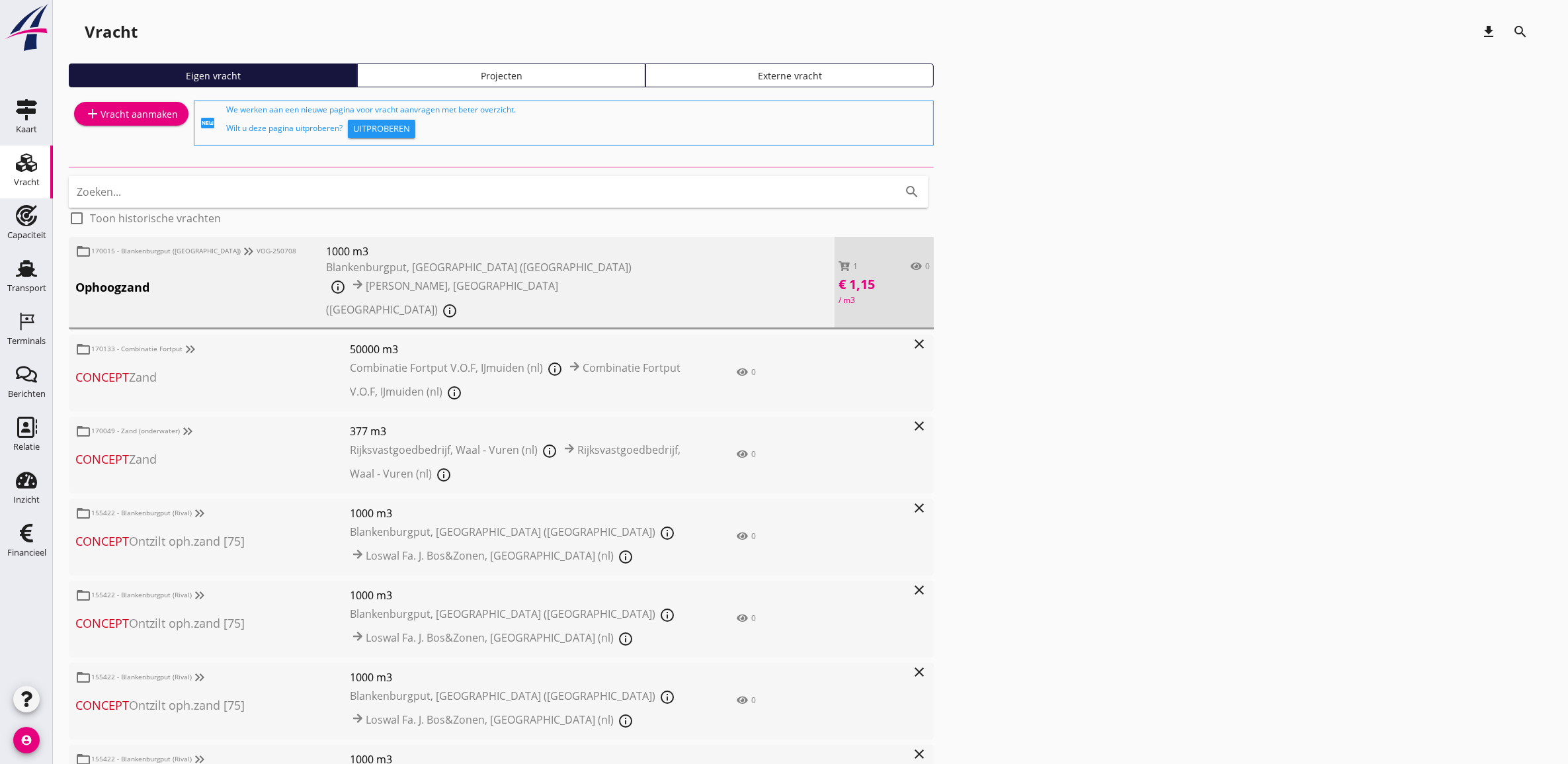
click at [110, 118] on div "add Vracht aanmaken" at bounding box center [131, 114] width 93 height 16
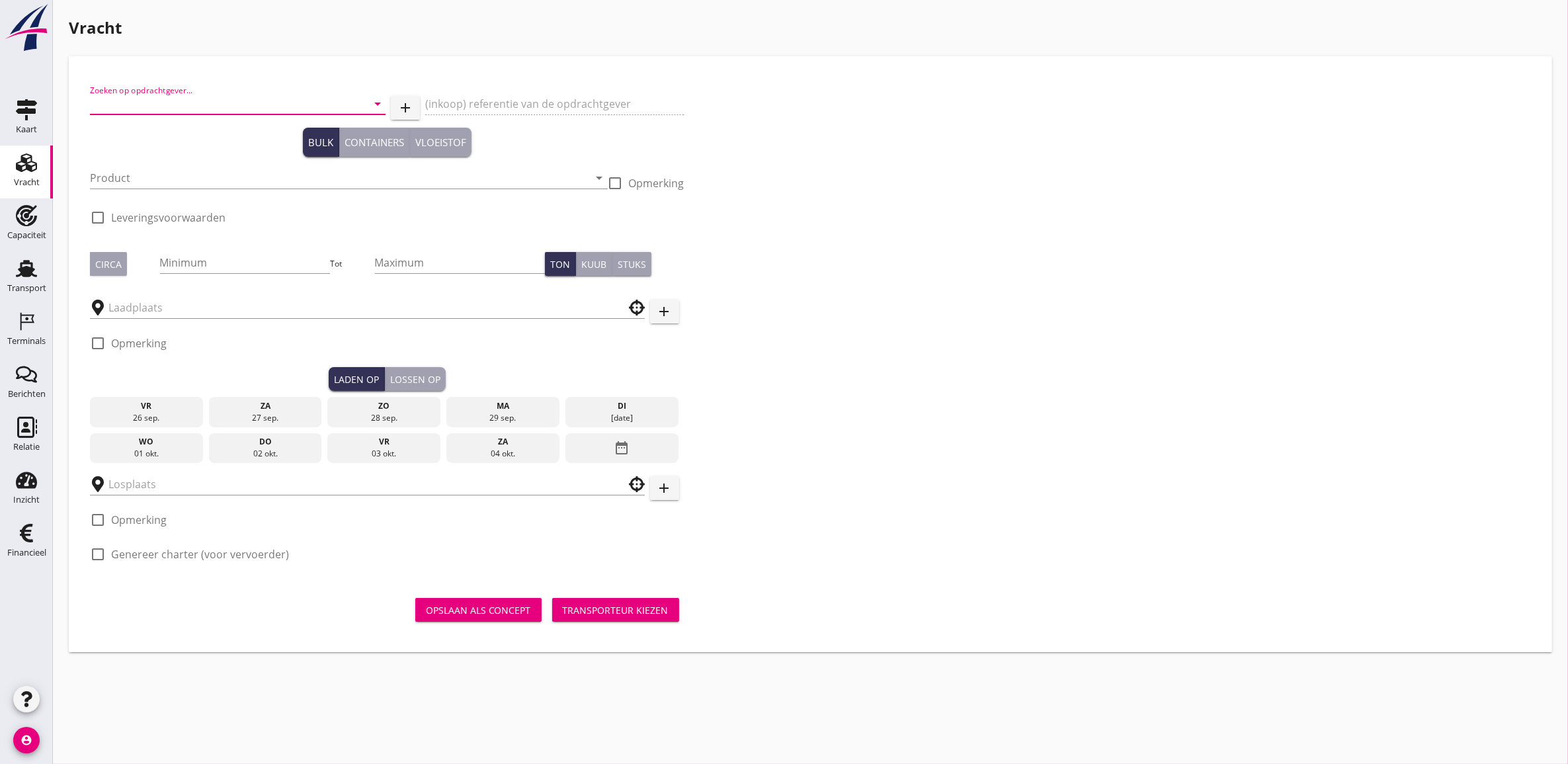
click at [192, 104] on input "Zoeken op opdrachtgever..." at bounding box center [219, 104] width 258 height 21
drag, startPoint x: 192, startPoint y: 104, endPoint x: 48, endPoint y: 91, distance: 144.6
click at [48, 91] on div "Kaart Kaart Vracht Vracht Capaciteit Capaciteit Transport Transport Terminals T…" at bounding box center [784, 382] width 1568 height 764
click at [113, 119] on div at bounding box center [237, 123] width 296 height 8
click at [100, 100] on input "favo" at bounding box center [219, 104] width 258 height 21
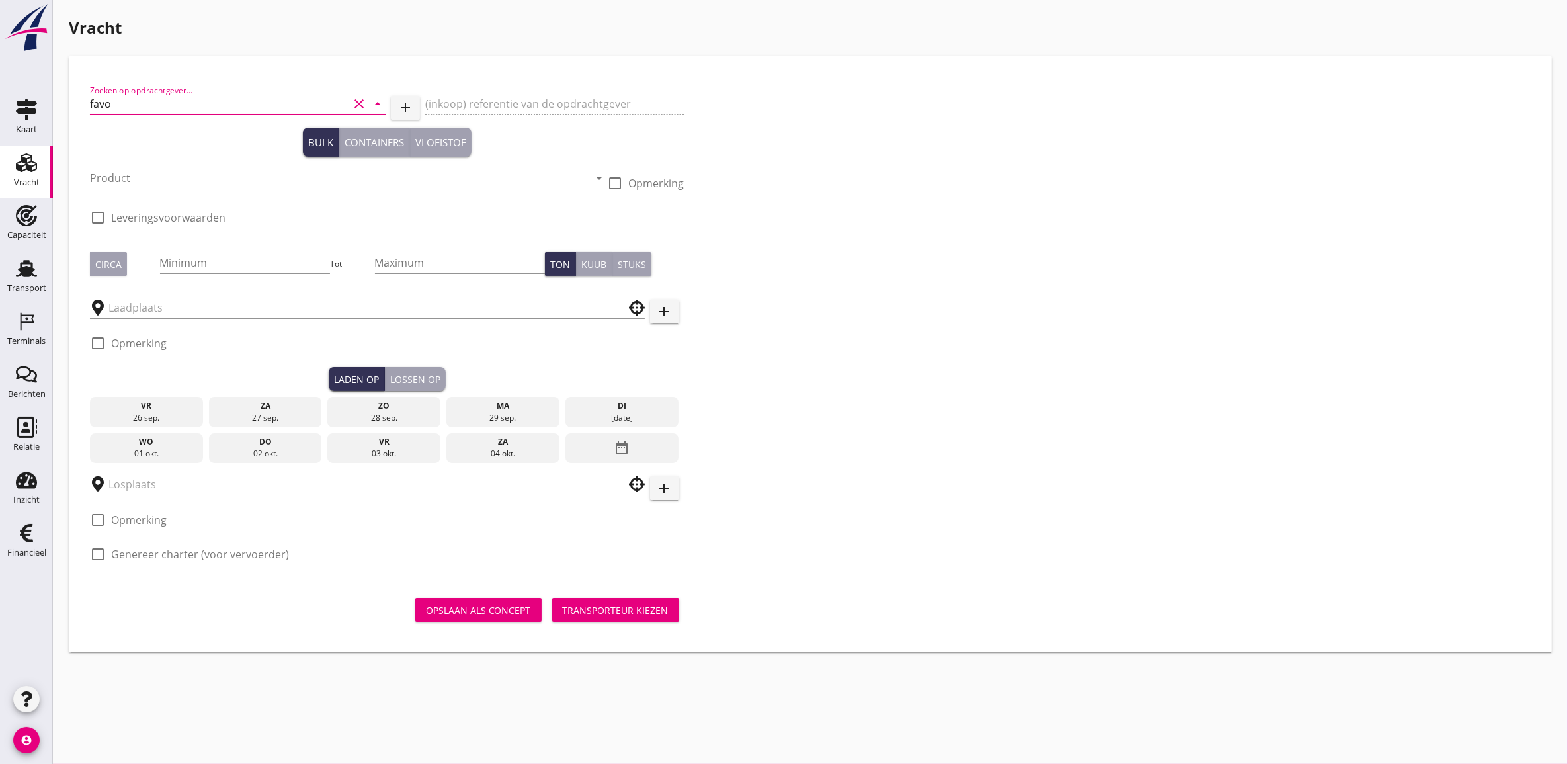
click at [100, 100] on input "favo" at bounding box center [219, 104] width 258 height 21
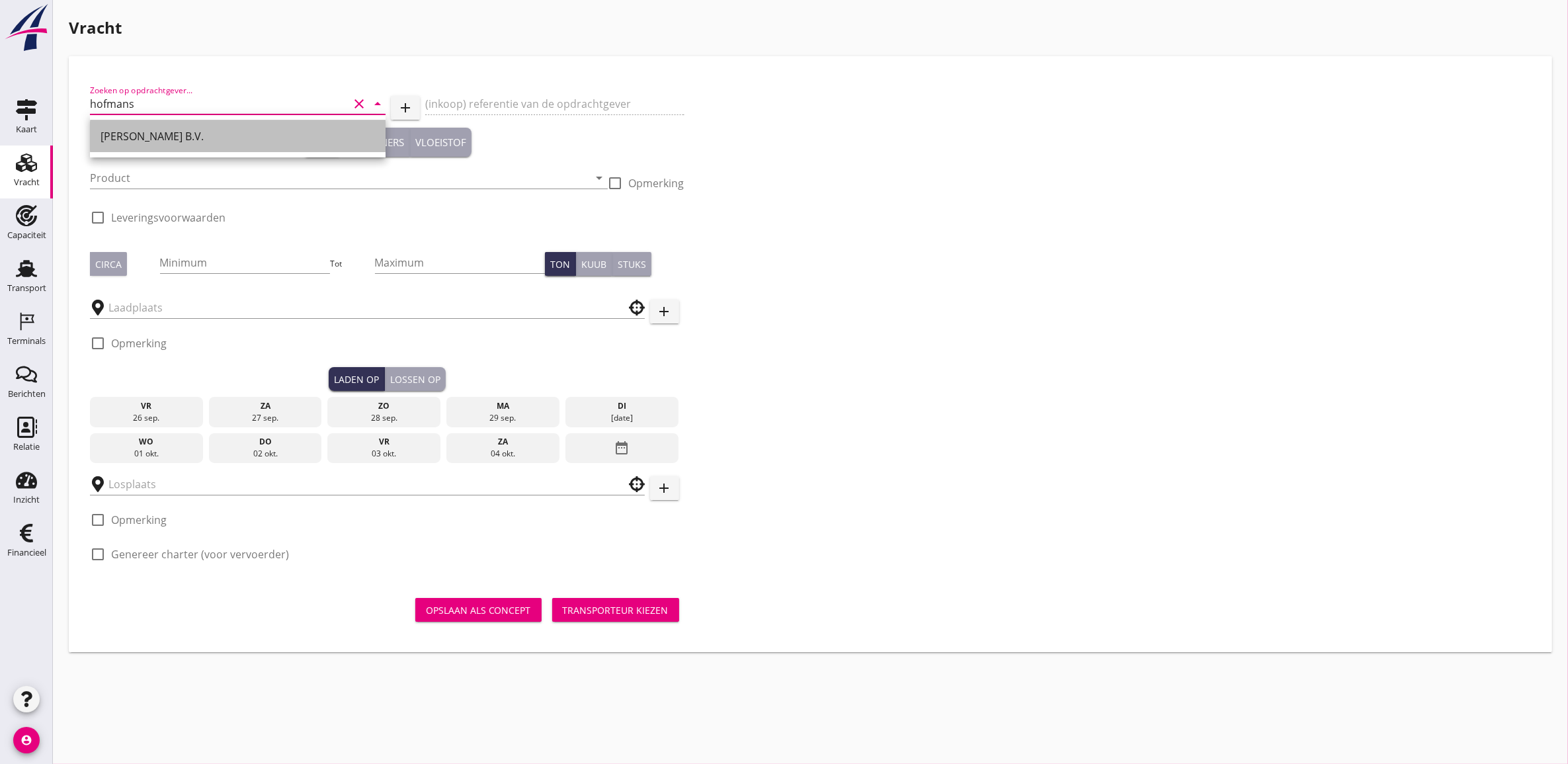
click at [192, 136] on div "[PERSON_NAME] B.V." at bounding box center [237, 136] width 275 height 16
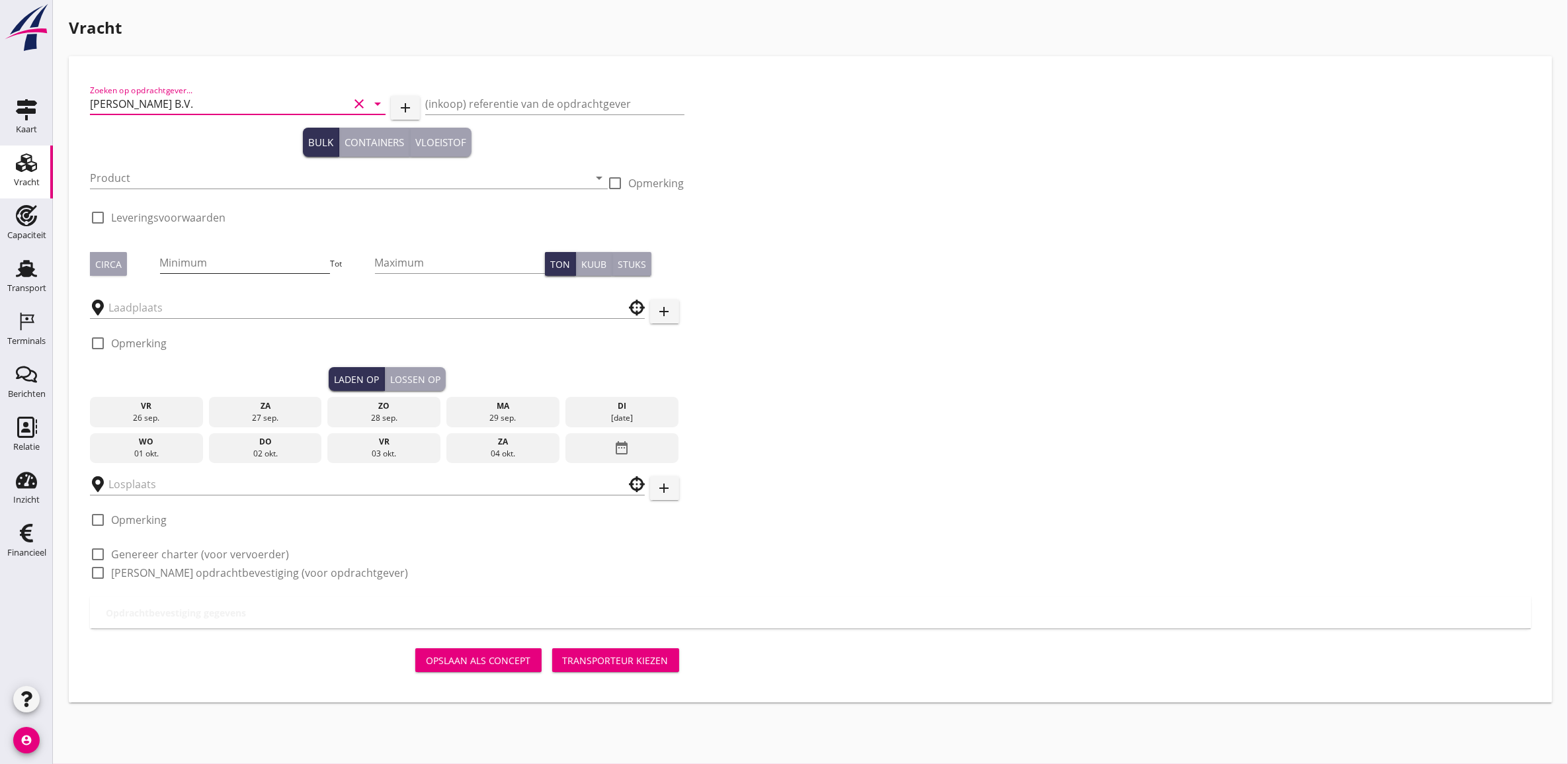
type input "[PERSON_NAME] B.V."
click at [260, 256] on input "Minimum" at bounding box center [245, 263] width 171 height 21
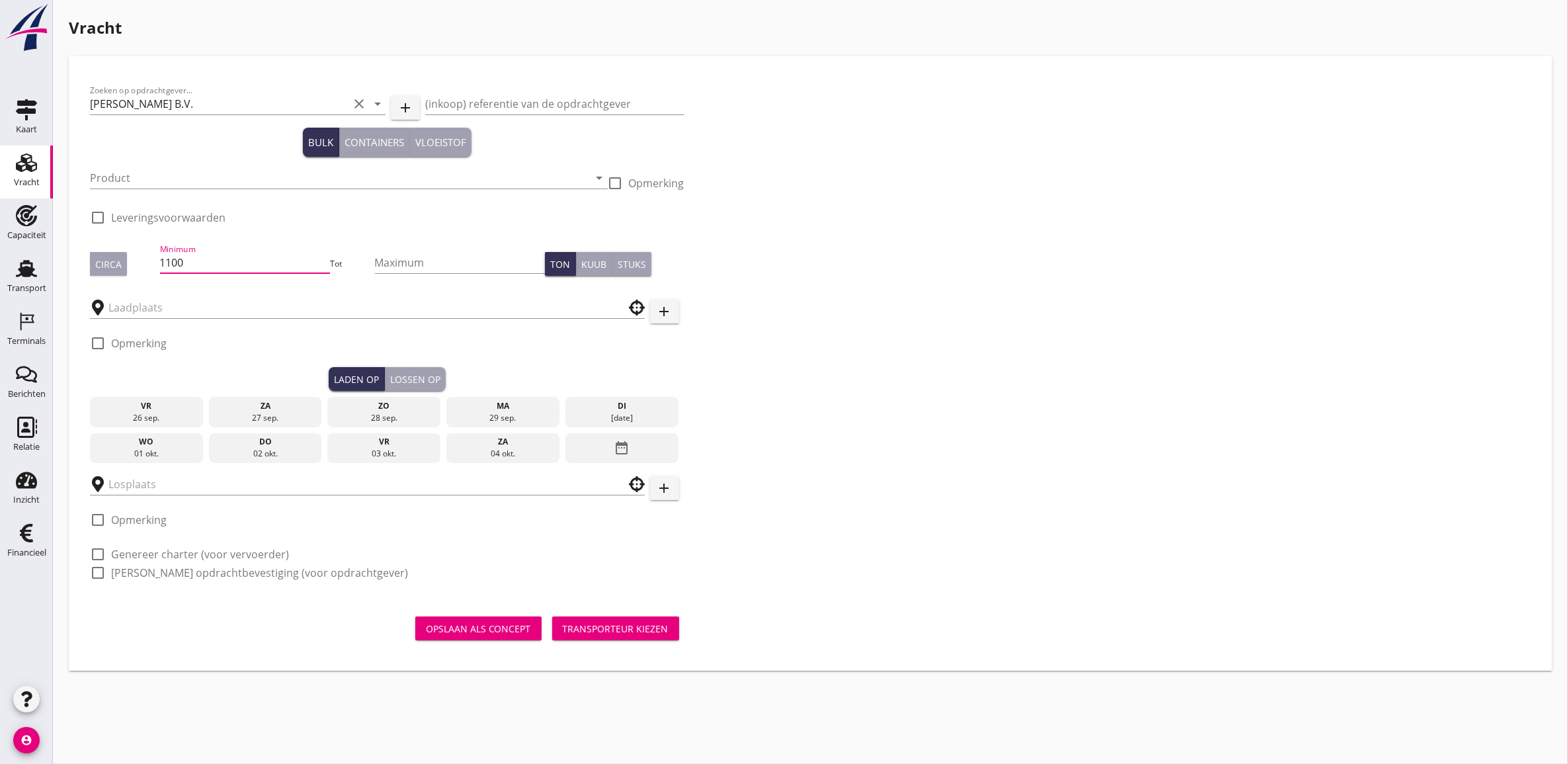
type input "1100"
type button "per_ton"
click at [428, 266] on input "Maximum" at bounding box center [460, 263] width 171 height 21
type input "1100"
click at [497, 412] on div "29 sep." at bounding box center [503, 418] width 107 height 12
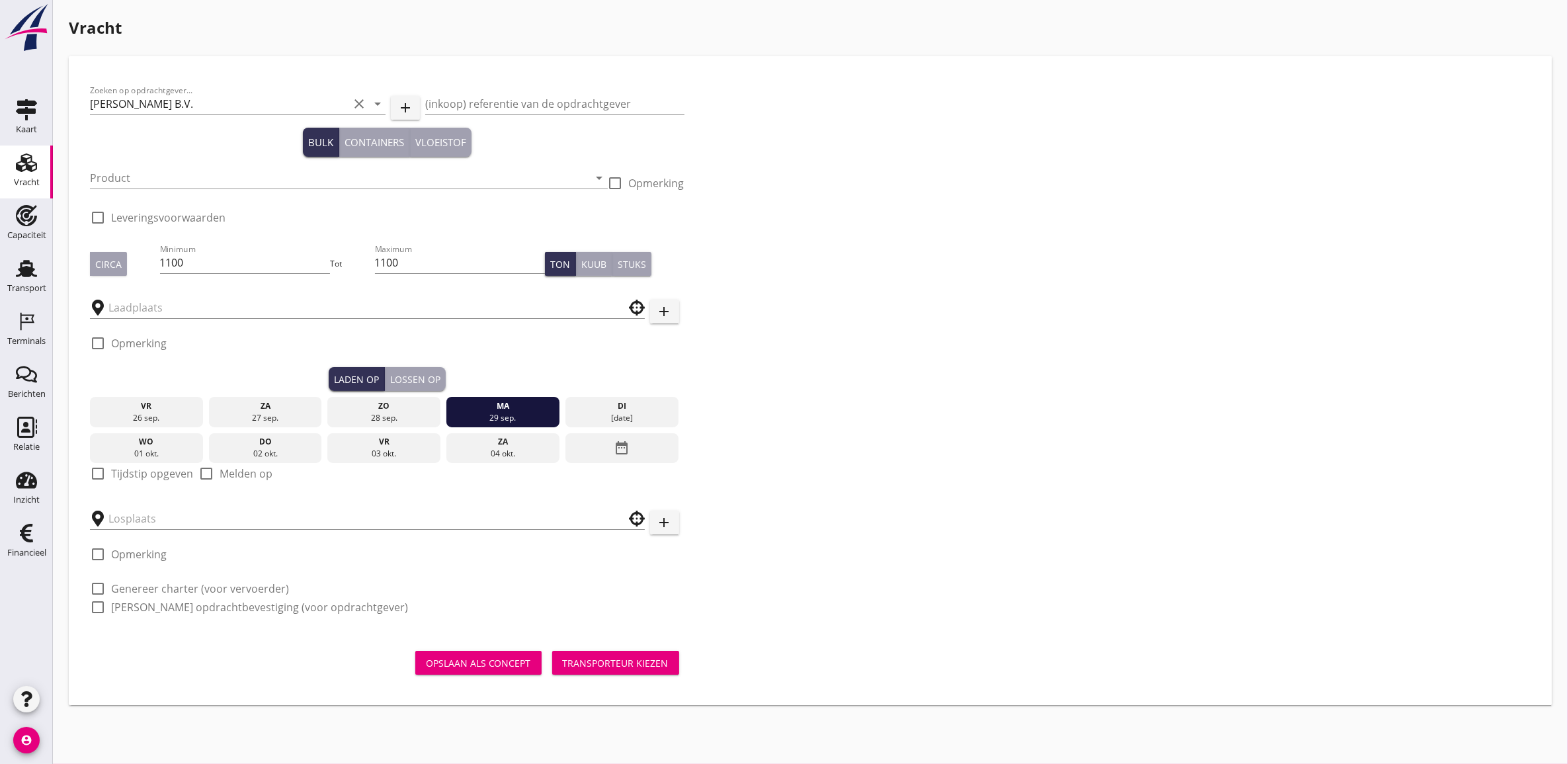
drag, startPoint x: 408, startPoint y: 376, endPoint x: 433, endPoint y: 384, distance: 26.2
click at [409, 375] on div "Lossen op" at bounding box center [416, 379] width 51 height 14
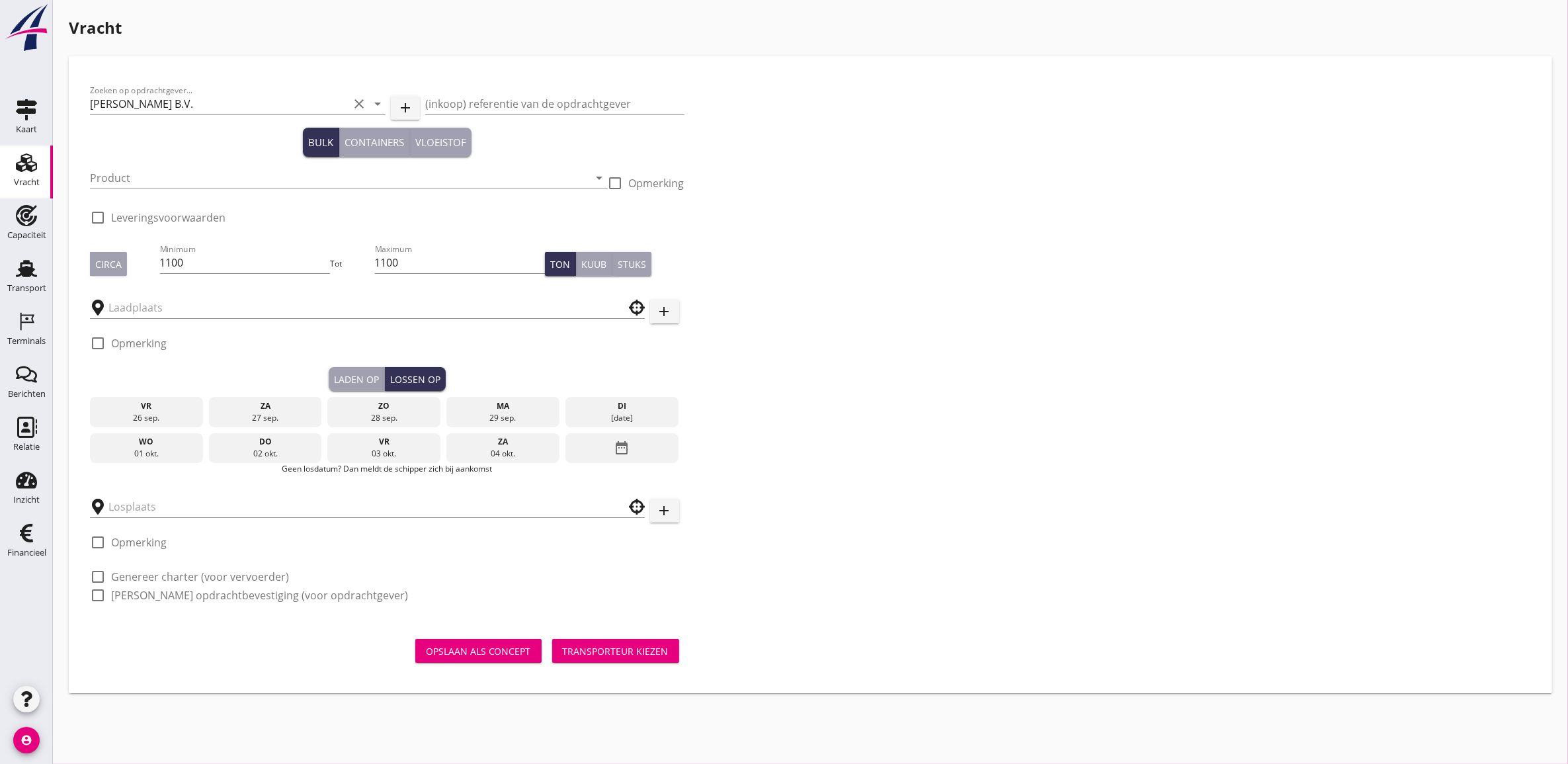
click at [643, 414] on div "[DATE]" at bounding box center [622, 418] width 107 height 12
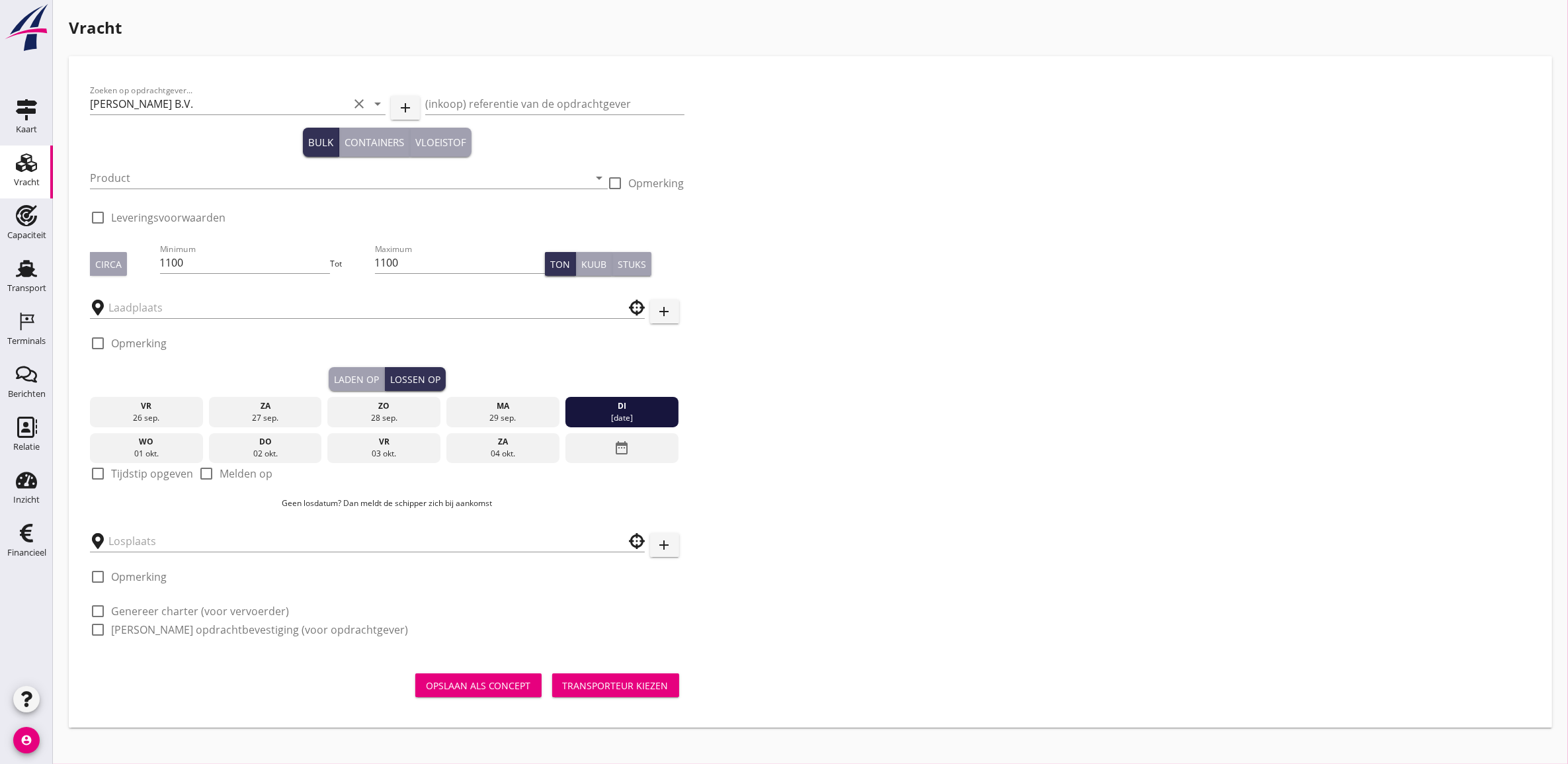
click at [365, 382] on div "Laden op" at bounding box center [357, 379] width 45 height 14
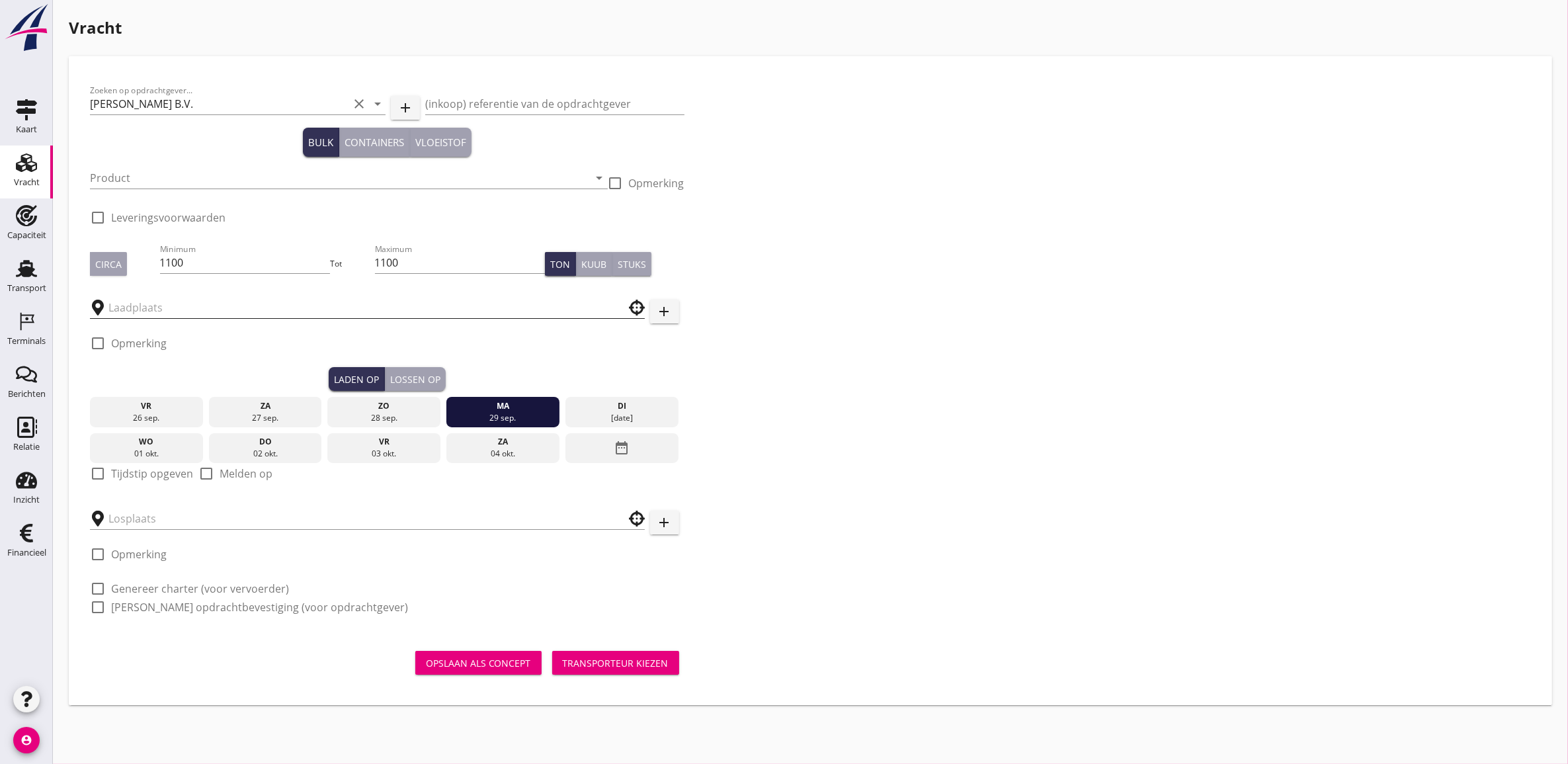
click at [187, 308] on input "text" at bounding box center [357, 308] width 499 height 21
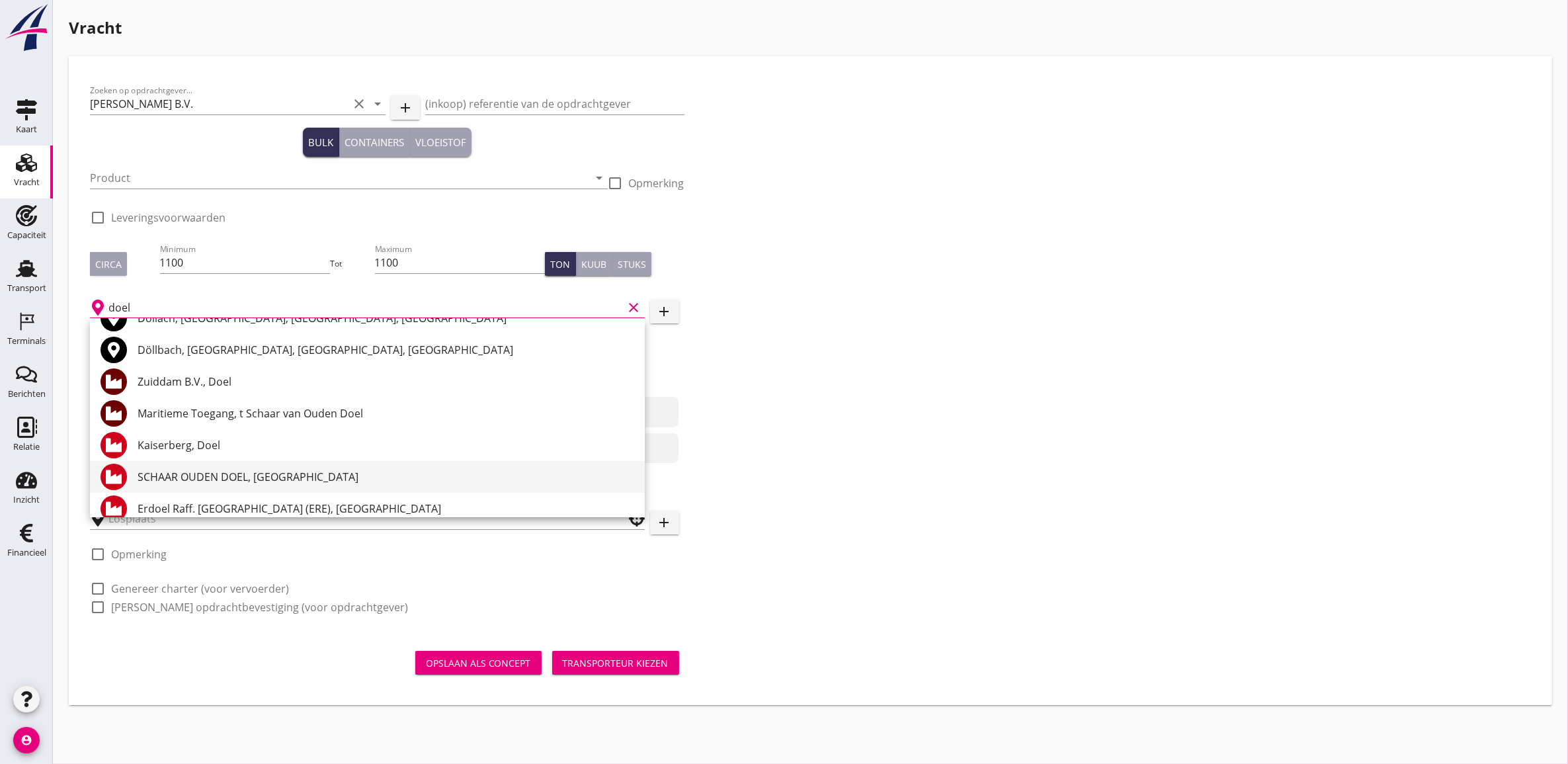
scroll to position [83, 0]
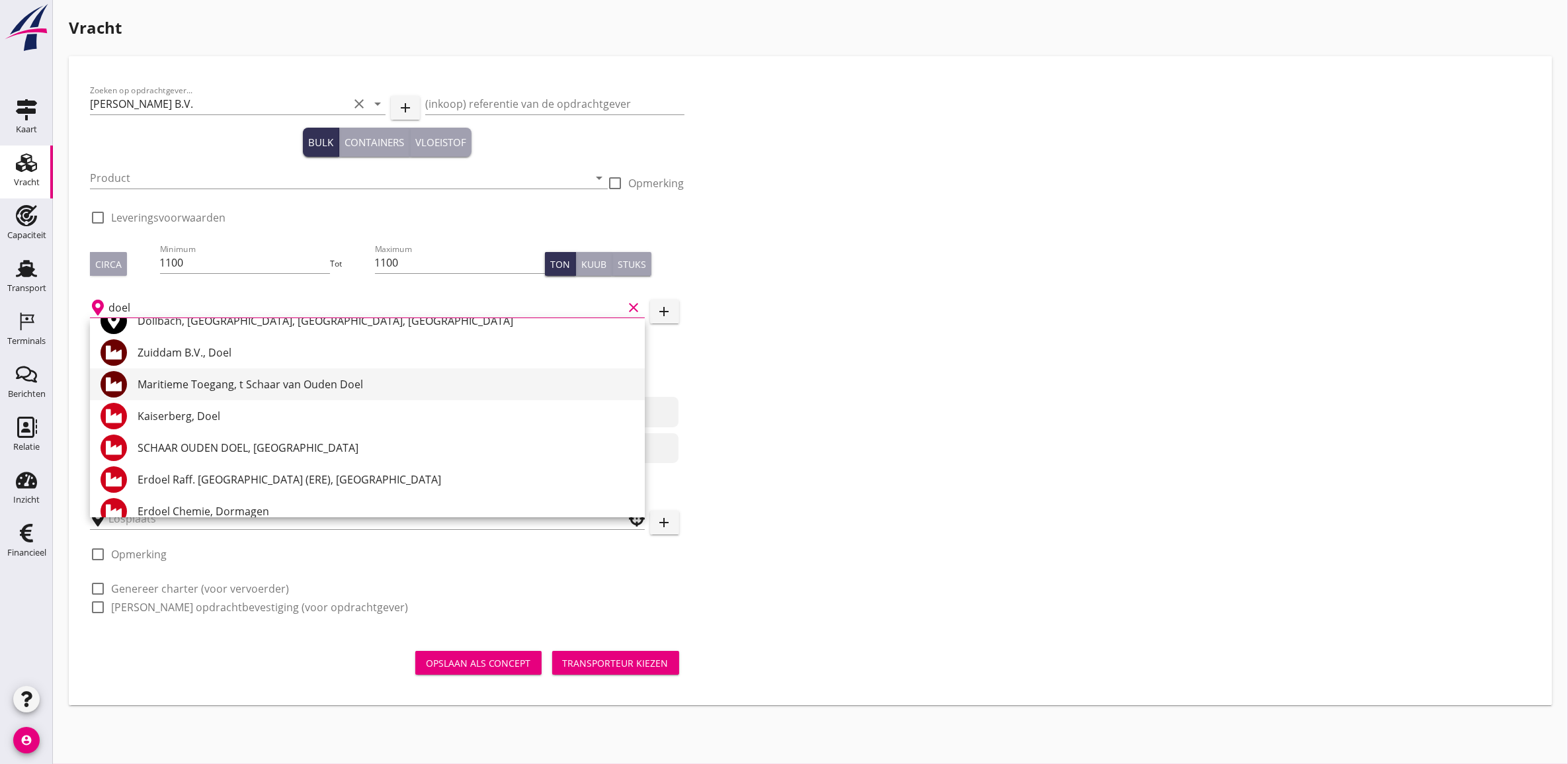
click at [298, 383] on div "Maritieme Toegang, t Schaar van Ouden Doel" at bounding box center [386, 384] width 496 height 16
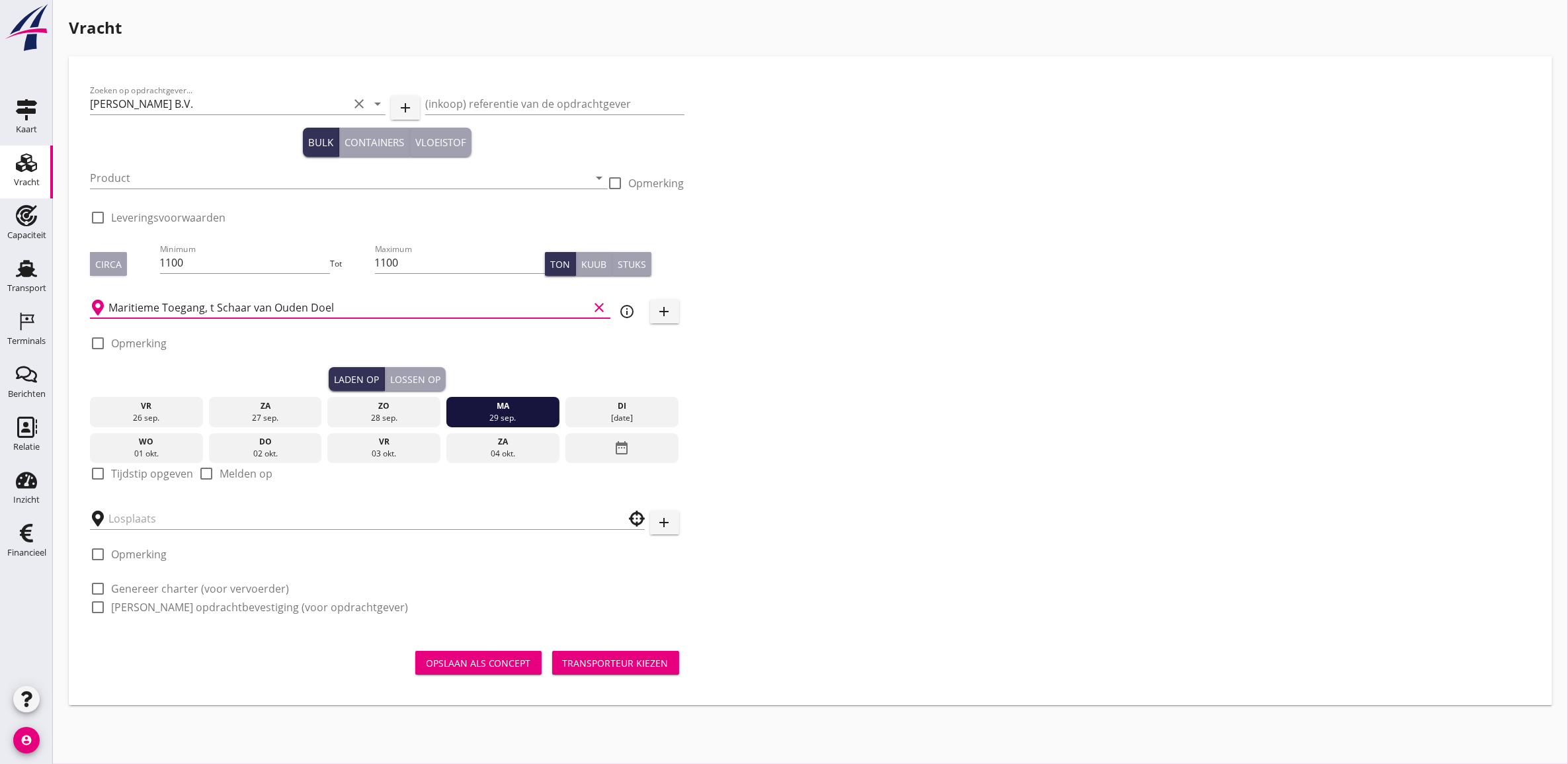
type input "Maritieme Toegang, t Schaar van Ouden Doel"
click at [228, 503] on div at bounding box center [367, 514] width 555 height 29
click at [236, 509] on input "text" at bounding box center [357, 518] width 499 height 21
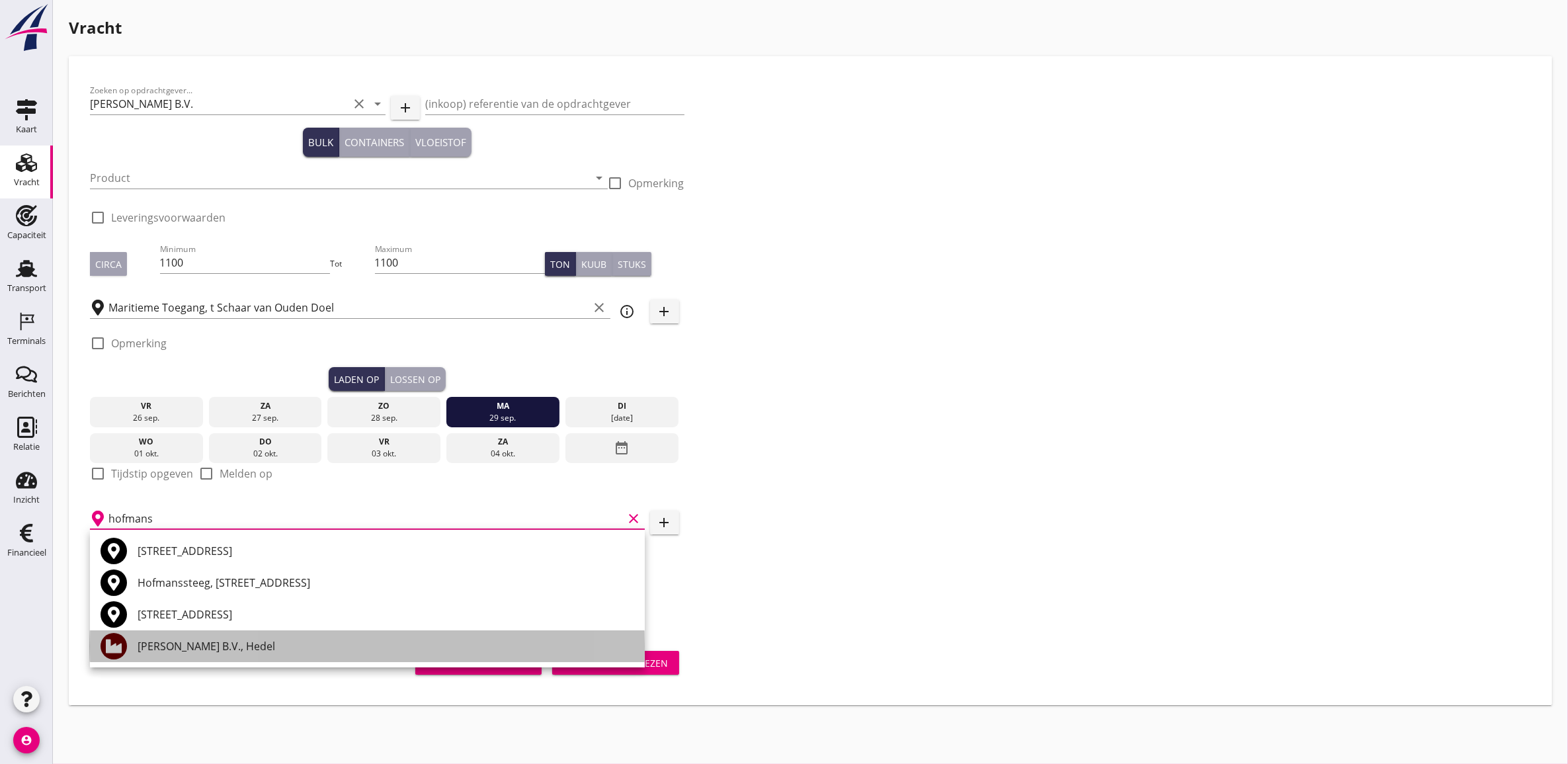
click at [266, 645] on div "[PERSON_NAME] B.V., Hedel" at bounding box center [386, 646] width 496 height 16
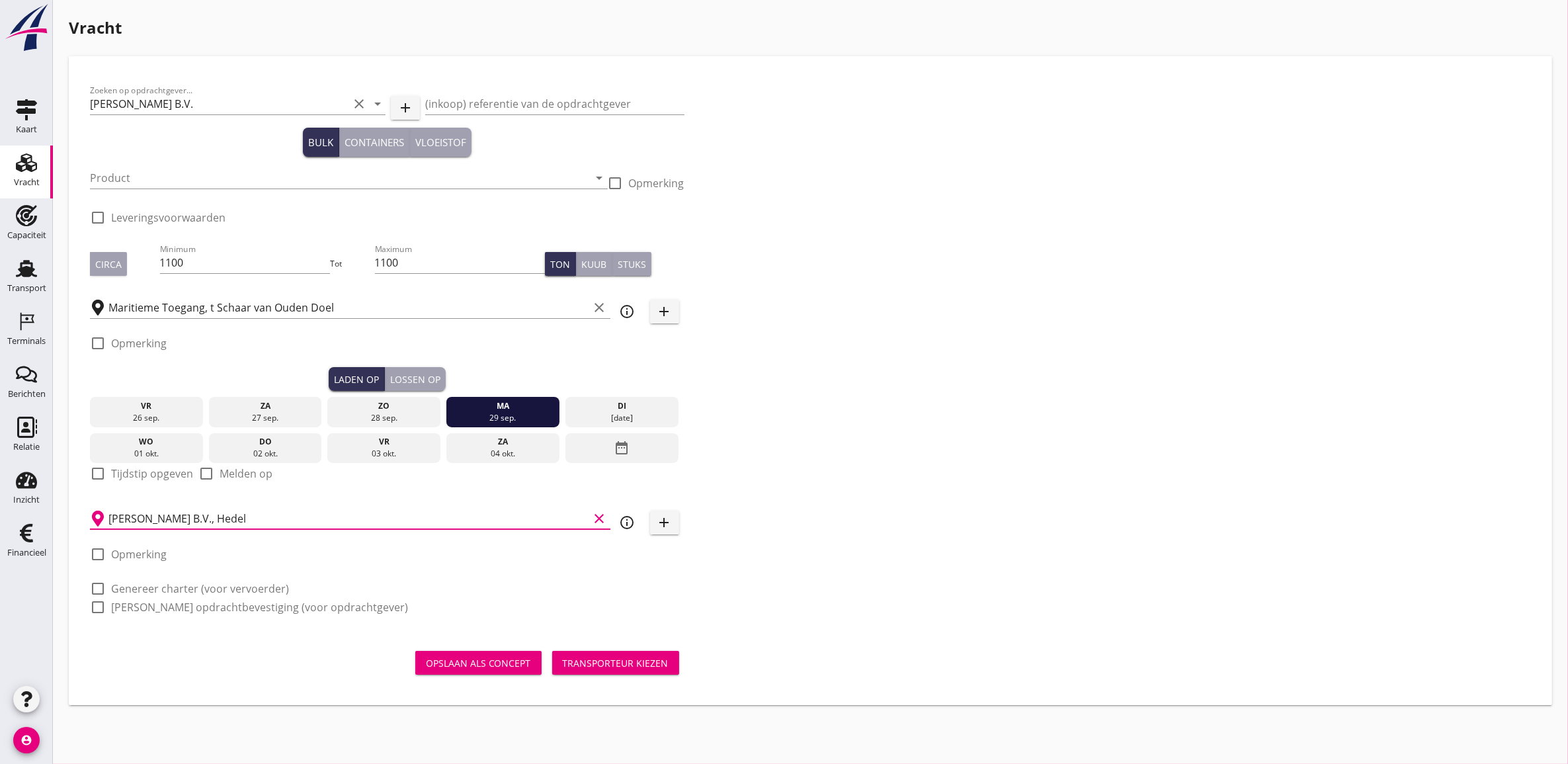
type input "[PERSON_NAME] B.V., Hedel"
click at [133, 472] on label "Tijdstip opgeven" at bounding box center [152, 473] width 82 height 13
checkbox input "true"
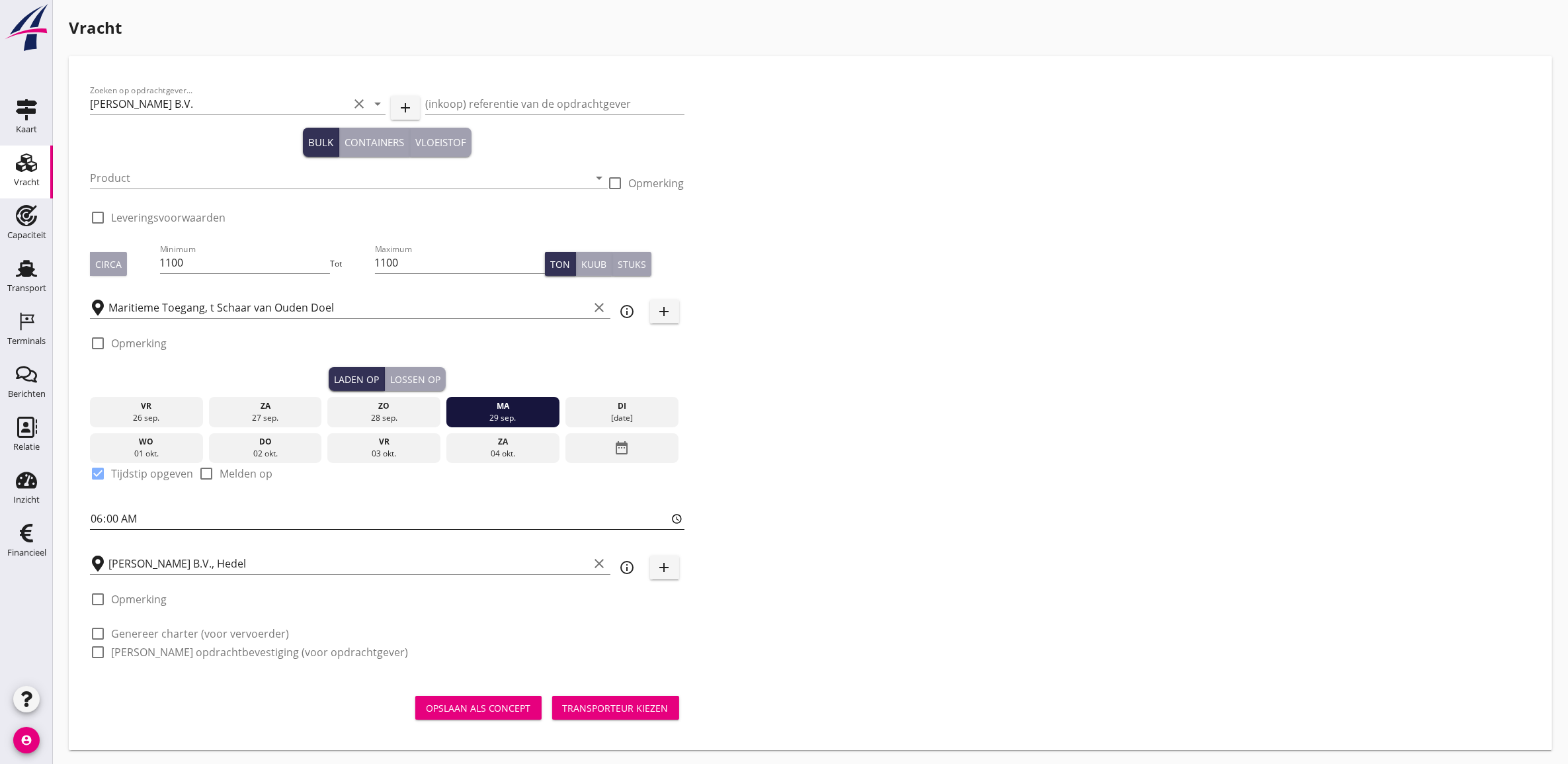
click at [105, 517] on input "06:00" at bounding box center [387, 518] width 595 height 21
type input "15:00"
click at [404, 370] on button "Lossen op" at bounding box center [415, 379] width 61 height 24
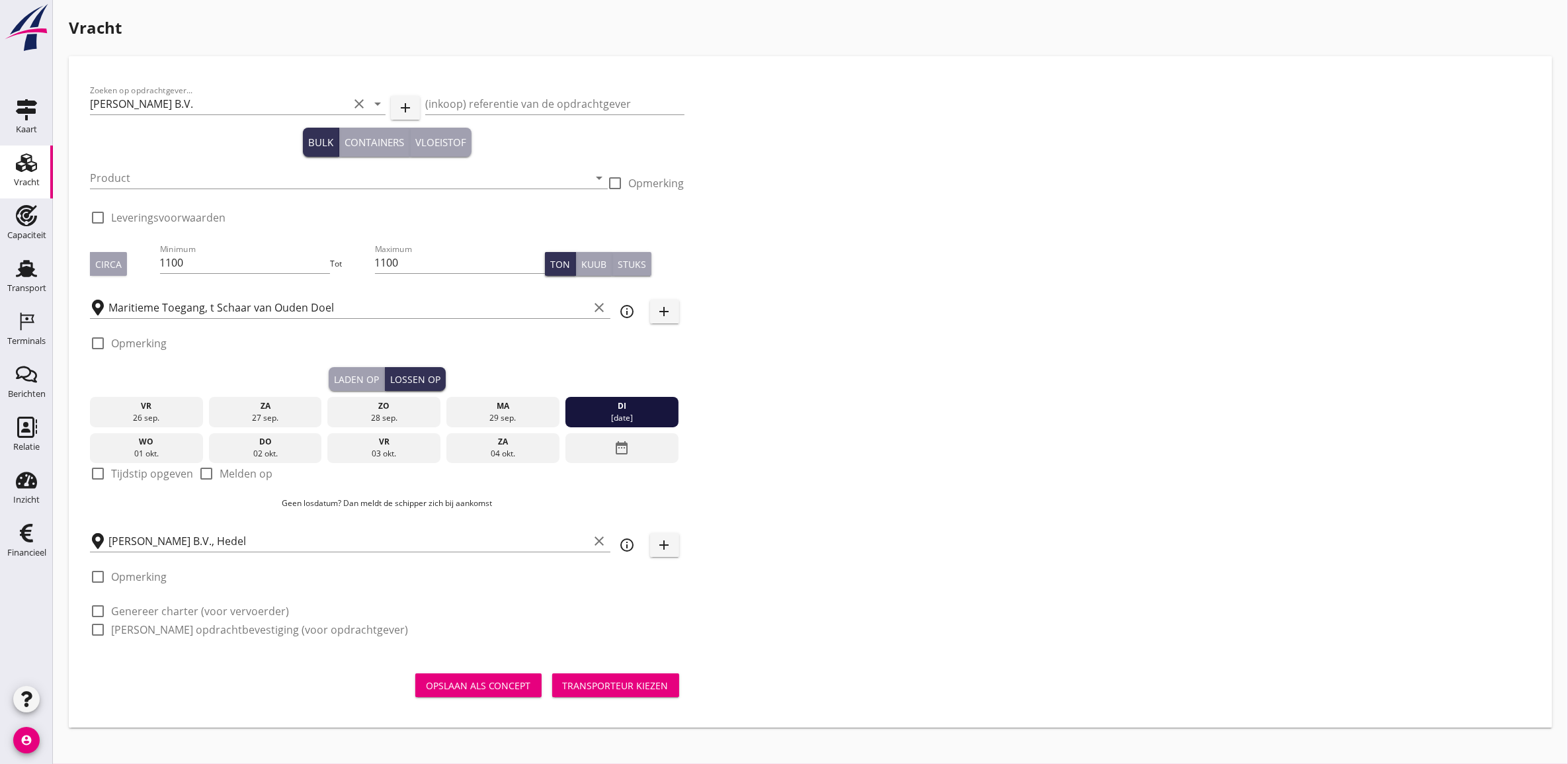
click at [112, 473] on label "Tijdstip opgeven" at bounding box center [152, 473] width 82 height 13
checkbox input "true"
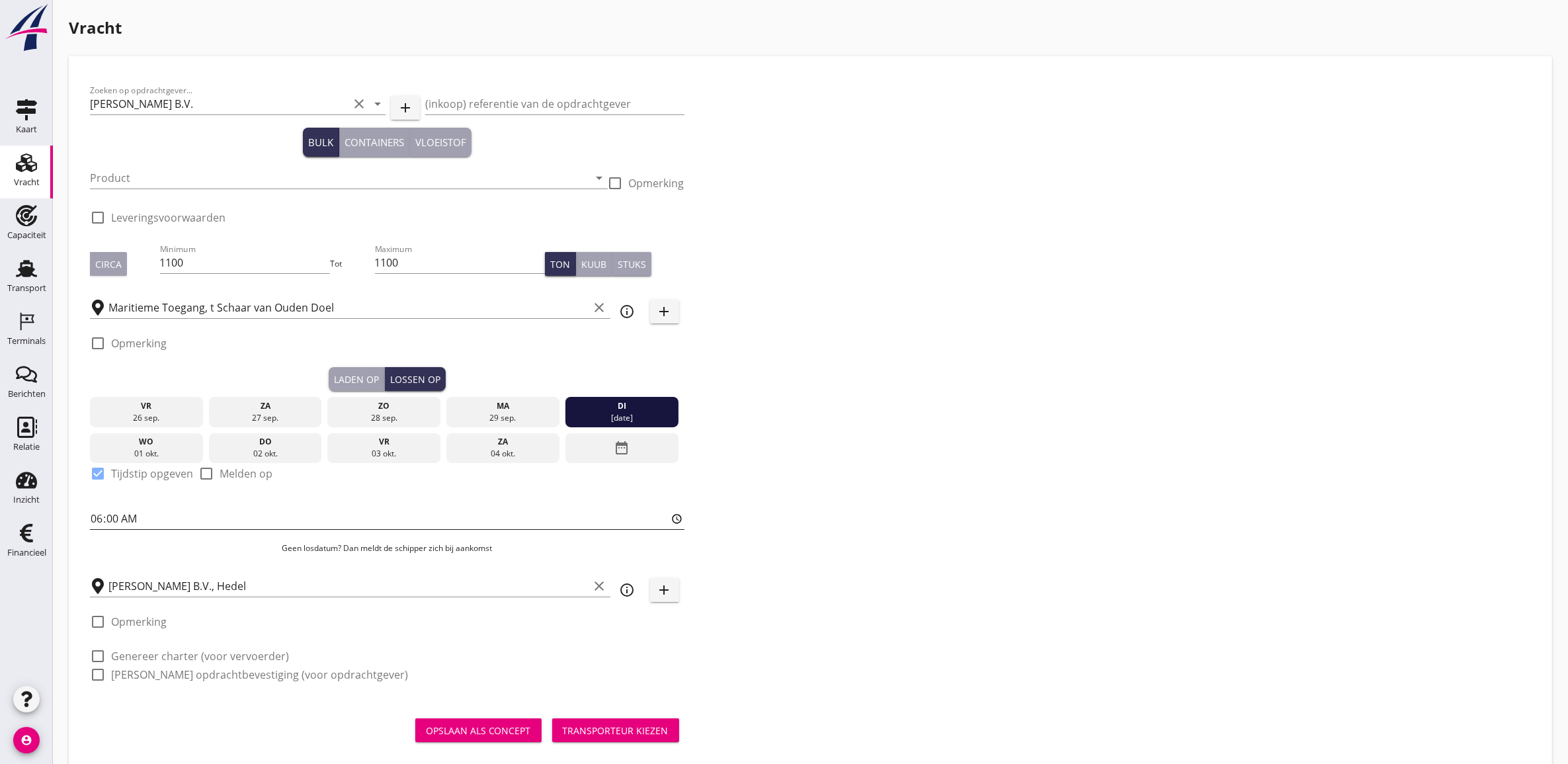
click at [91, 508] on input "06:00" at bounding box center [387, 518] width 595 height 21
type input "06:00"
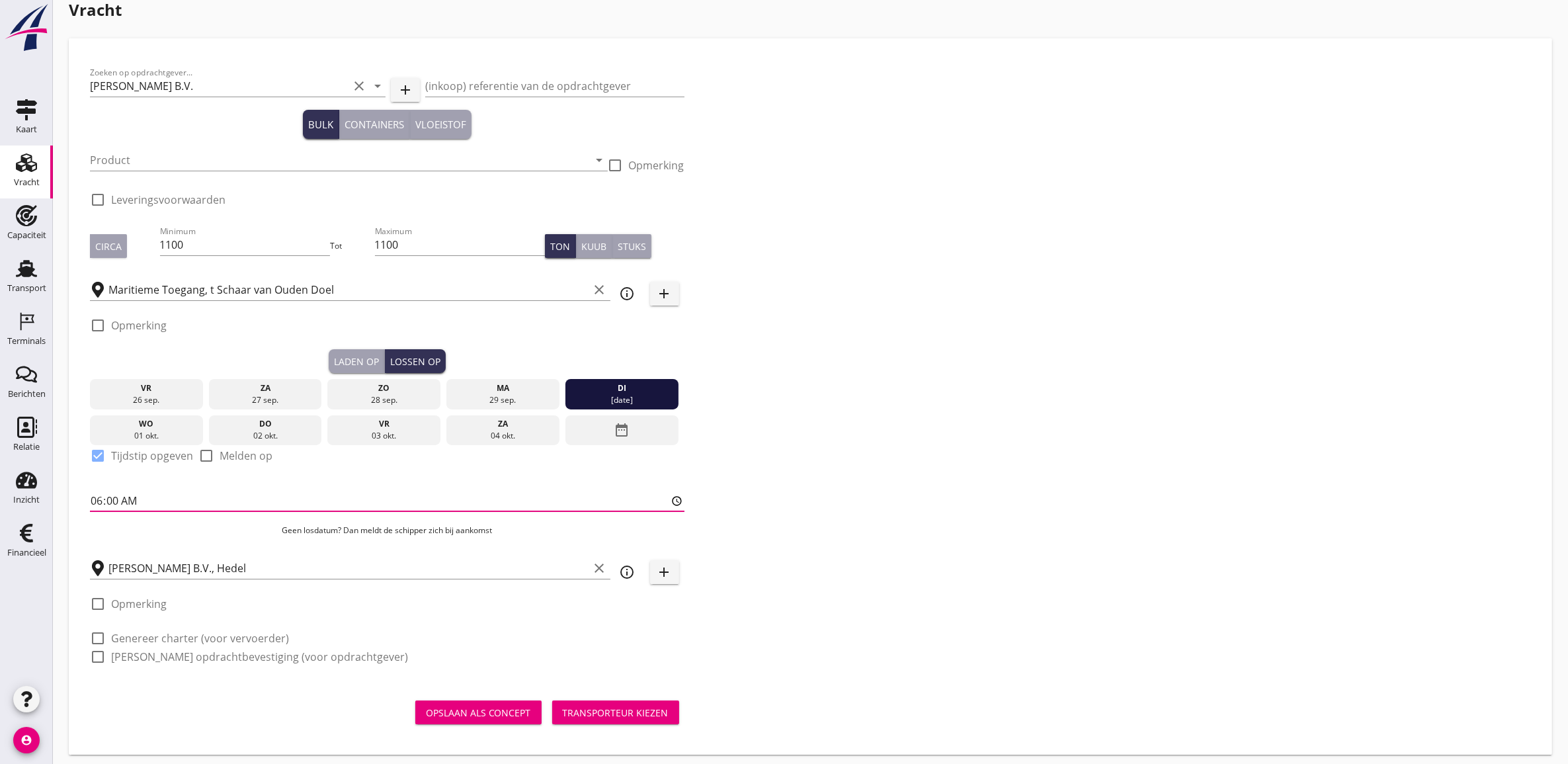
scroll to position [24, 0]
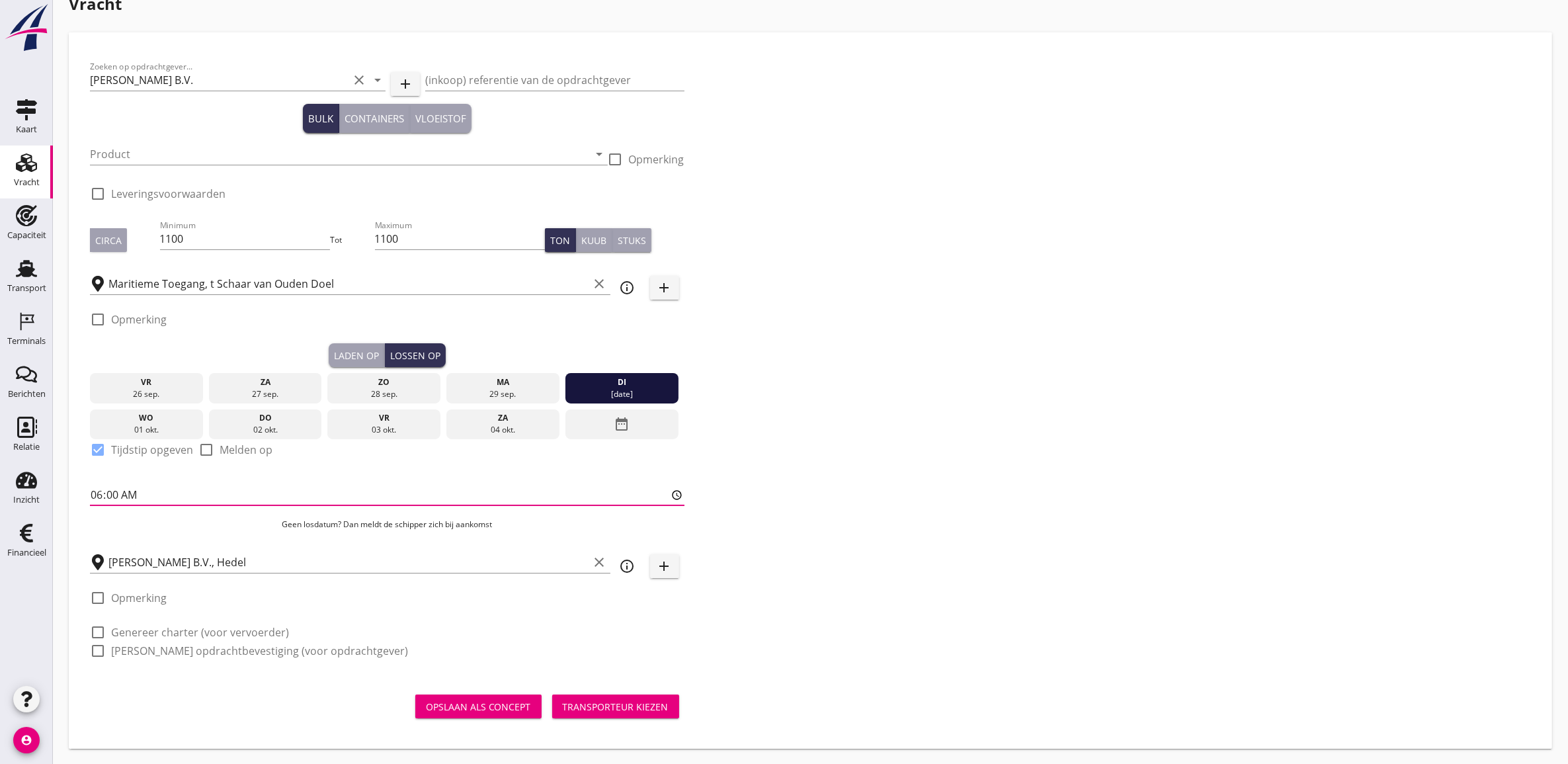
click at [648, 678] on div "Transporteur kiezen" at bounding box center [615, 706] width 106 height 14
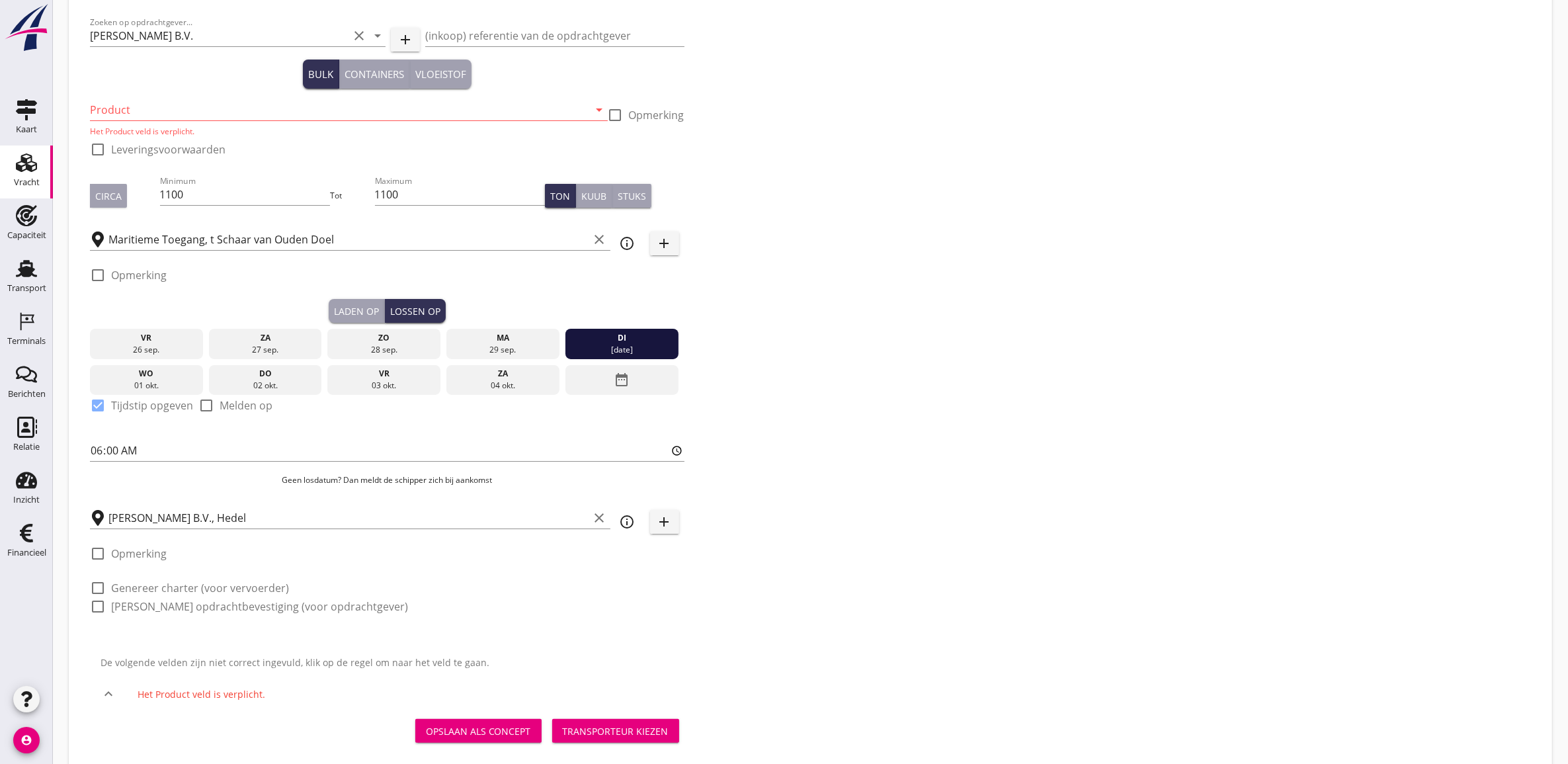
scroll to position [93, 0]
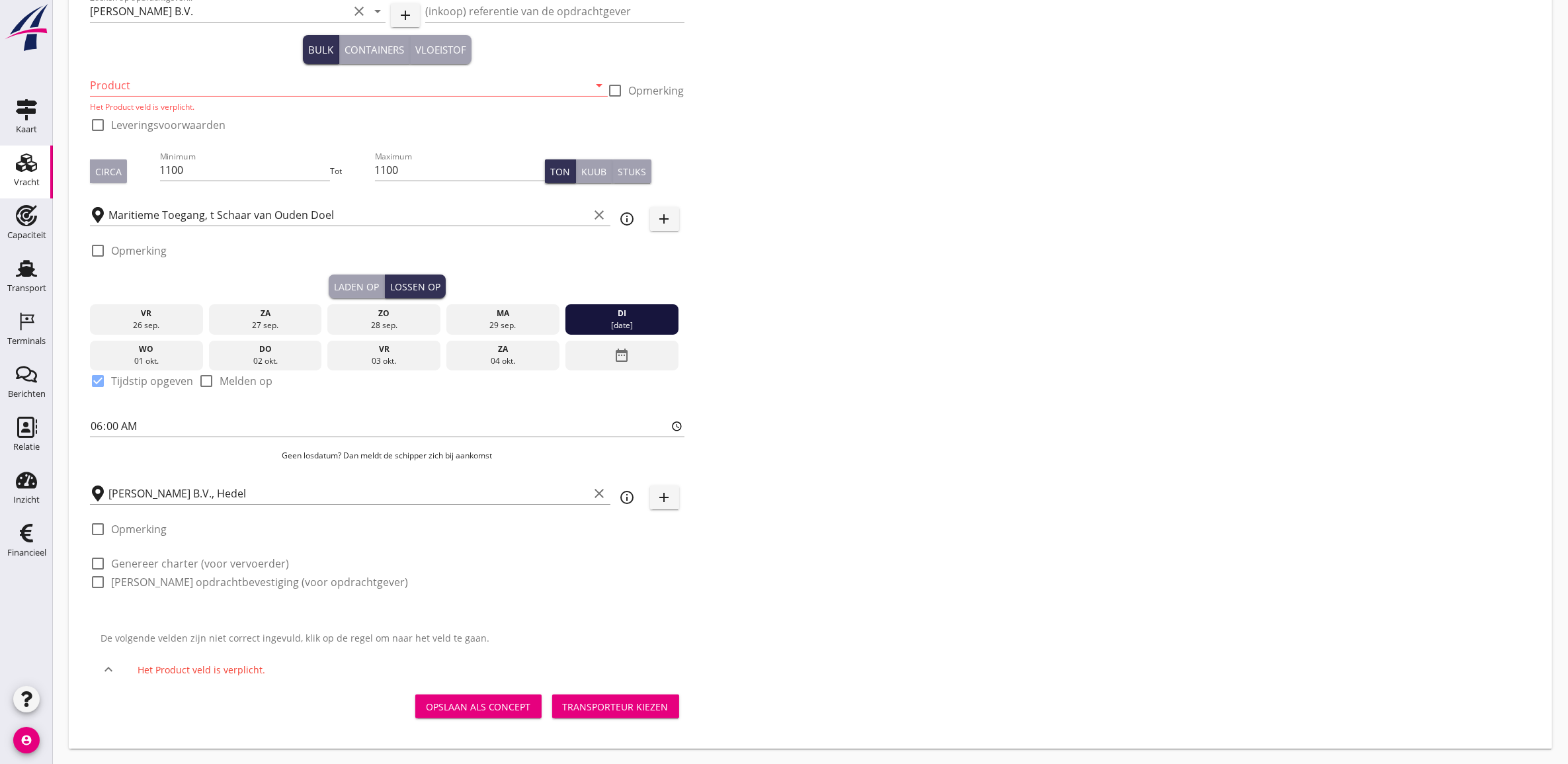
click at [142, 79] on input "Product" at bounding box center [339, 85] width 499 height 21
click at [173, 74] on input "doelza" at bounding box center [339, 85] width 499 height 21
click at [184, 79] on input "doelza" at bounding box center [339, 85] width 499 height 21
paste input "Ontzilt oph.zand [200] (1000 m3)"
type input "Ontzilt oph.zand [200] (1000 m3)"
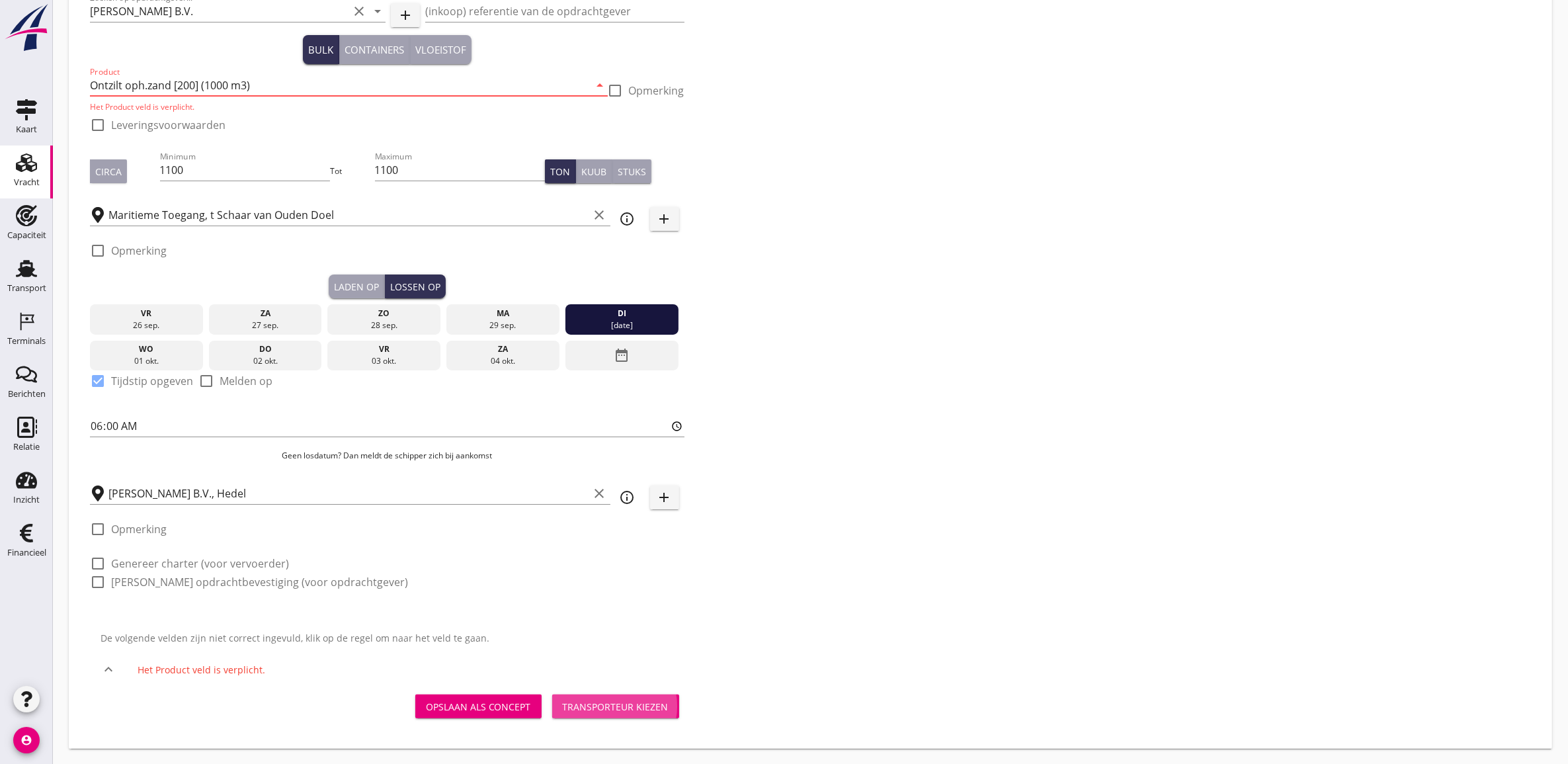
click at [607, 678] on div "Transporteur kiezen" at bounding box center [615, 706] width 106 height 14
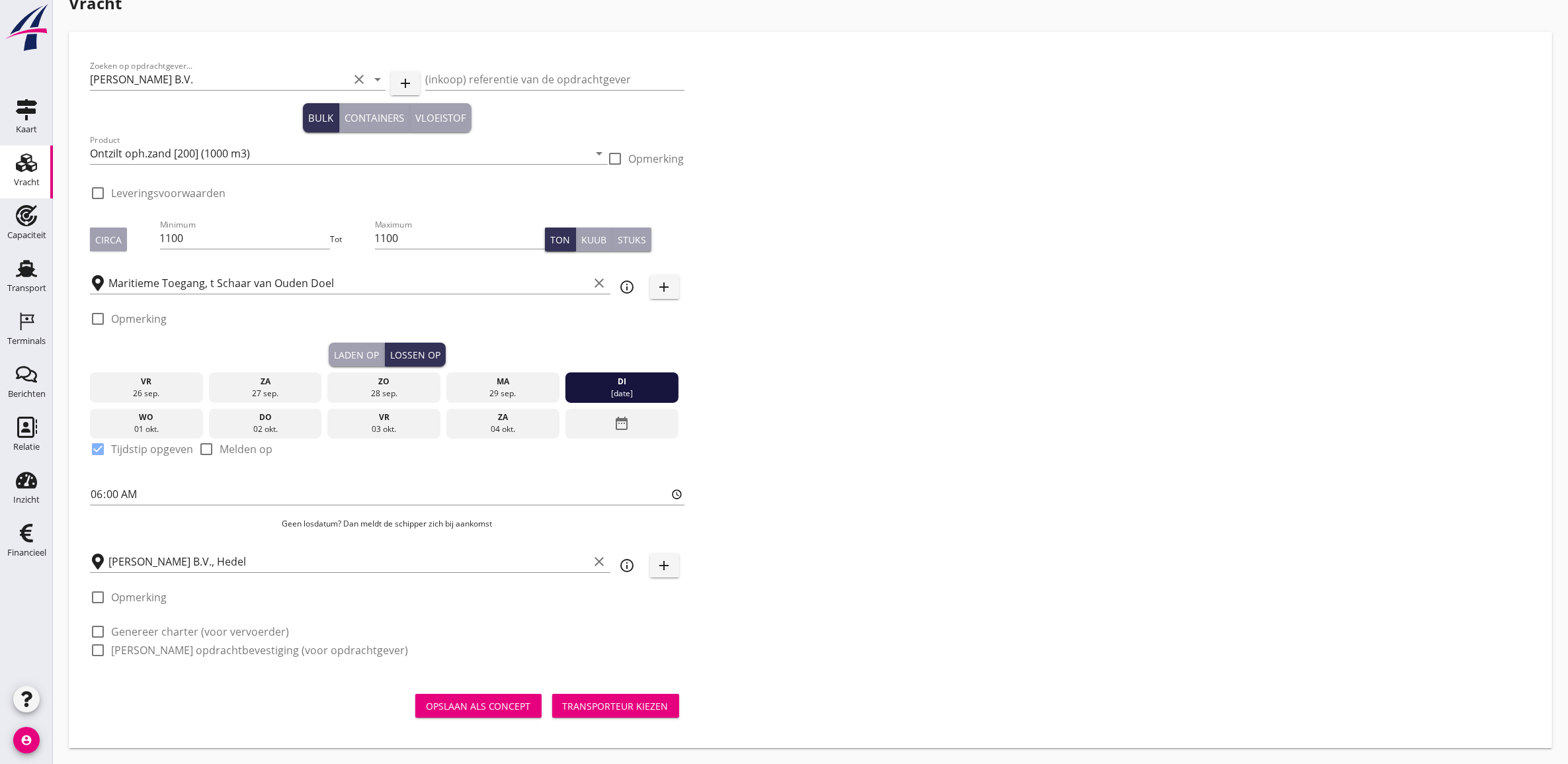
scroll to position [24, 0]
click at [607, 678] on div "Transporteur kiezen" at bounding box center [615, 706] width 106 height 14
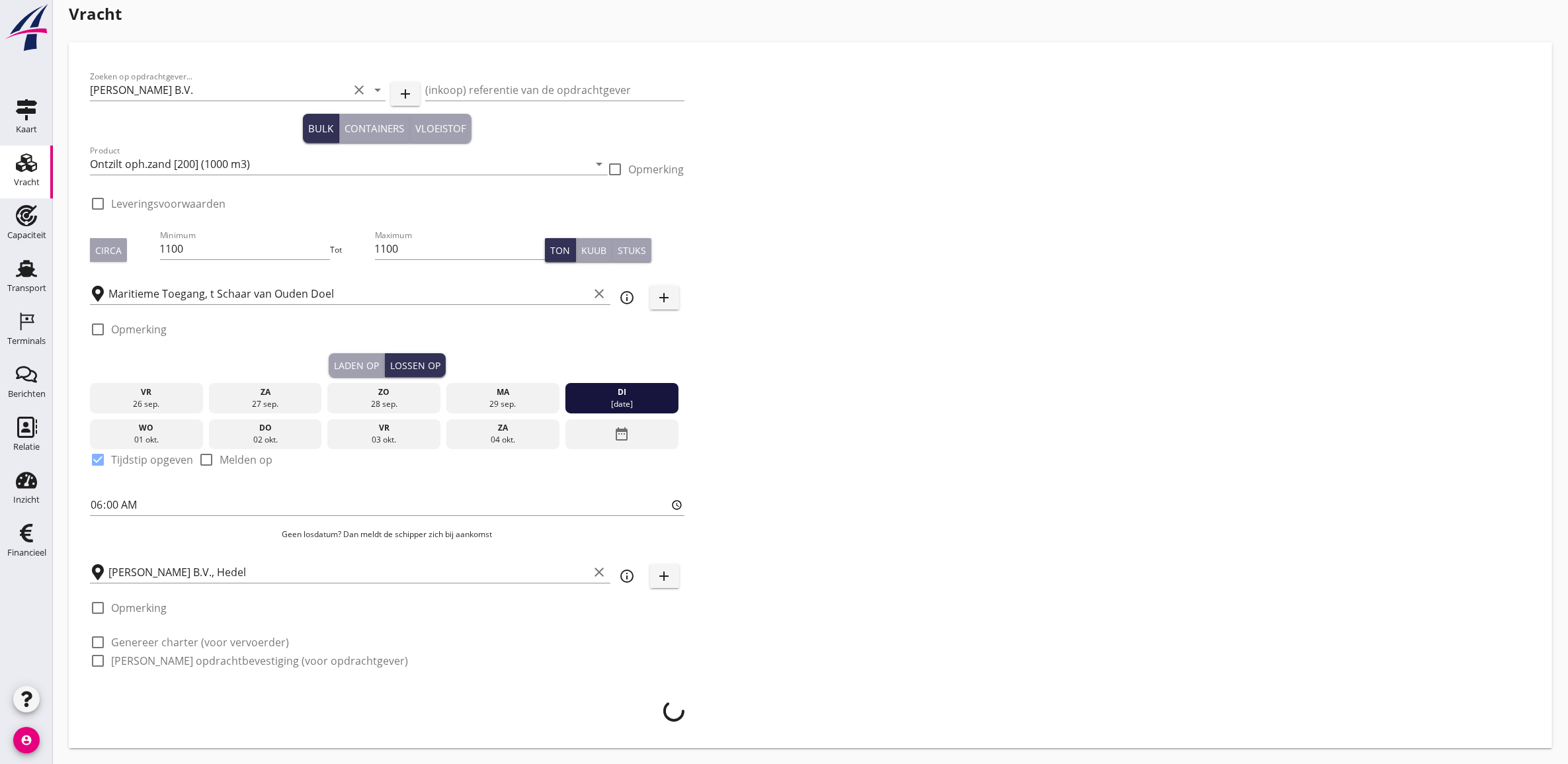
scroll to position [13, 0]
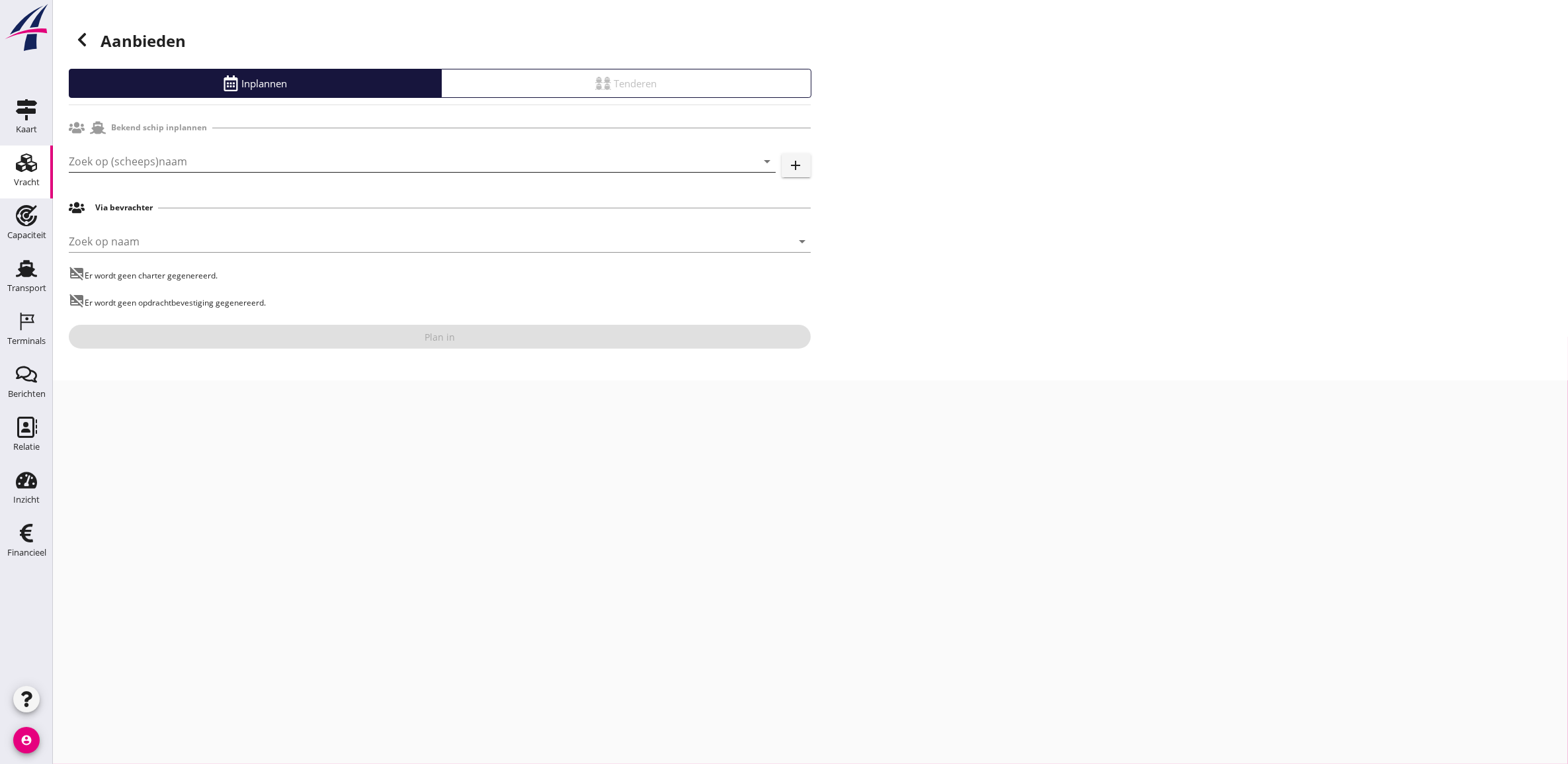
click at [195, 163] on input "Zoek op (scheeps)naam" at bounding box center [404, 162] width 670 height 21
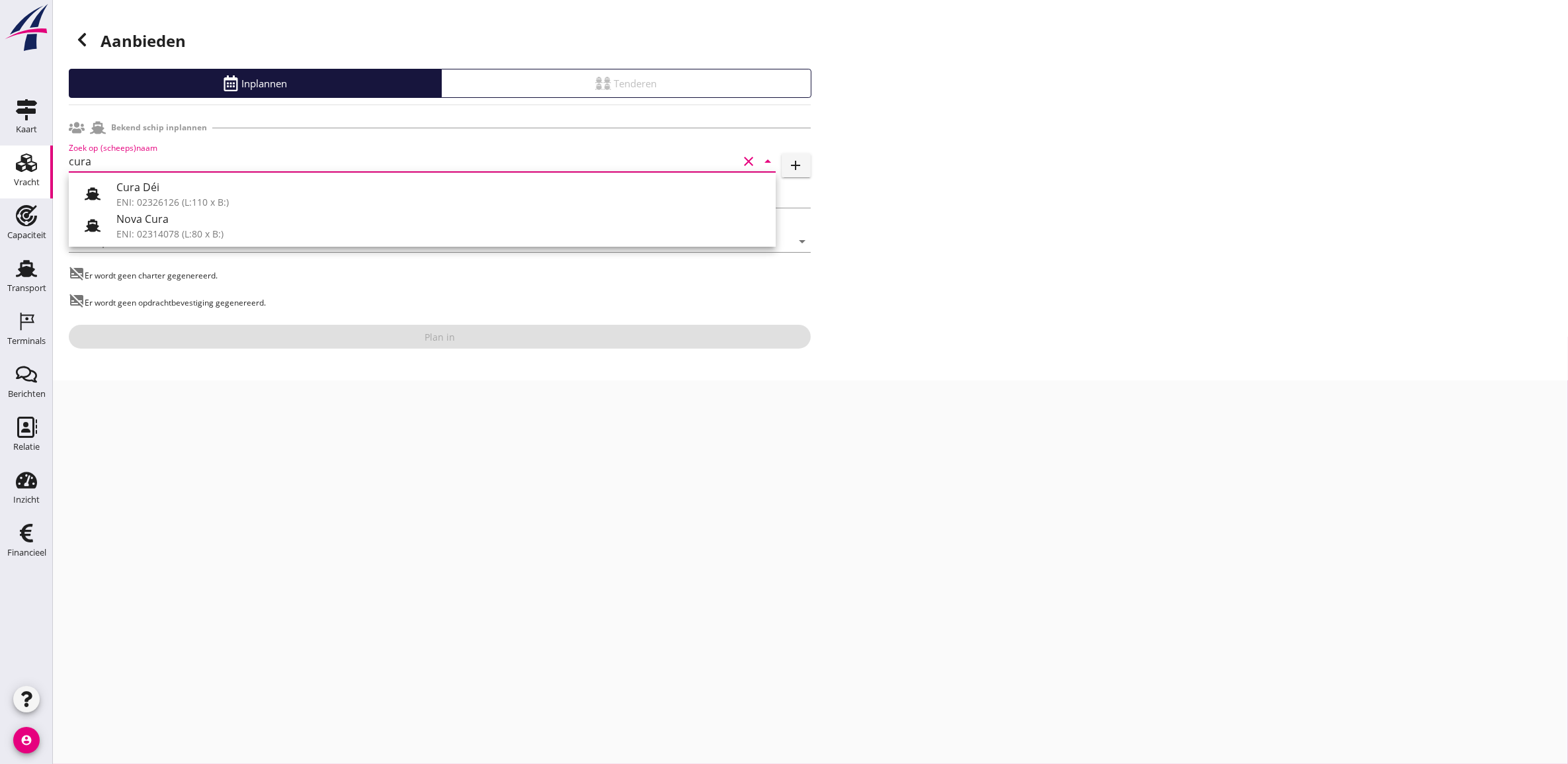
type input "cura"
click at [923, 238] on div "Aanbieden Inplannen Tenderen Bekend schip inplannen Zoek op (scheeps)naam cura …" at bounding box center [810, 190] width 1515 height 381
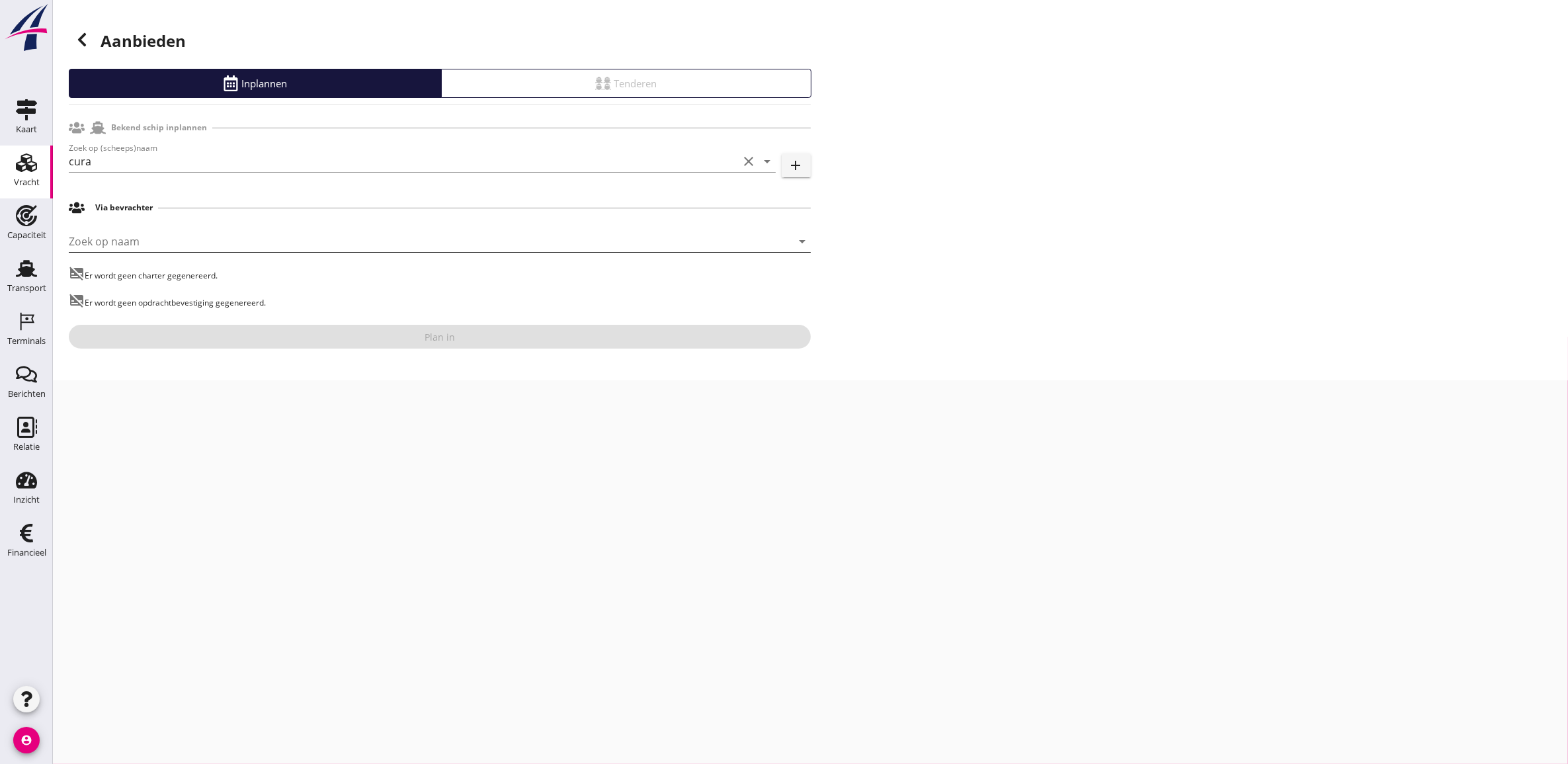
click at [668, 231] on input "Zoek op naam" at bounding box center [421, 242] width 705 height 21
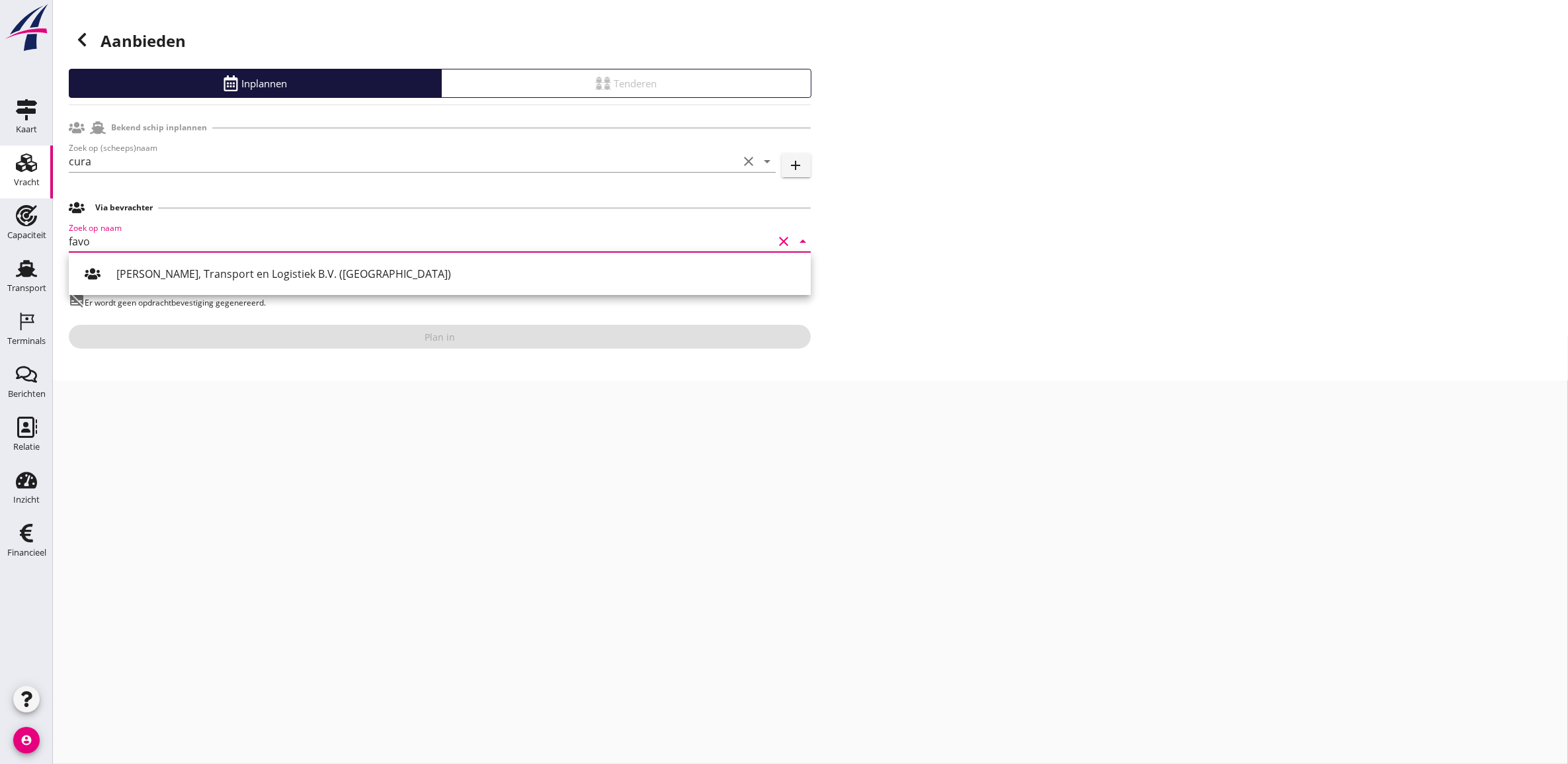
click at [295, 268] on div "[PERSON_NAME], Transport en Logistiek B.V. ([GEOGRAPHIC_DATA])" at bounding box center [459, 274] width 684 height 16
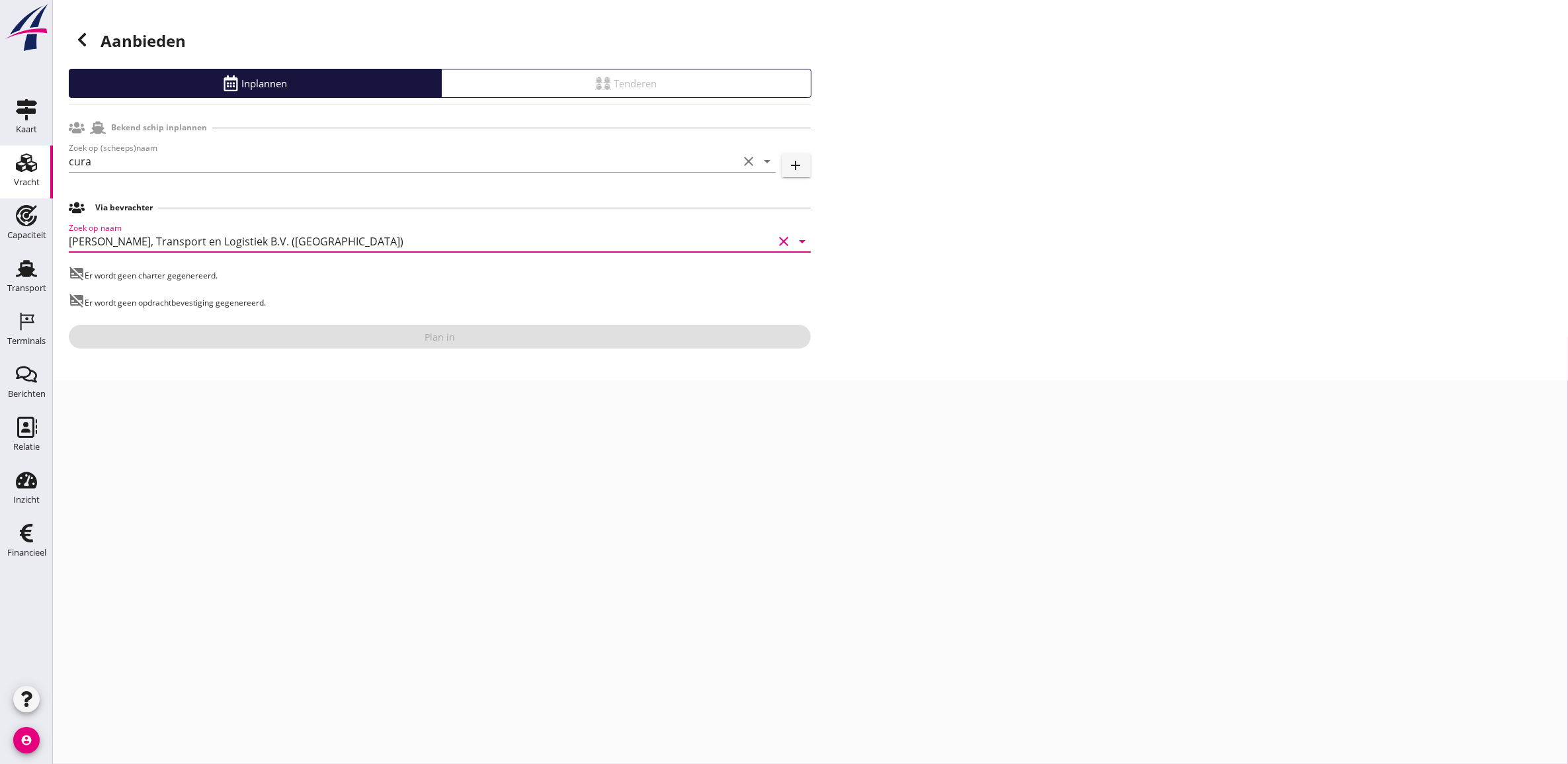
drag, startPoint x: 362, startPoint y: 239, endPoint x: 108, endPoint y: 237, distance: 254.0
click at [108, 237] on input "[PERSON_NAME], Transport en Logistiek B.V. ([GEOGRAPHIC_DATA])" at bounding box center [421, 242] width 705 height 21
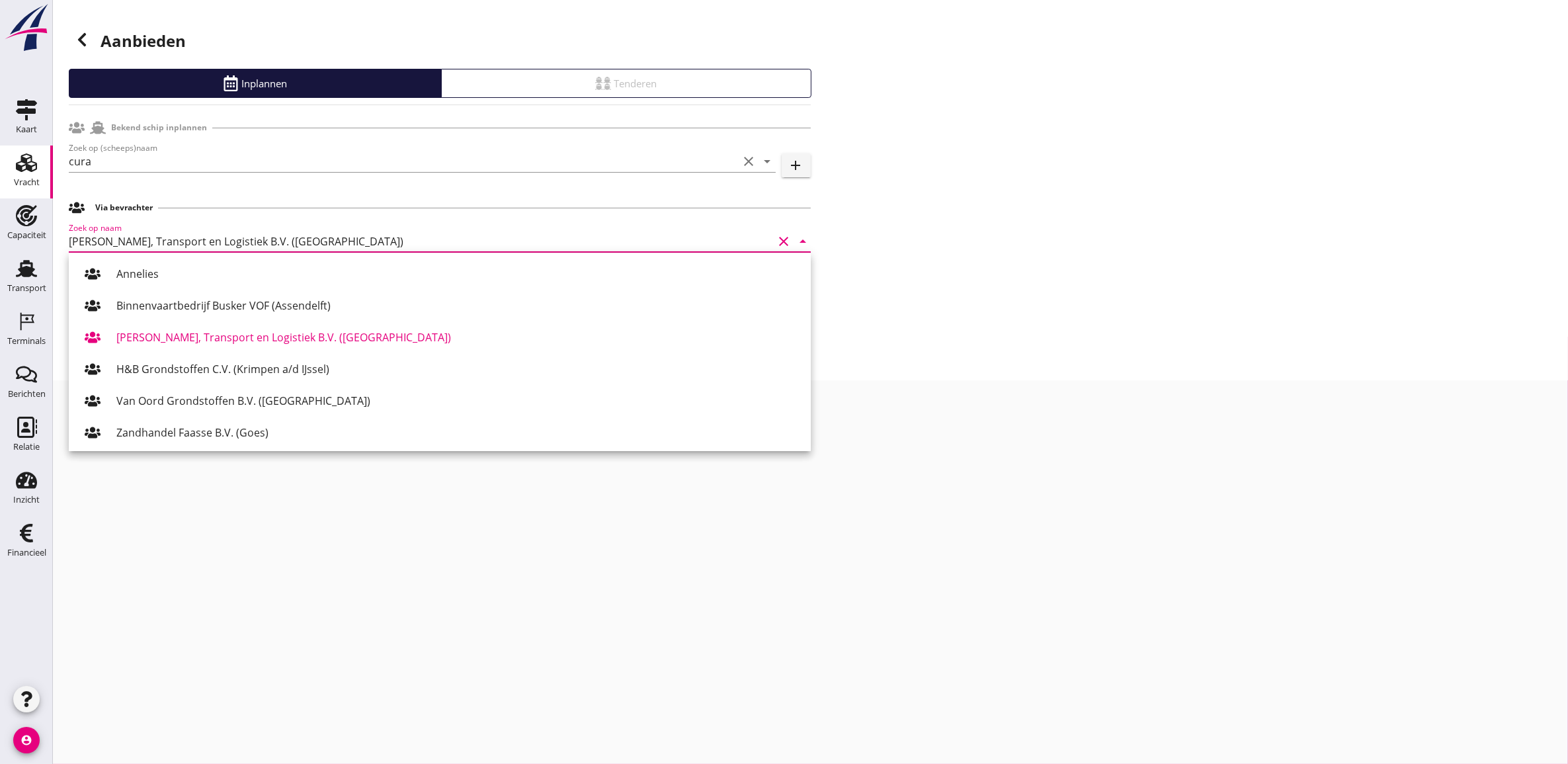
click at [108, 237] on input "[PERSON_NAME], Transport en Logistiek B.V. ([GEOGRAPHIC_DATA])" at bounding box center [421, 242] width 705 height 21
drag, startPoint x: 119, startPoint y: 237, endPoint x: 341, endPoint y: 240, distance: 222.0
click at [341, 240] on input "[PERSON_NAME], Transport en Logistiek B.V. ([GEOGRAPHIC_DATA])" at bounding box center [421, 242] width 705 height 21
drag, startPoint x: 378, startPoint y: 245, endPoint x: 140, endPoint y: 246, distance: 238.0
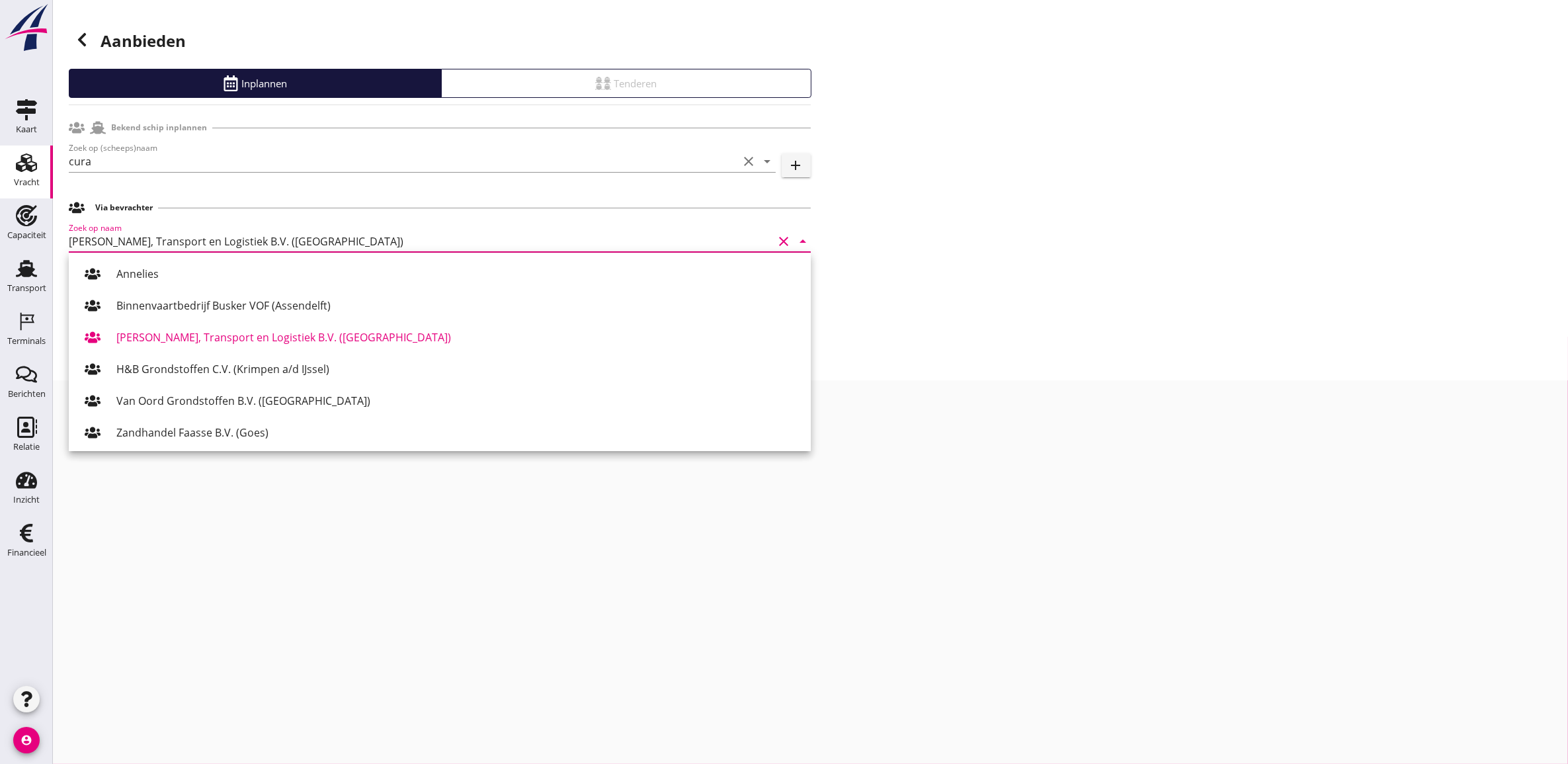
click at [140, 246] on input "[PERSON_NAME], Transport en Logistiek B.V. ([GEOGRAPHIC_DATA])" at bounding box center [421, 242] width 705 height 21
type input "[PERSON_NAME], Transport en Logistiek B.V. ([GEOGRAPHIC_DATA])"
click at [1009, 256] on div "Aanbieden Inplannen Tenderen Bekend schip inplannen Zoek op (scheeps)naam cura …" at bounding box center [810, 190] width 1515 height 381
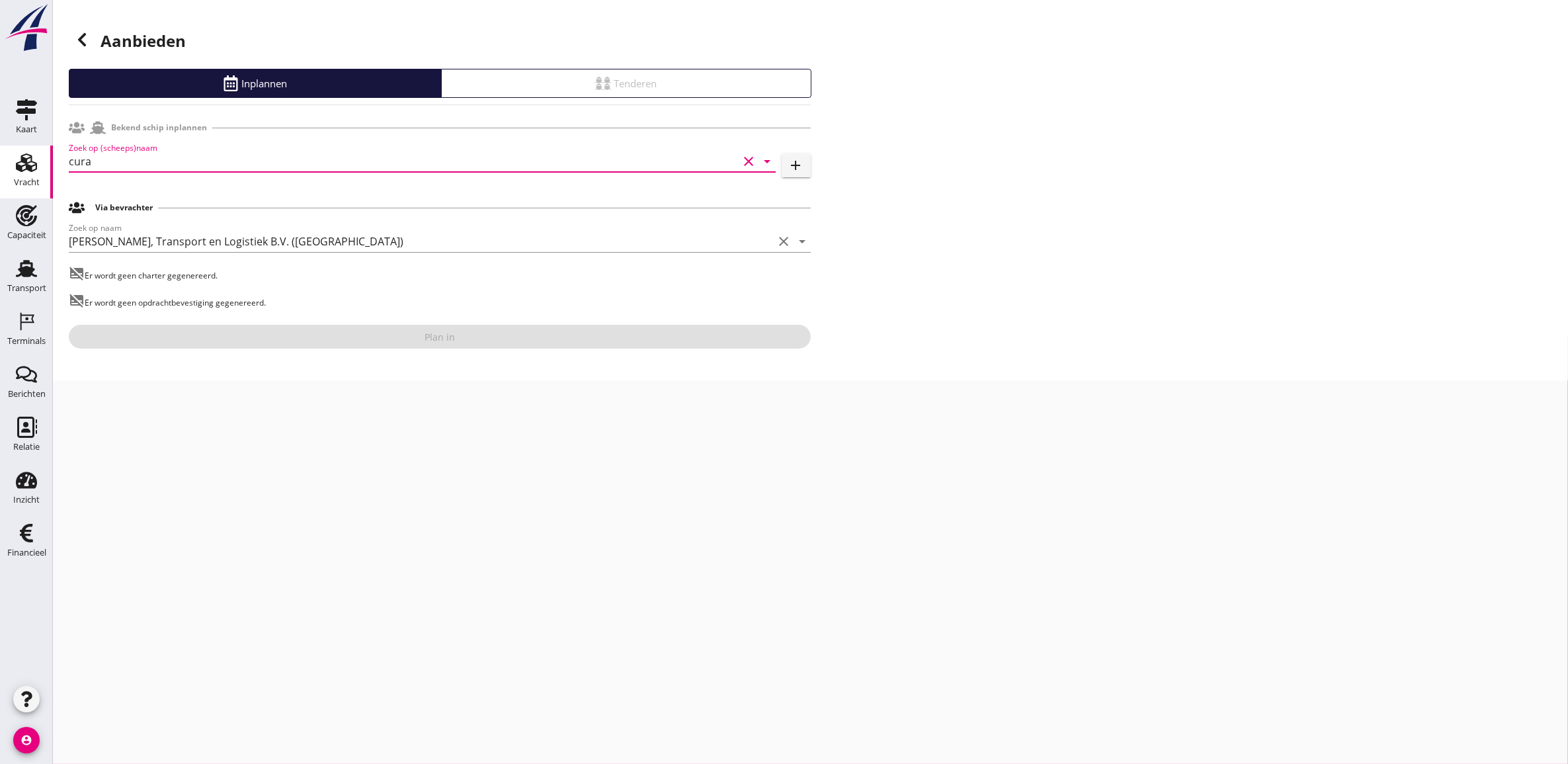
click at [356, 169] on input "cura" at bounding box center [404, 162] width 670 height 21
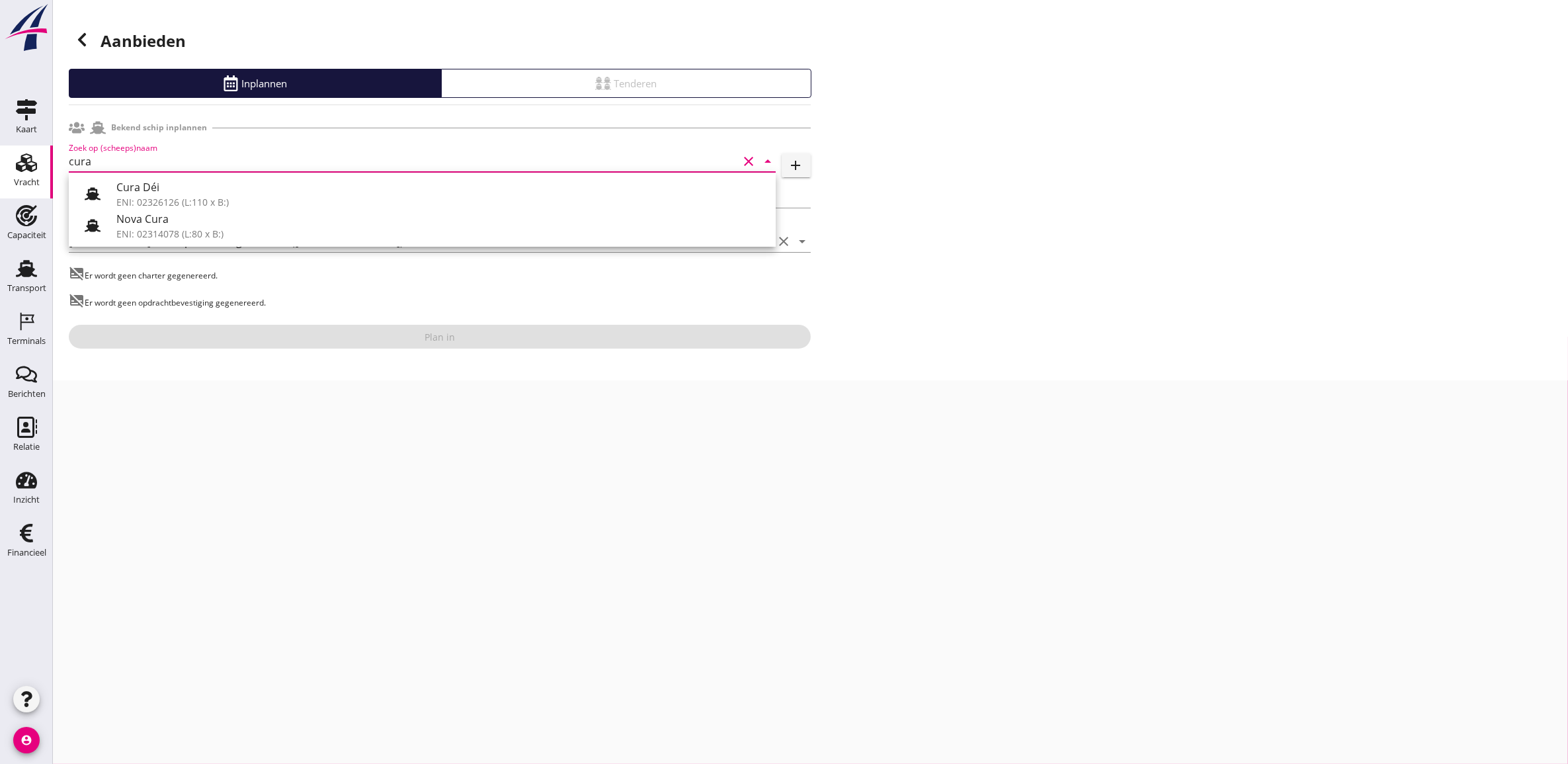
click at [896, 157] on div "Aanbieden Inplannen Tenderen Bekend schip inplannen Zoek op (scheeps)naam cura …" at bounding box center [810, 190] width 1515 height 381
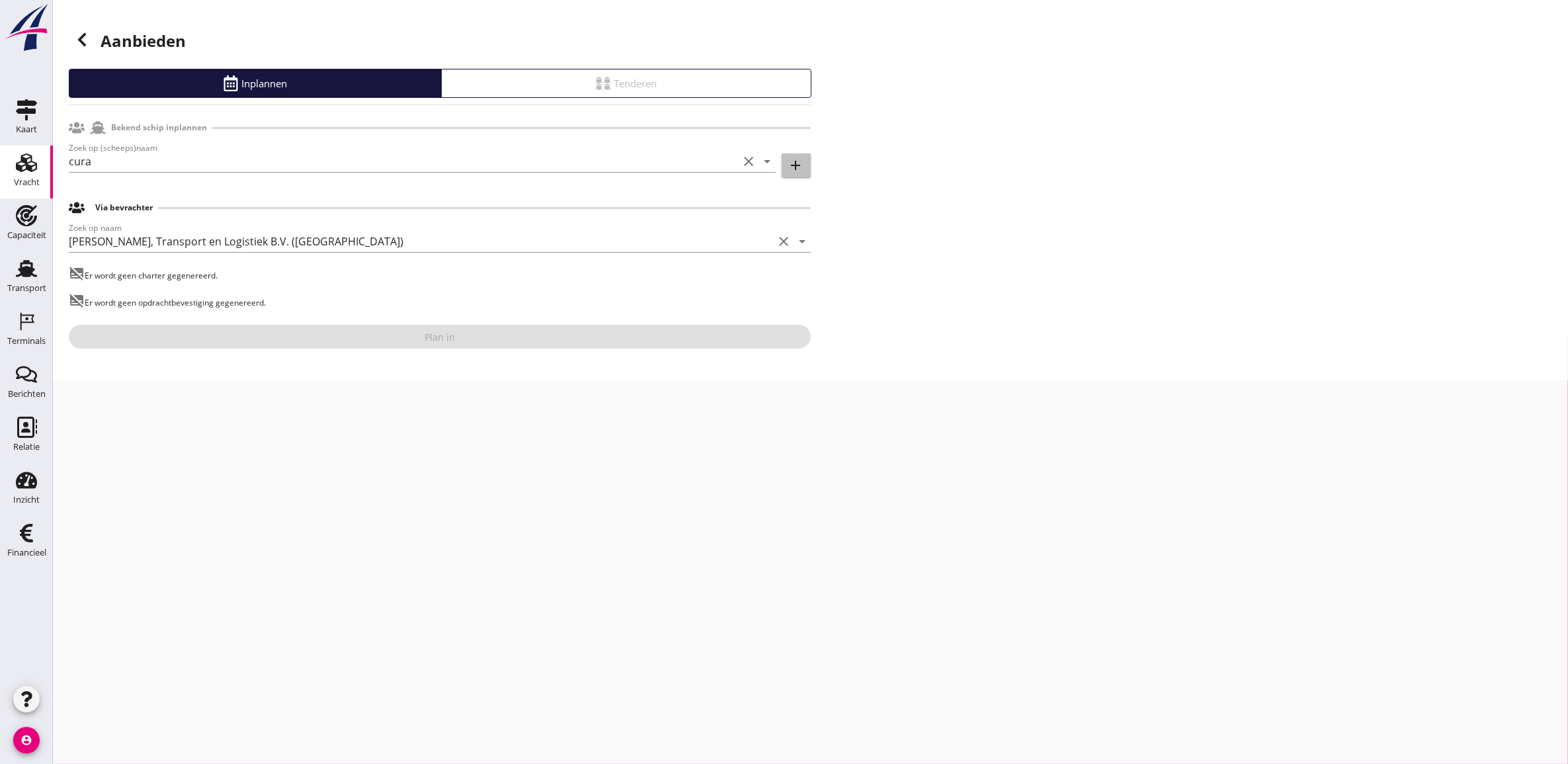
click at [804, 173] on button "add" at bounding box center [796, 166] width 29 height 24
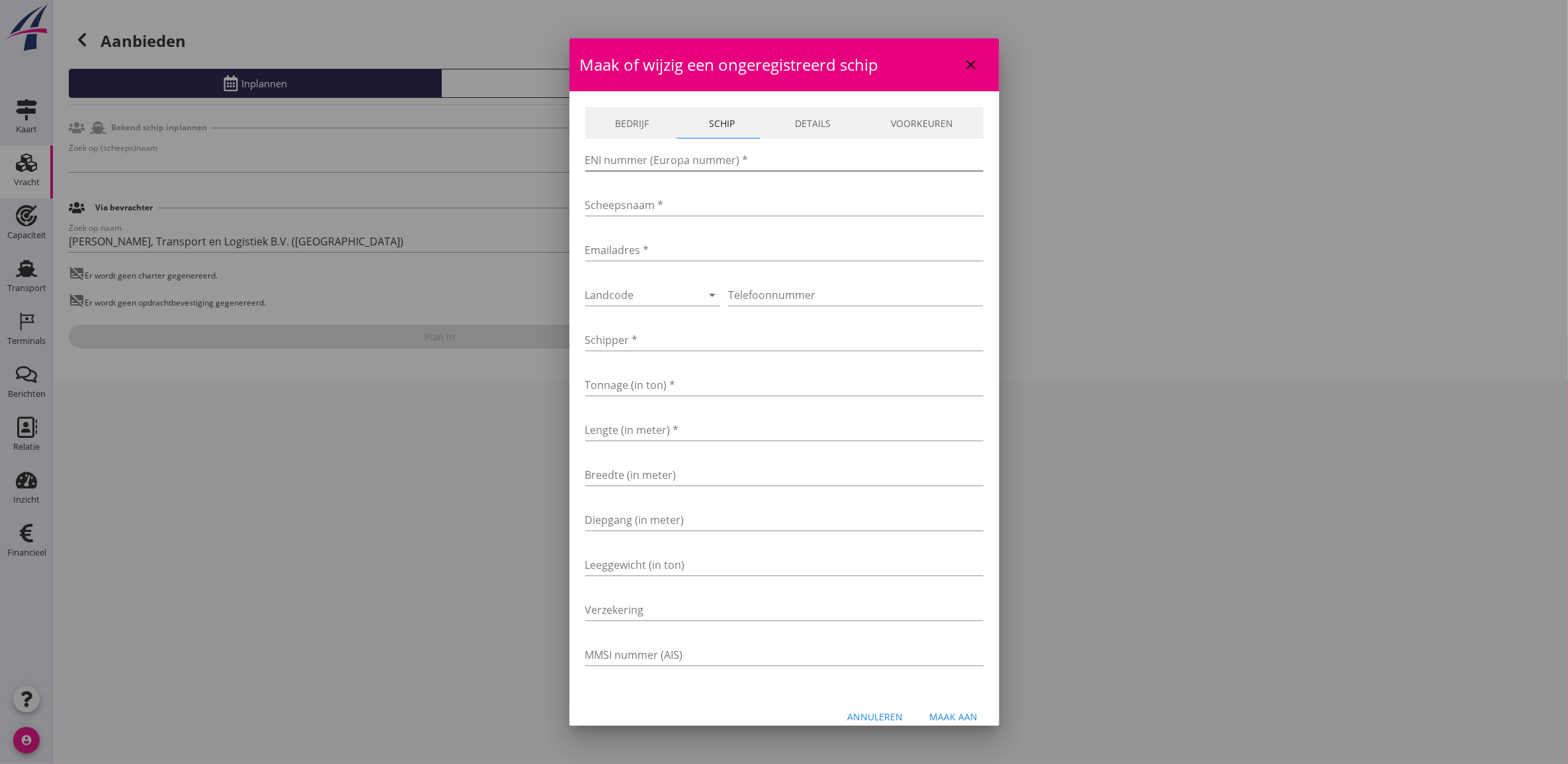
click at [720, 164] on input "ENI nummer (Europa nummer) *" at bounding box center [784, 160] width 398 height 21
click at [691, 196] on input "Scheepsnaam *" at bounding box center [784, 205] width 398 height 21
type input "Cura"
click at [686, 287] on div at bounding box center [694, 295] width 16 height 16
click at [663, 312] on div "+31(NL)" at bounding box center [664, 305] width 136 height 16
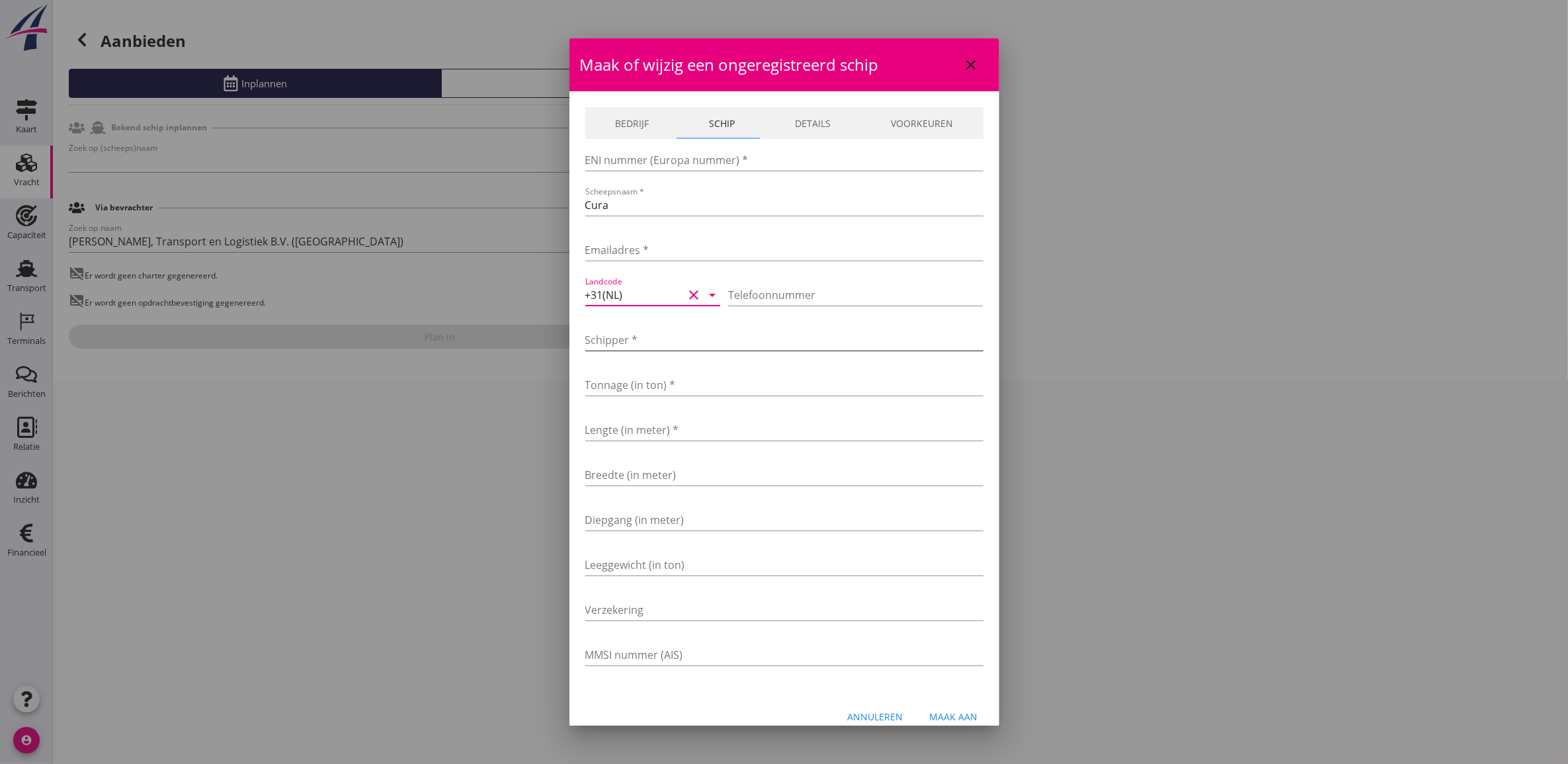
click at [683, 338] on input "Schipper *" at bounding box center [784, 340] width 398 height 21
click at [600, 386] on input "Tonnage (in ton) *" at bounding box center [784, 385] width 398 height 21
click at [633, 169] on input "ENI nummer (Europa nummer) *" at bounding box center [784, 160] width 398 height 21
click at [654, 159] on input "ENI nummer (Europa nummer) *" at bounding box center [784, 160] width 398 height 21
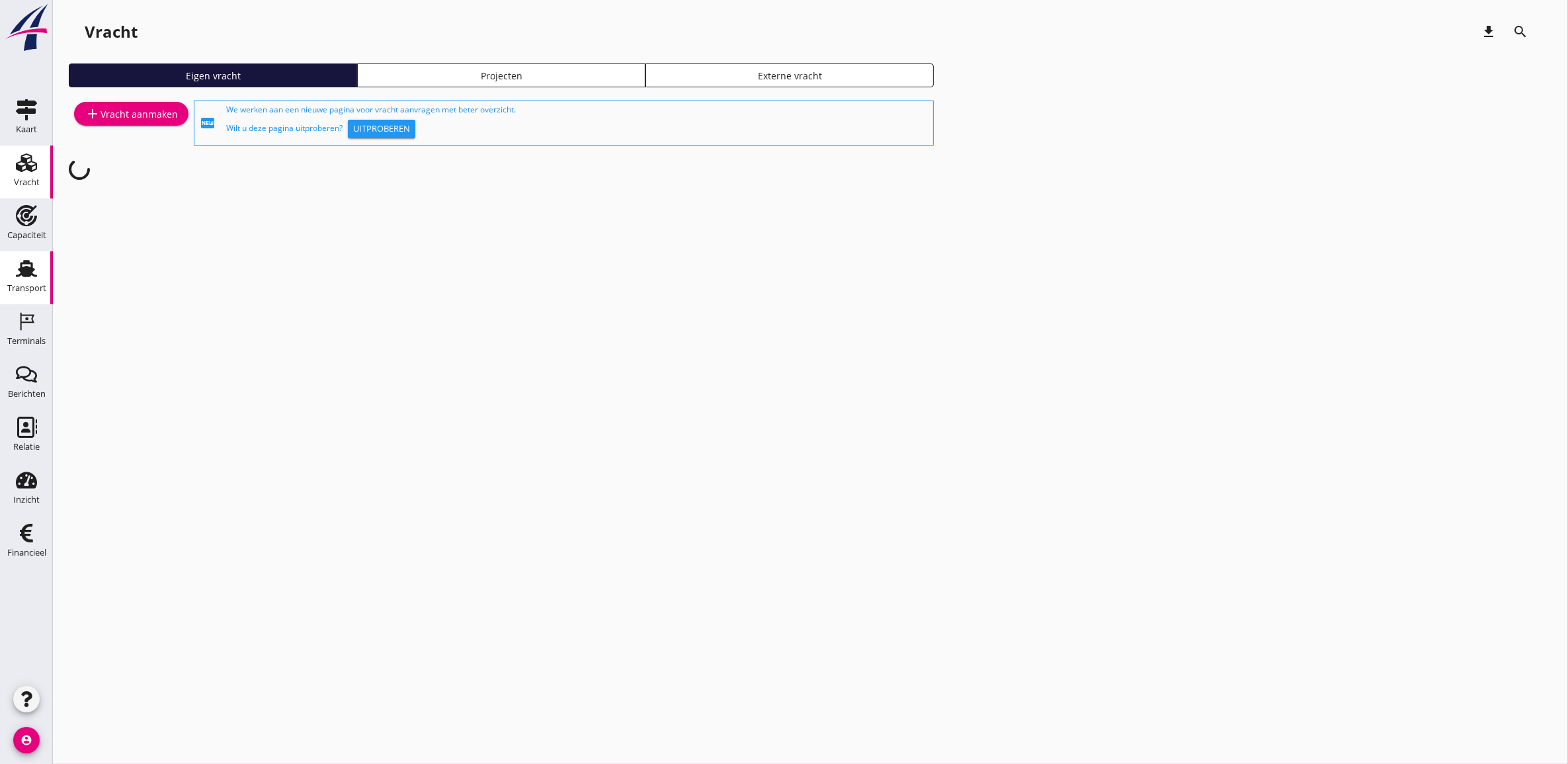
click at [31, 260] on icon "Transport" at bounding box center [27, 268] width 21 height 21
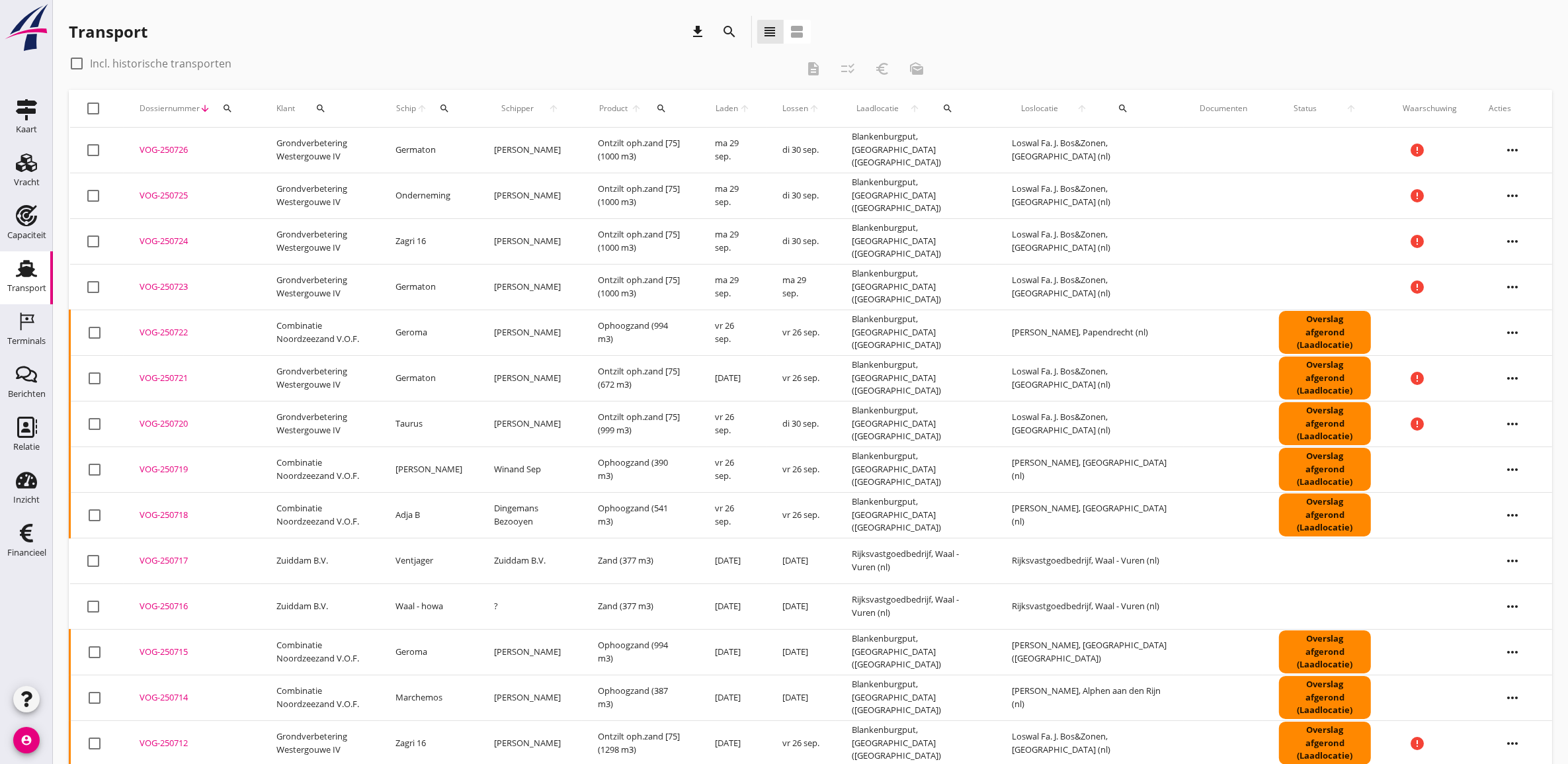
click at [965, 107] on div "search" at bounding box center [947, 108] width 34 height 11
click at [1010, 140] on input "text" at bounding box center [1047, 147] width 138 height 21
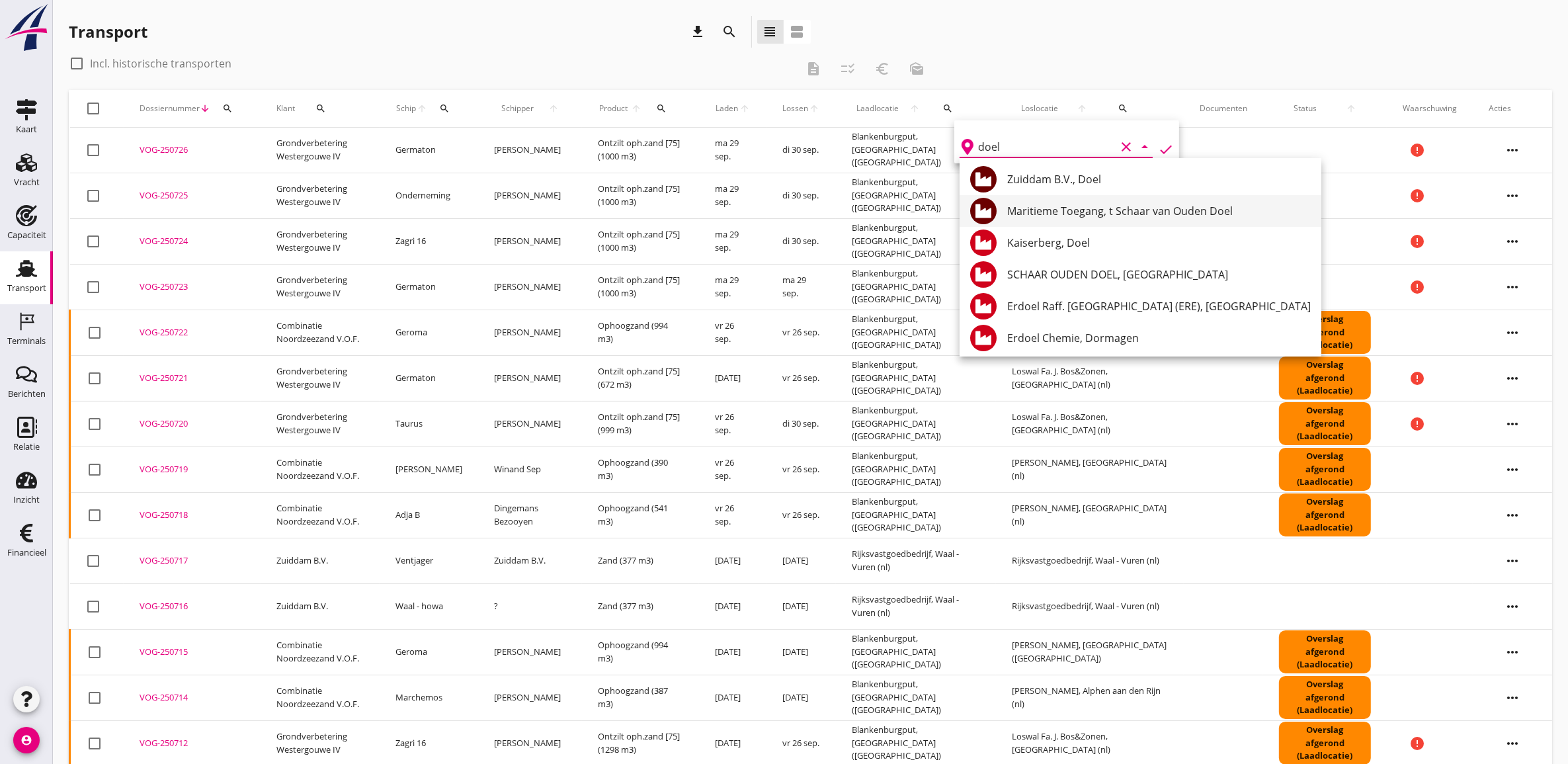
click at [1072, 210] on div "Maritieme Toegang, t Schaar van Ouden Doel" at bounding box center [1159, 211] width 303 height 16
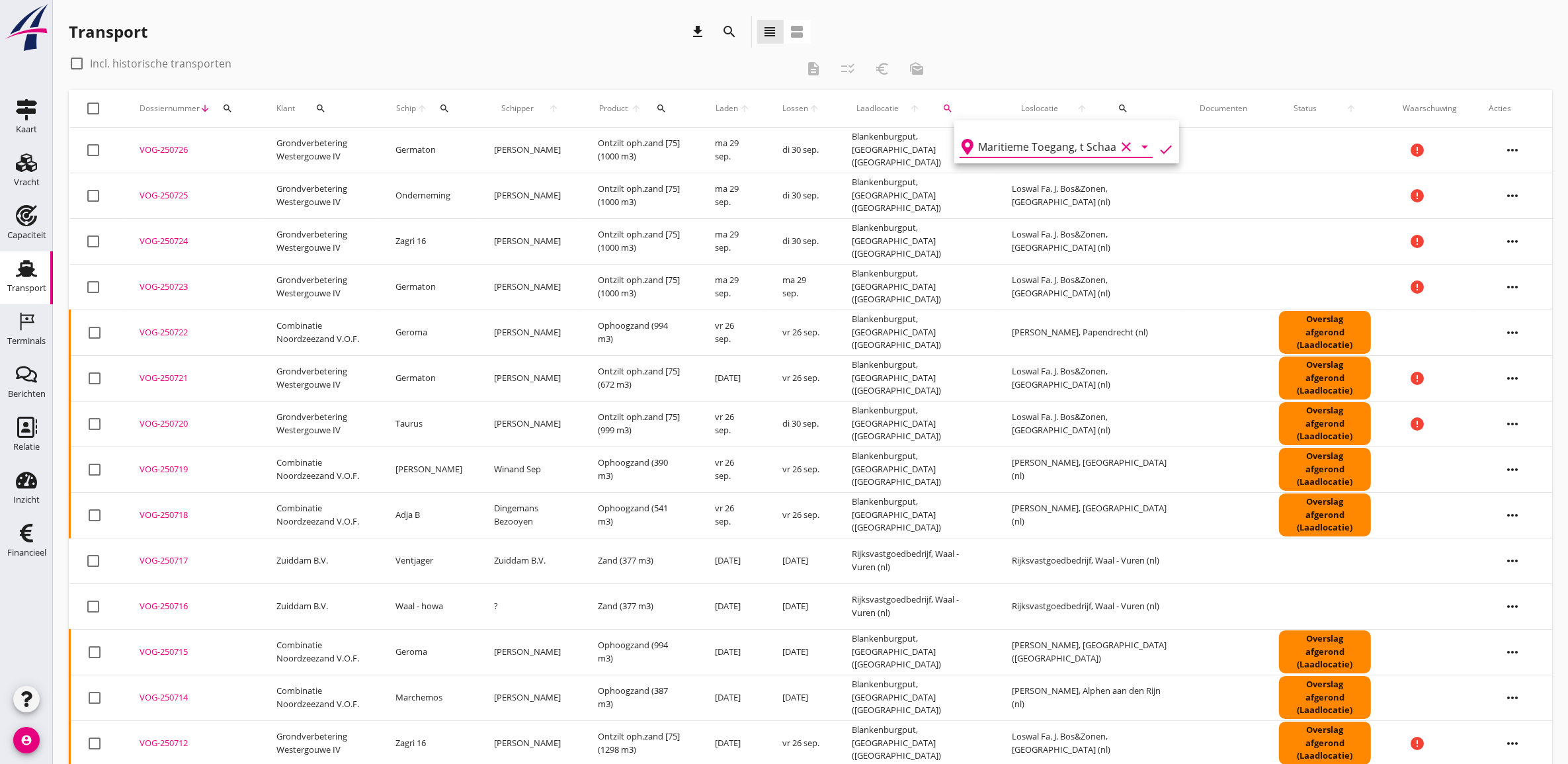
click at [1159, 151] on icon "check" at bounding box center [1166, 150] width 16 height 16
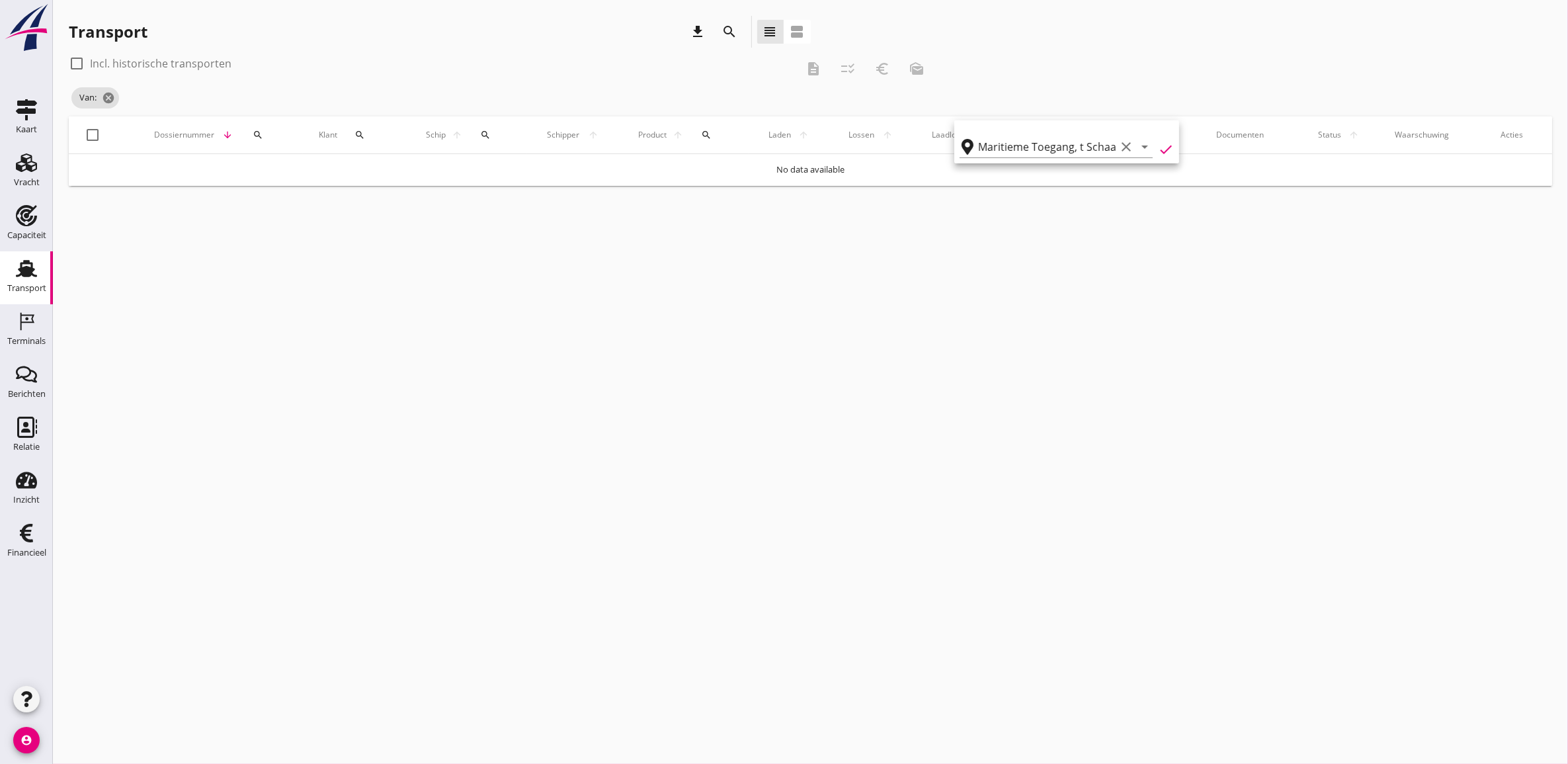
type input "Maritieme Toegang"
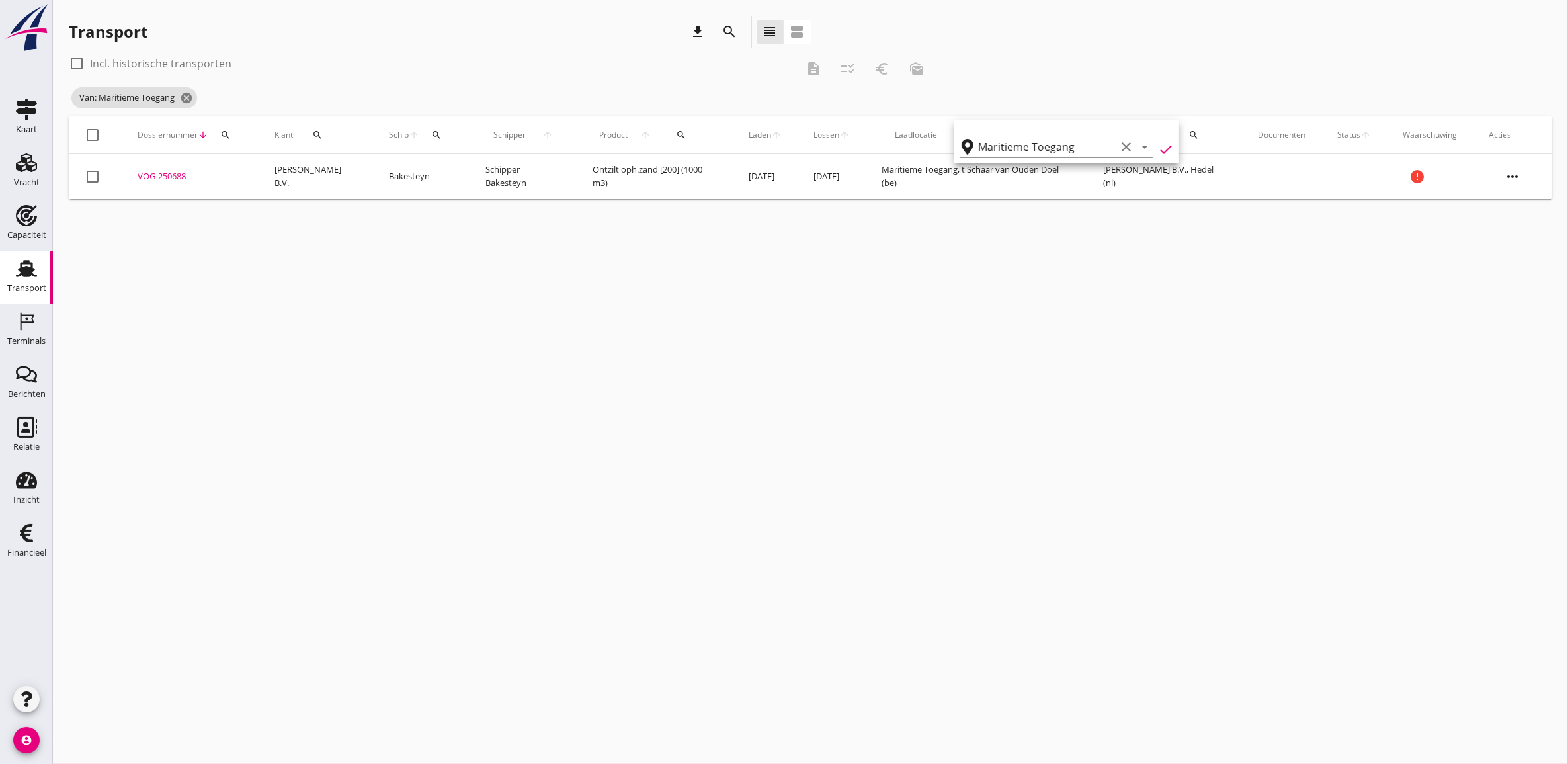
click at [1009, 77] on div "check_box_outline_blank Incl. historische transporten description checklist_rtl…" at bounding box center [810, 84] width 1483 height 63
copy td "Ontzilt oph.zand [200] (1000 m3)"
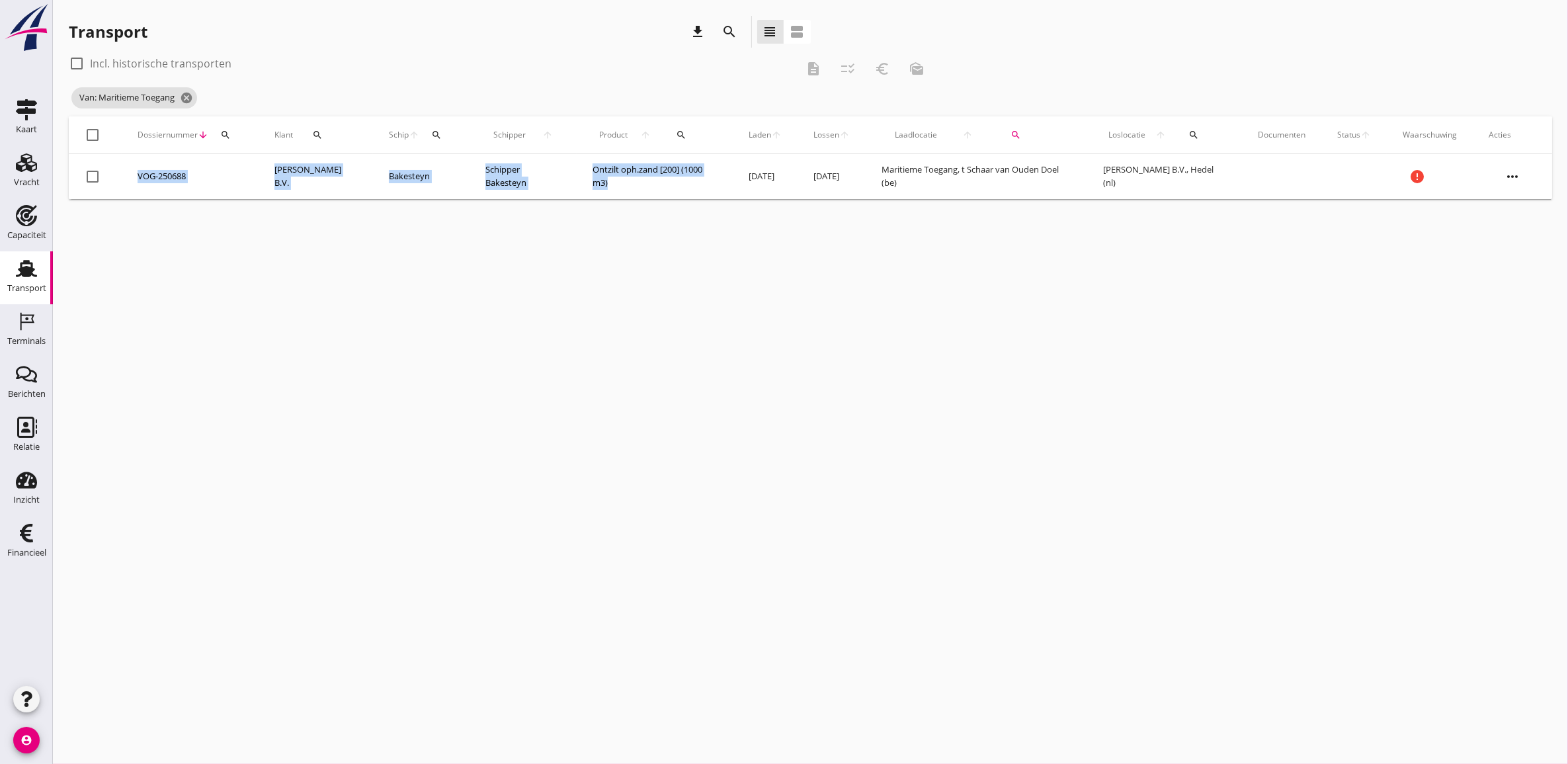
drag, startPoint x: 608, startPoint y: 180, endPoint x: 649, endPoint y: 312, distance: 138.2
click at [649, 312] on div "cancel You are impersonating another user. Transport download search view_headl…" at bounding box center [810, 382] width 1515 height 764
